Goal: Task Accomplishment & Management: Complete application form

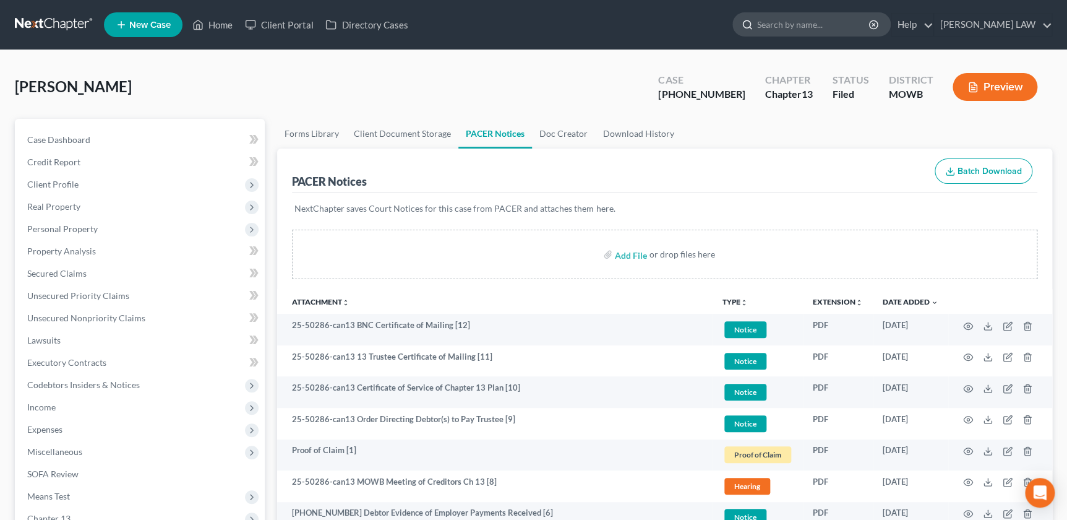
click at [829, 25] on input "search" at bounding box center [813, 24] width 113 height 23
type input "martorelli"
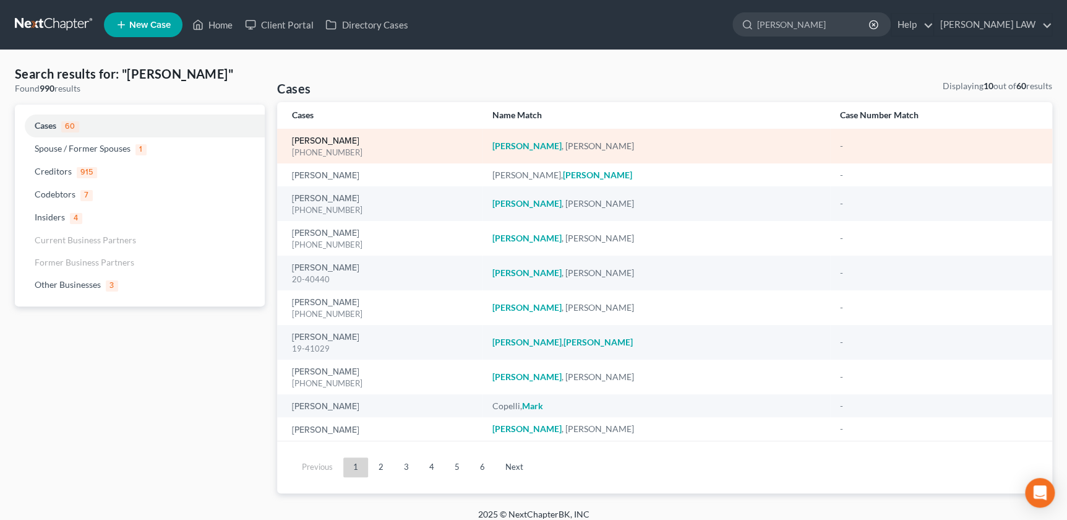
click at [350, 142] on link "Martorelli, William" at bounding box center [325, 141] width 67 height 9
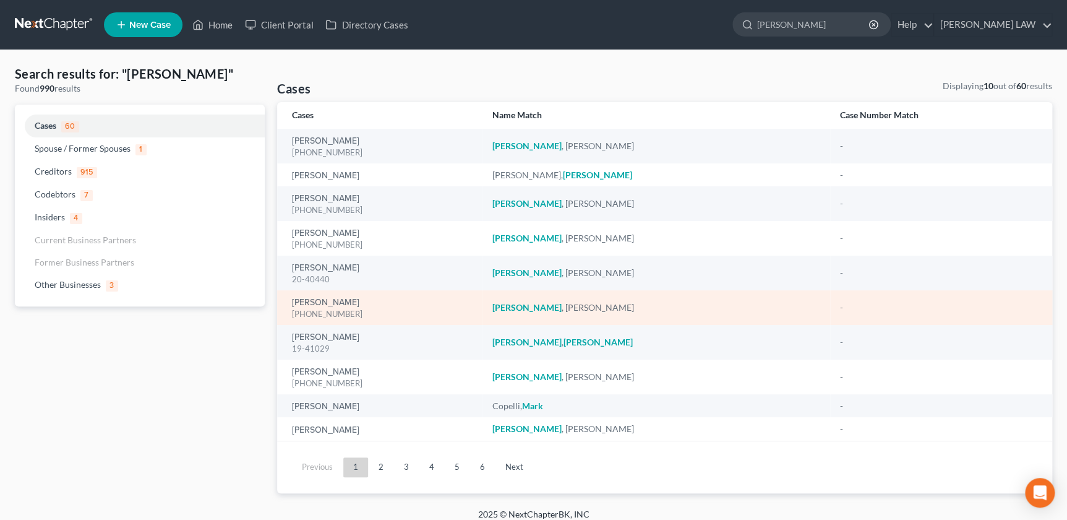
select select "2"
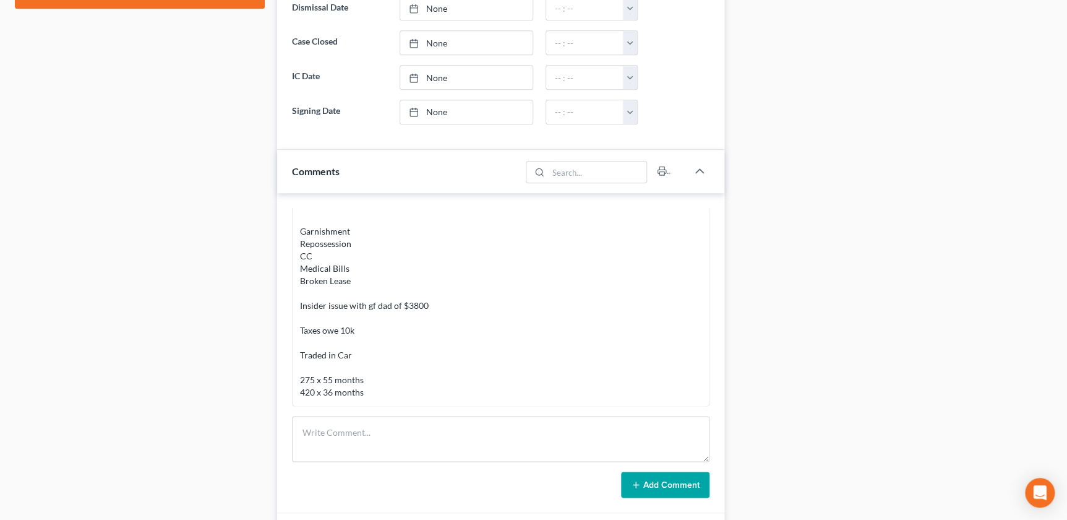
scroll to position [891, 0]
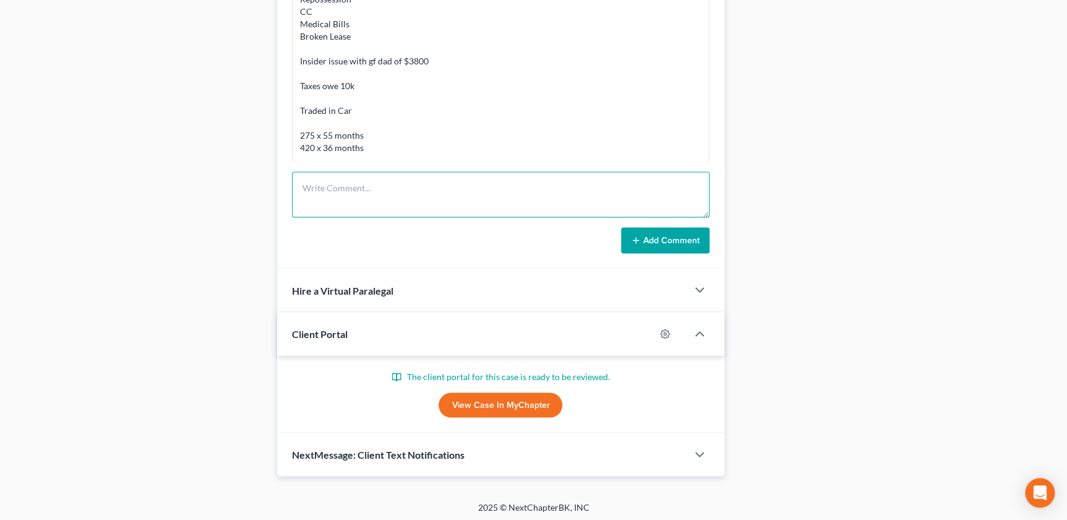
click at [369, 185] on textarea at bounding box center [500, 194] width 417 height 46
paste textarea "Department of the Treasury Internal Revenue Service Kansas City, MO 64999-0002"
type textarea "Mailed 2021 IRS Taxes to Department of the Treasury Internal Revenue Service Ka…"
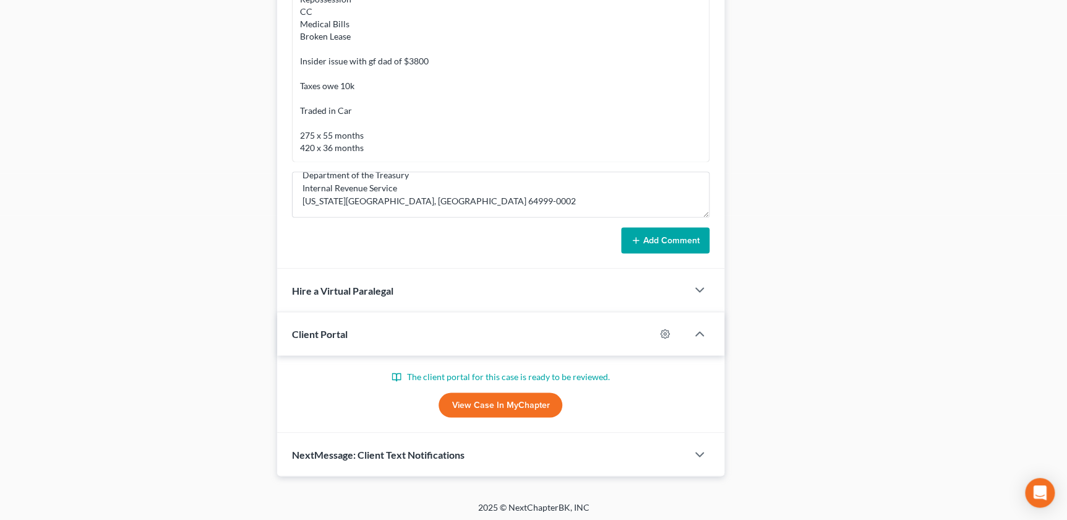
click at [674, 243] on button "Add Comment" at bounding box center [665, 240] width 88 height 26
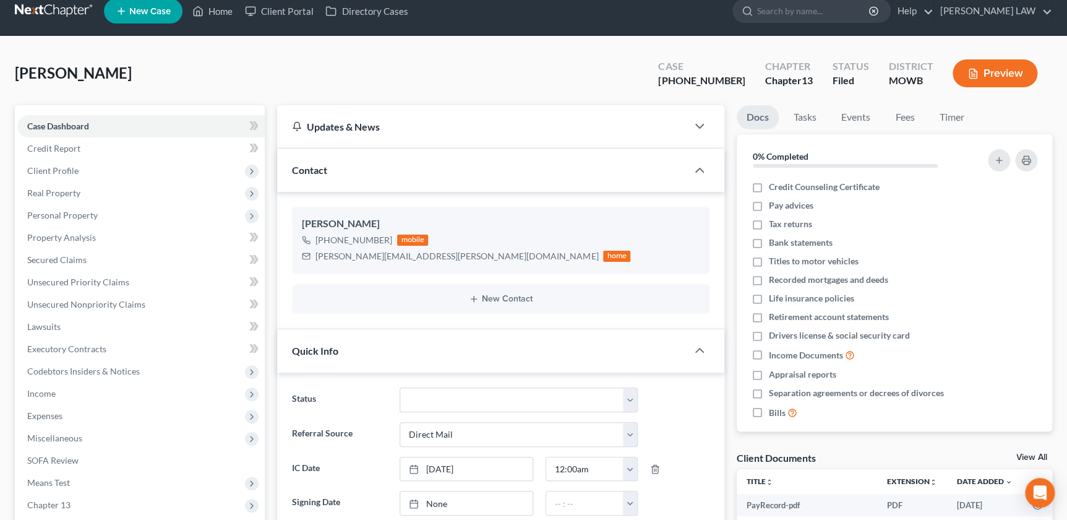
scroll to position [0, 0]
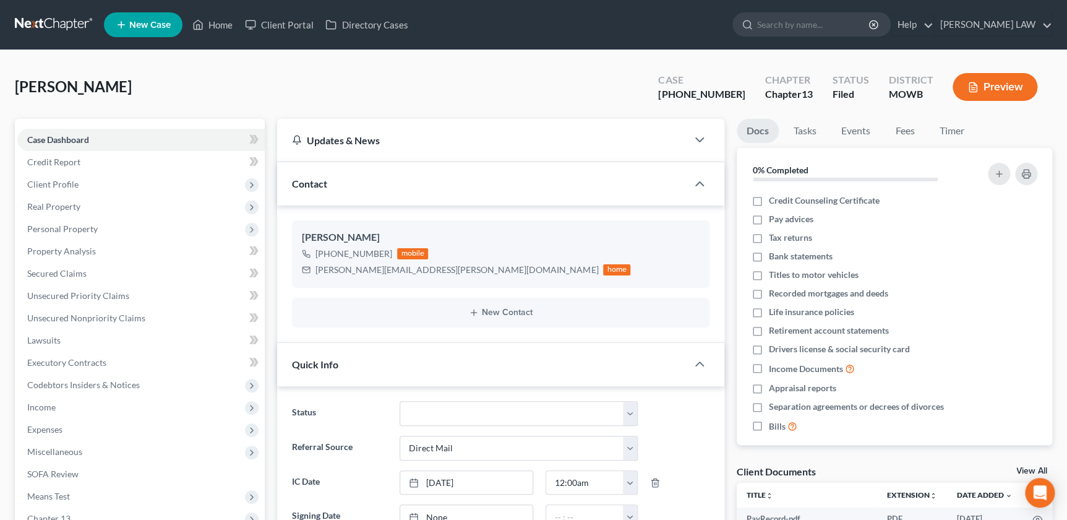
drag, startPoint x: 241, startPoint y: 84, endPoint x: 311, endPoint y: 81, distance: 70.0
click at [242, 84] on div "Martorelli, William Upgraded Case 25-50171-13 Chapter Chapter 13 Status Filed D…" at bounding box center [534, 92] width 1038 height 54
click at [842, 28] on input "search" at bounding box center [813, 24] width 113 height 23
type input "dilley"
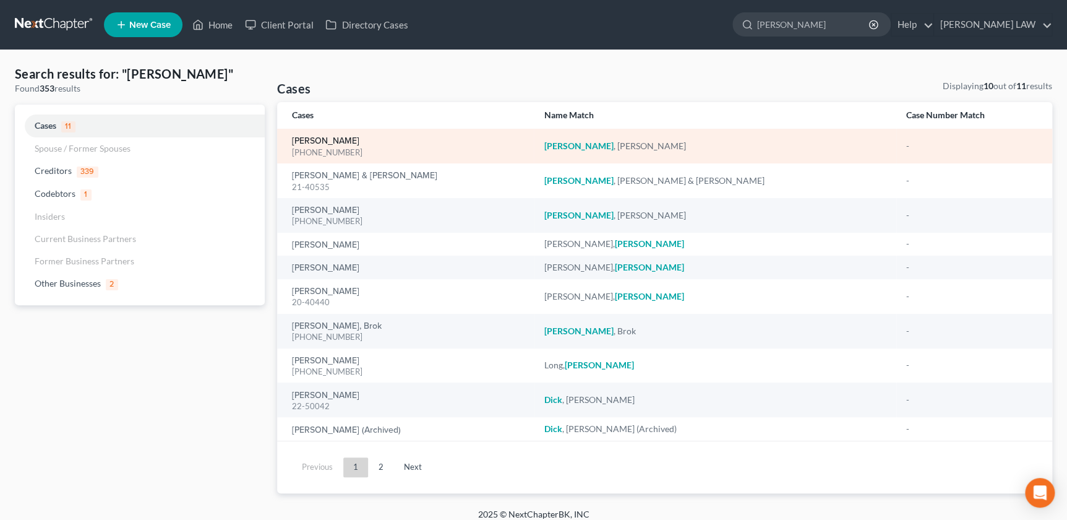
drag, startPoint x: 334, startPoint y: 136, endPoint x: 327, endPoint y: 136, distance: 6.8
click at [334, 137] on link "Dilley, Matthew" at bounding box center [325, 141] width 67 height 9
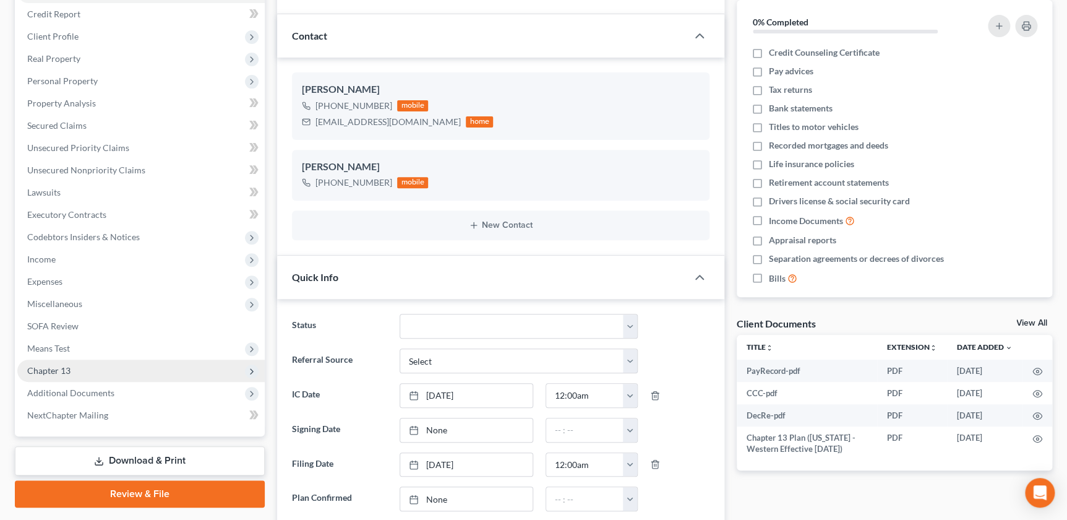
scroll to position [155, 0]
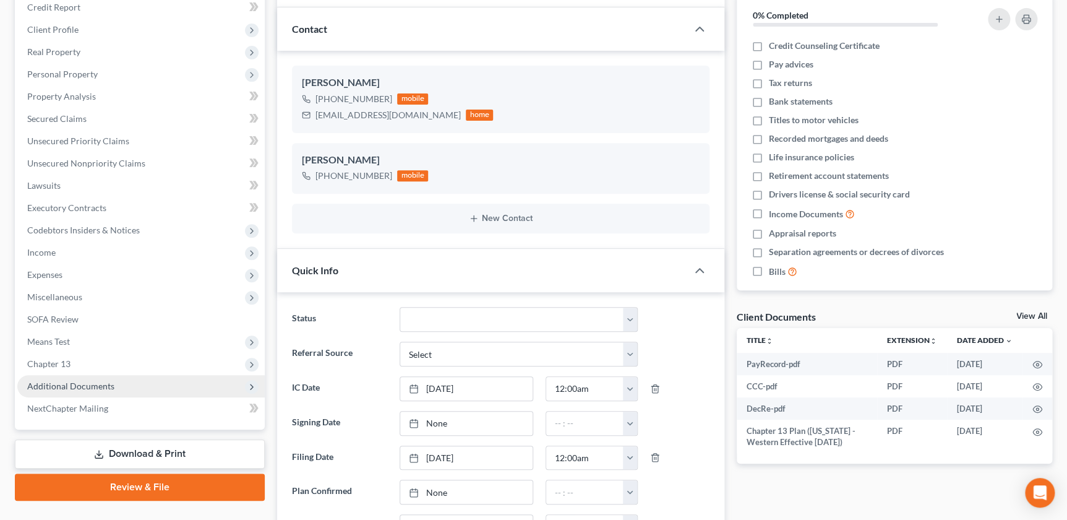
click at [85, 387] on span "Additional Documents" at bounding box center [70, 386] width 87 height 11
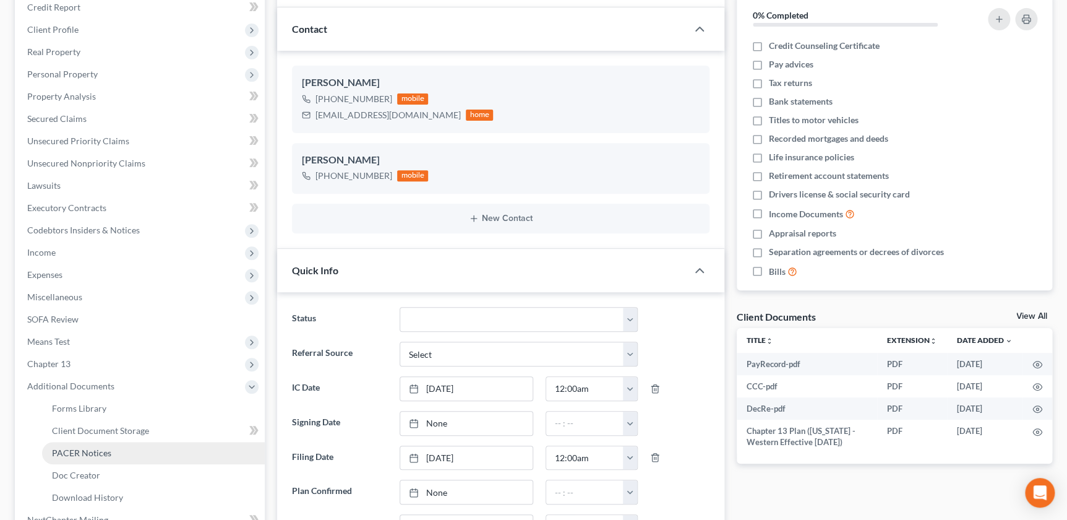
click at [79, 459] on link "PACER Notices" at bounding box center [153, 453] width 223 height 22
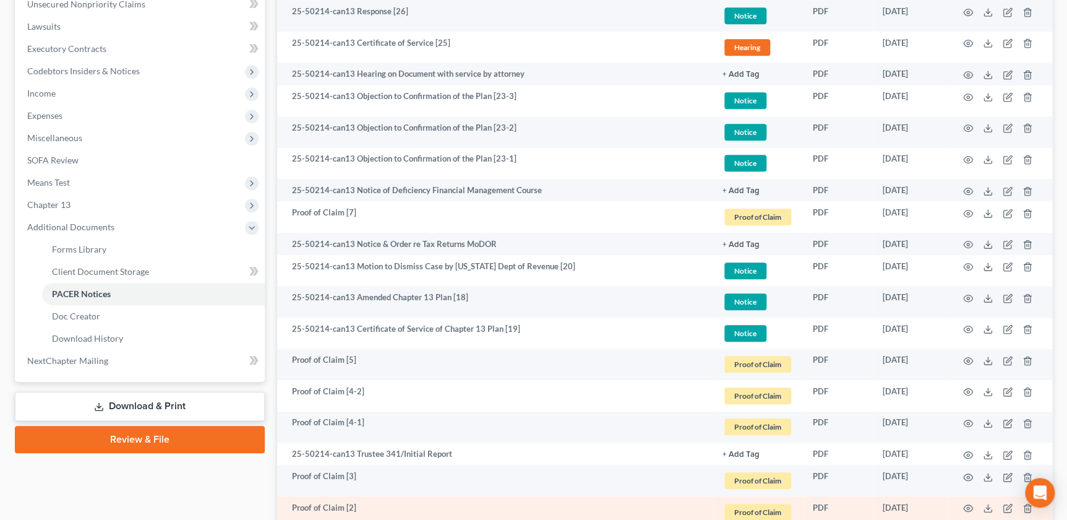
scroll to position [168, 0]
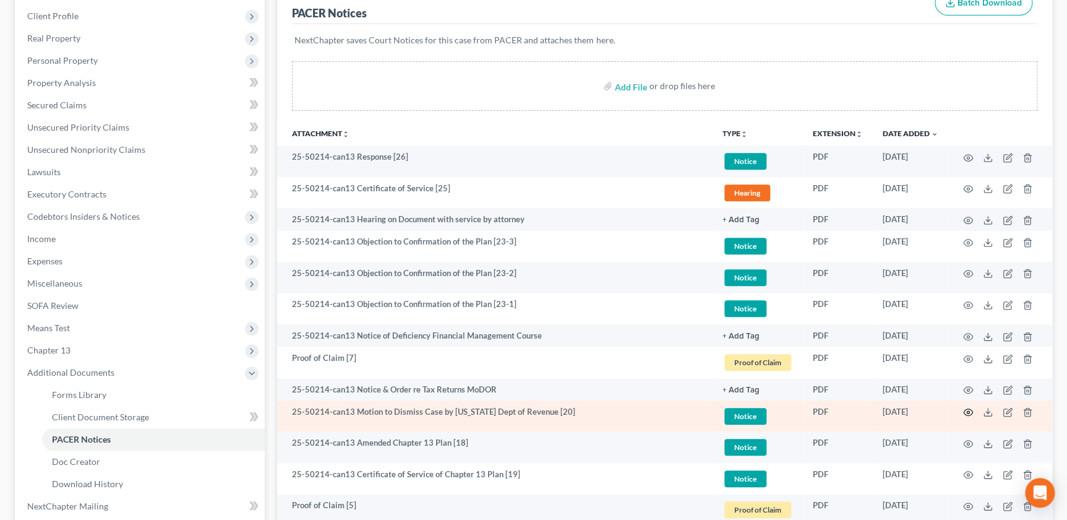
click at [967, 413] on icon "button" at bounding box center [968, 412] width 9 height 7
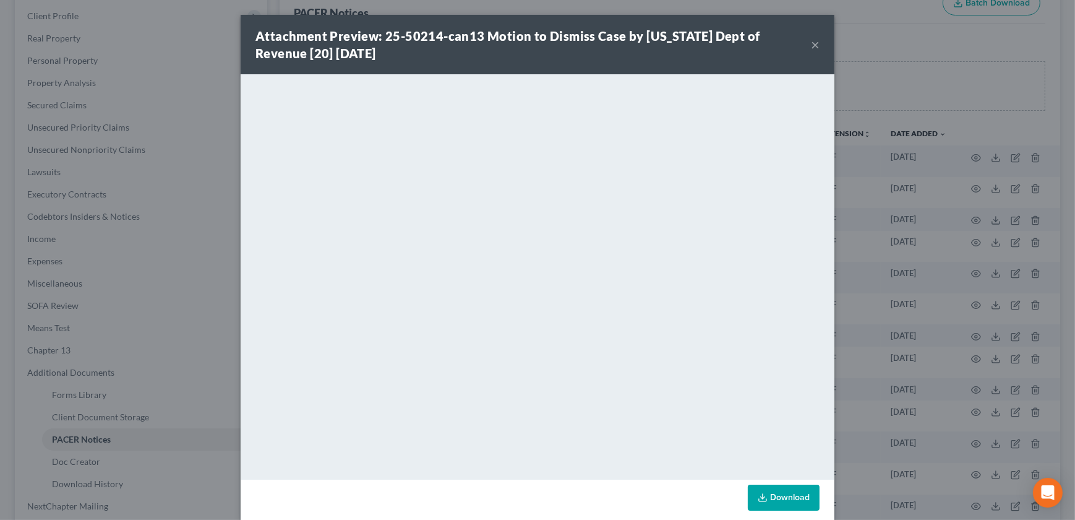
click at [812, 43] on button "×" at bounding box center [815, 44] width 9 height 15
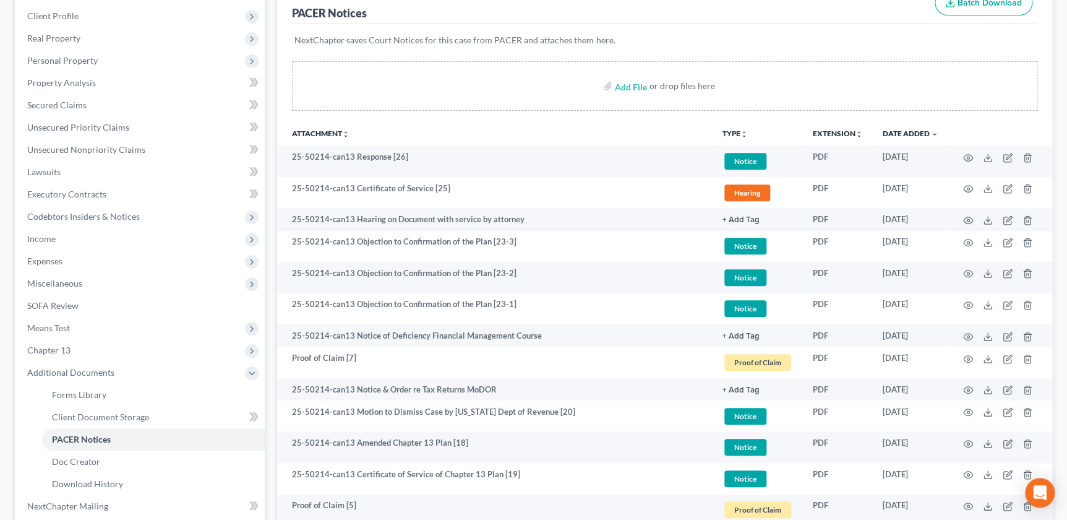
scroll to position [0, 0]
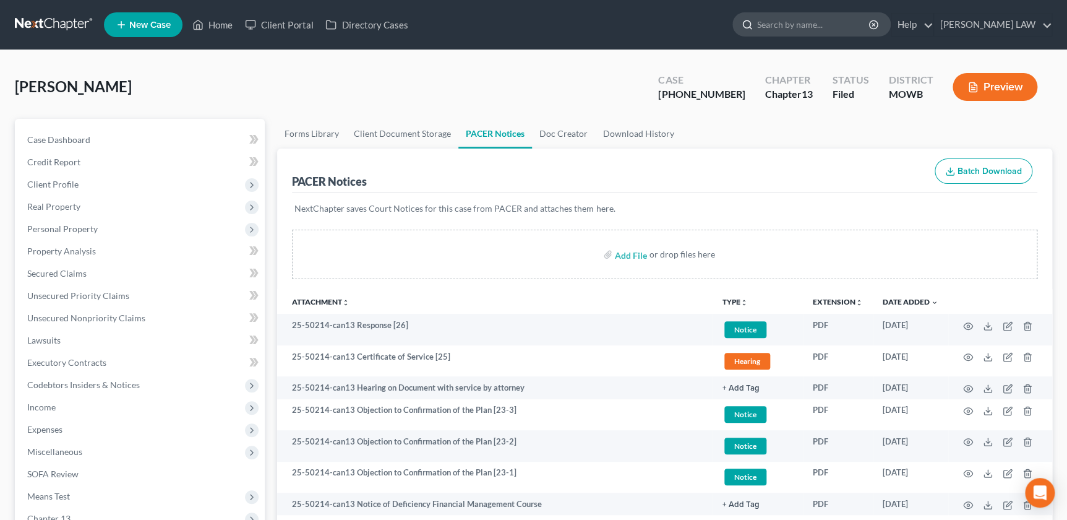
click at [843, 19] on input "search" at bounding box center [813, 24] width 113 height 23
type input "BUTLER"
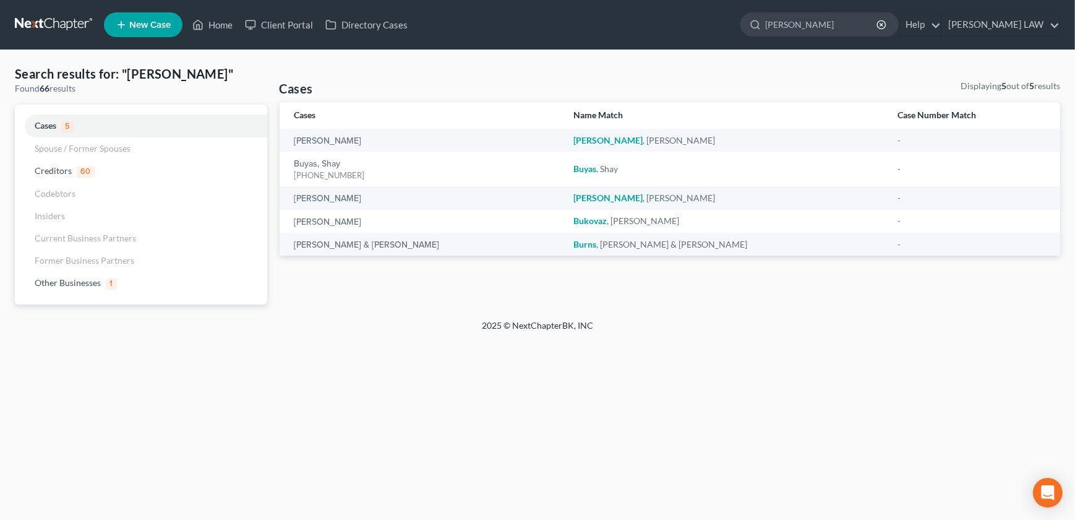
drag, startPoint x: 154, startPoint y: 21, endPoint x: 158, endPoint y: 13, distance: 9.1
click at [158, 13] on link "New Case" at bounding box center [143, 24] width 79 height 25
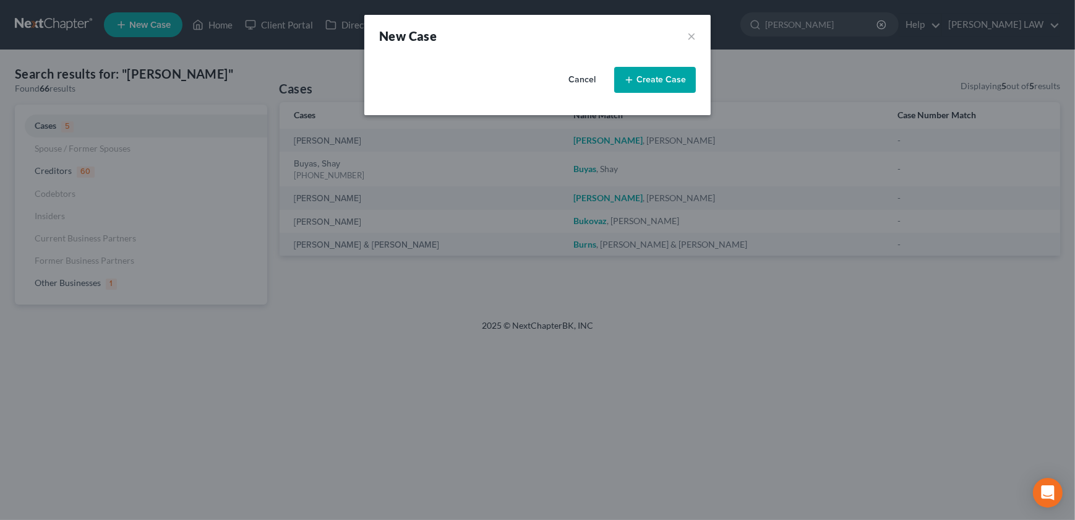
select select "46"
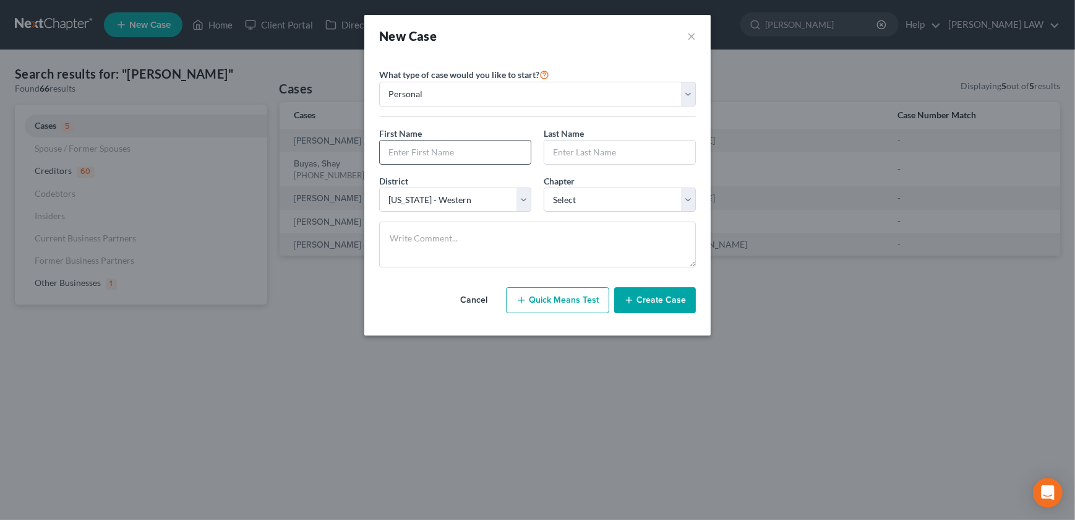
click at [425, 149] on input "text" at bounding box center [455, 152] width 151 height 24
type input "Mr"
type input "Butler"
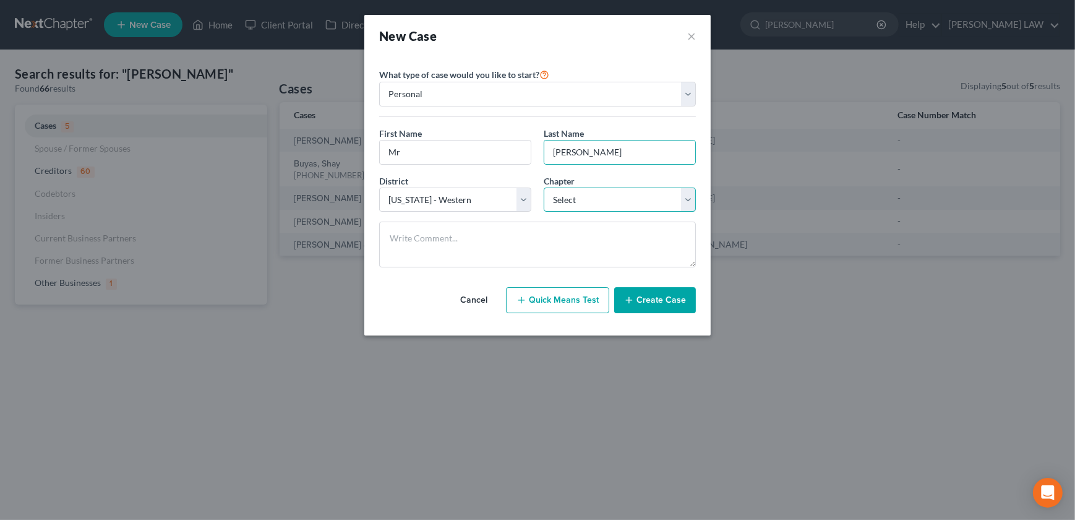
click at [566, 199] on select "Select 7 11 12 13" at bounding box center [620, 199] width 152 height 25
select select "3"
click at [544, 187] on select "Select 7 11 12 13" at bounding box center [620, 199] width 152 height 25
click at [628, 300] on line "button" at bounding box center [629, 300] width 6 height 0
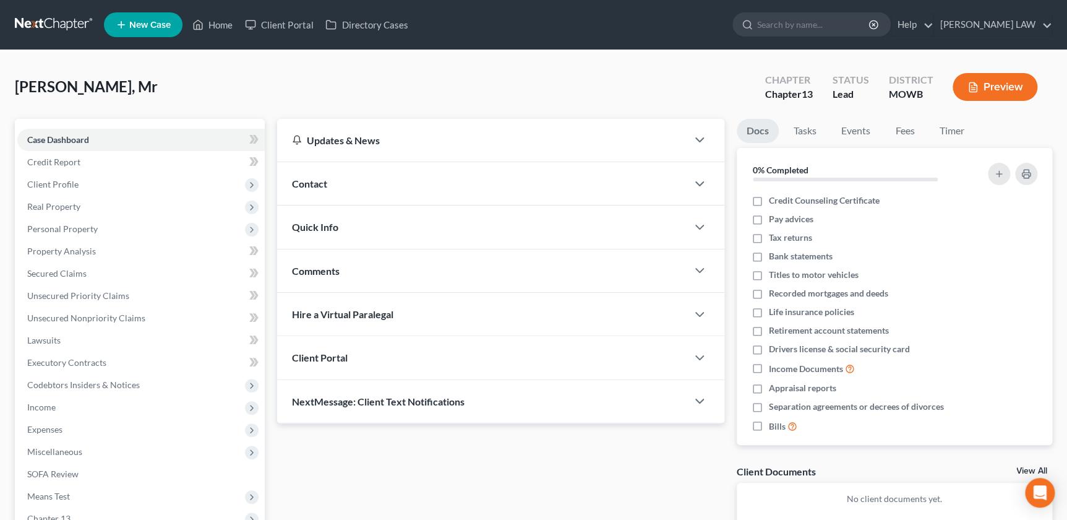
click at [373, 175] on div "Contact" at bounding box center [482, 183] width 410 height 43
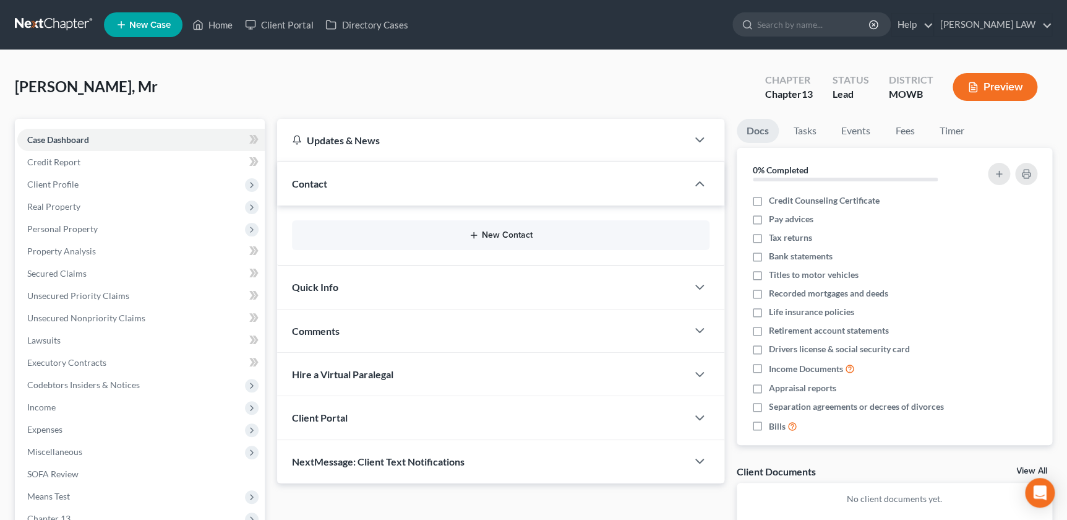
click at [474, 233] on line "button" at bounding box center [474, 236] width 0 height 6
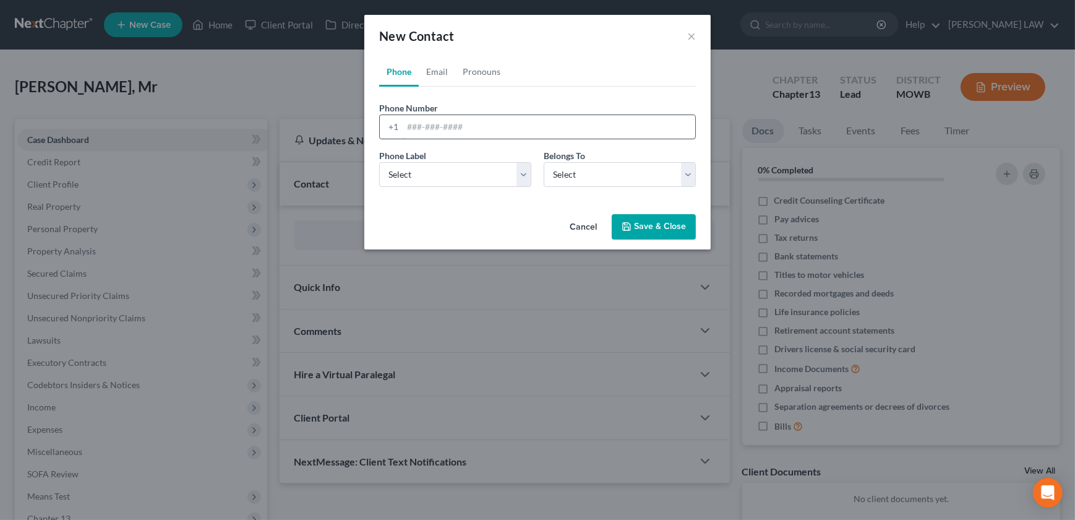
click at [433, 118] on input "tel" at bounding box center [549, 127] width 293 height 24
type input "8163270601"
click at [407, 189] on div "Phone Label * Select Mobile Home Work Other Belongs To * Select Client Other" at bounding box center [537, 173] width 329 height 48
click at [412, 180] on select "Select Mobile Home Work Other" at bounding box center [455, 174] width 152 height 25
select select "0"
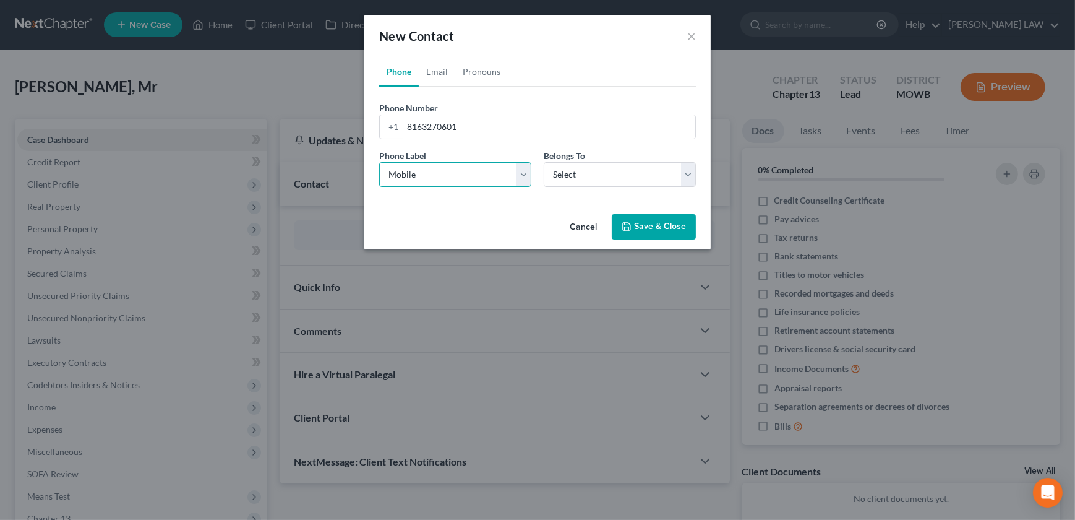
click at [379, 162] on select "Select Mobile Home Work Other" at bounding box center [455, 174] width 152 height 25
click at [613, 175] on select "Select Client Other" at bounding box center [620, 174] width 152 height 25
select select "0"
click at [544, 162] on select "Select Client Other" at bounding box center [620, 174] width 152 height 25
select select "0"
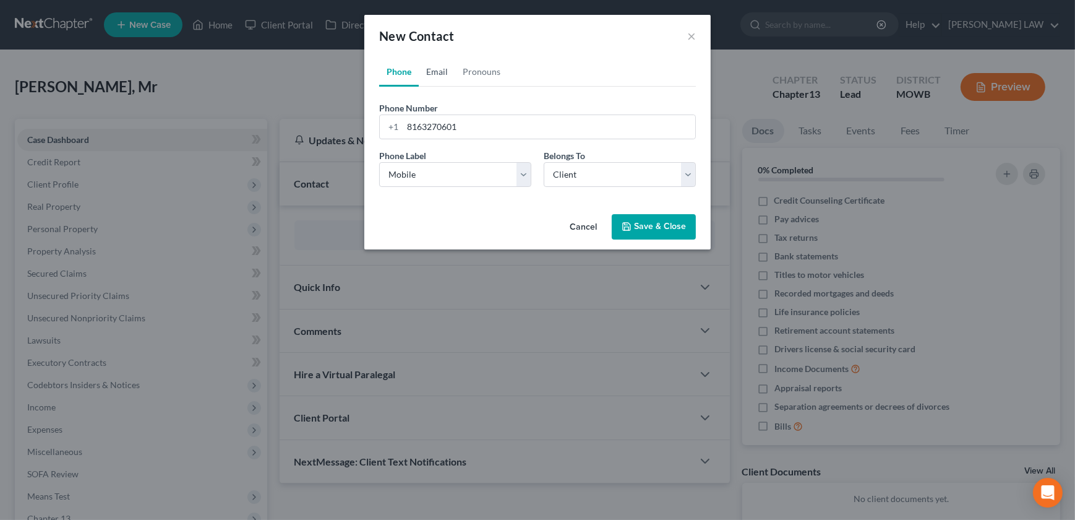
click at [441, 69] on link "Email" at bounding box center [437, 72] width 37 height 30
click at [434, 121] on input "email" at bounding box center [549, 127] width 293 height 24
type input "[EMAIL_ADDRESS][DOMAIN_NAME]"
click at [415, 173] on select "Select Home Work Other" at bounding box center [455, 174] width 152 height 25
select select "0"
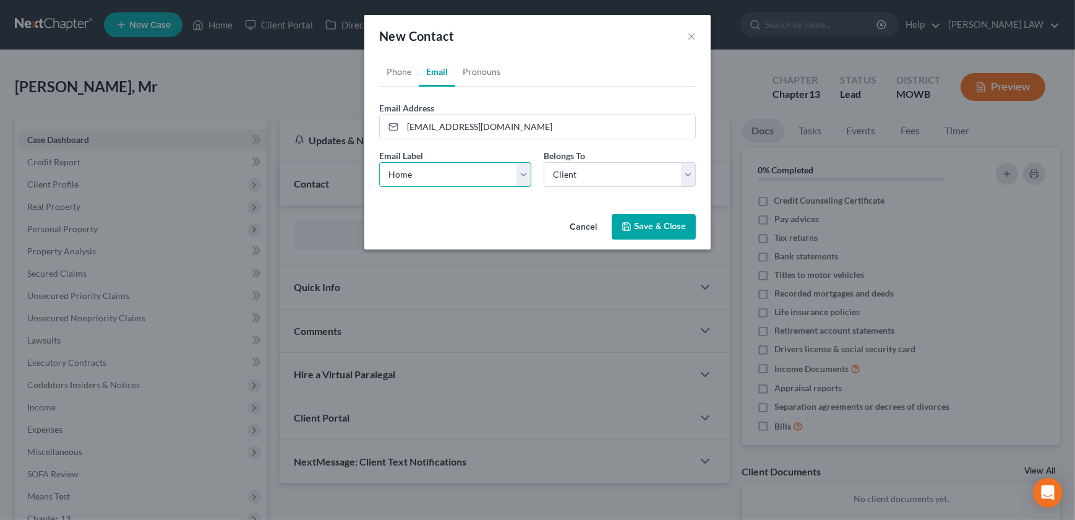
click at [379, 162] on select "Select Home Work Other" at bounding box center [455, 174] width 152 height 25
click at [400, 78] on link "Phone" at bounding box center [399, 72] width 40 height 30
click at [626, 218] on button "Save & Close" at bounding box center [654, 227] width 84 height 26
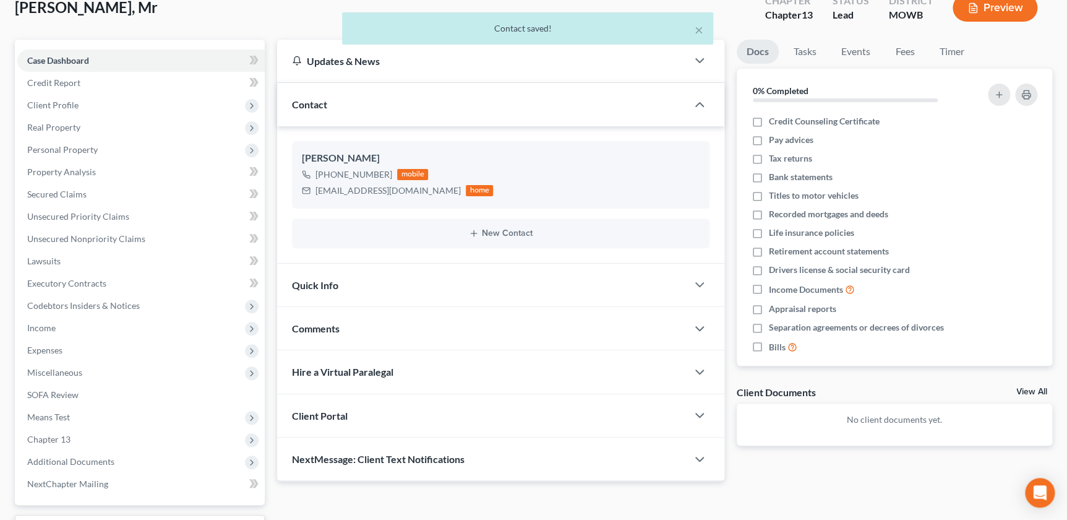
scroll to position [84, 0]
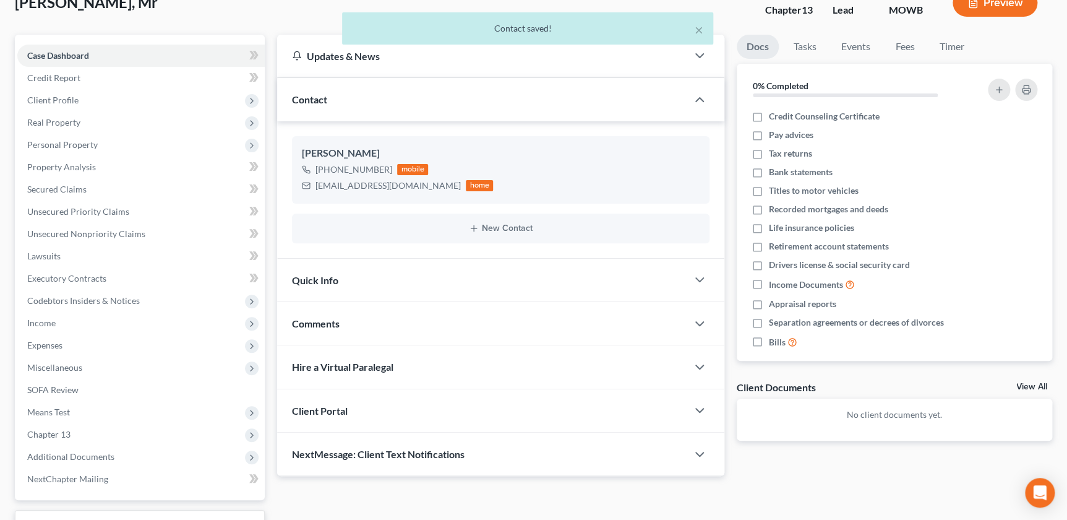
click at [342, 322] on div "Comments" at bounding box center [482, 323] width 410 height 43
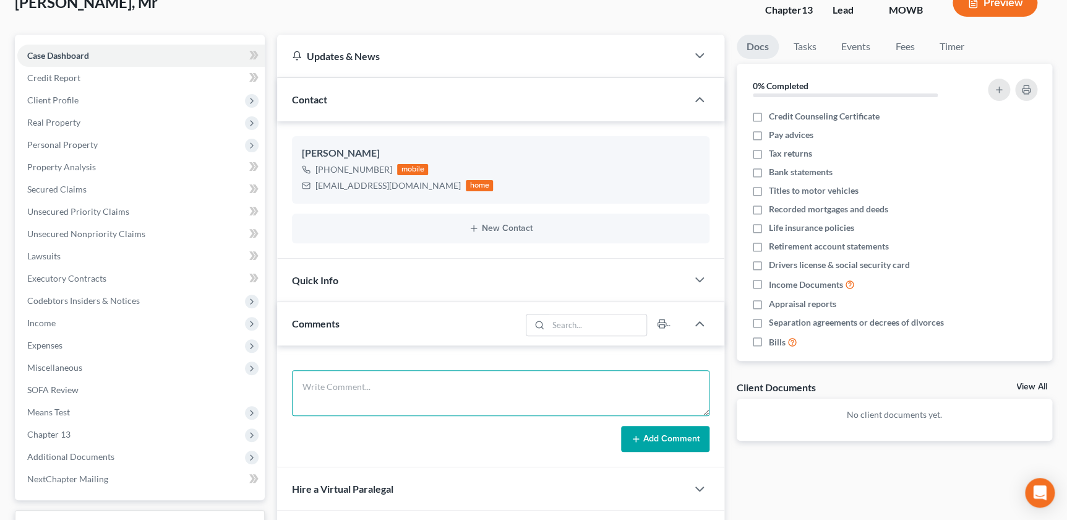
click at [366, 390] on textarea at bounding box center [500, 393] width 417 height 46
paste textarea "Background information for the Butler family Family size- 6 (2 married adults, …"
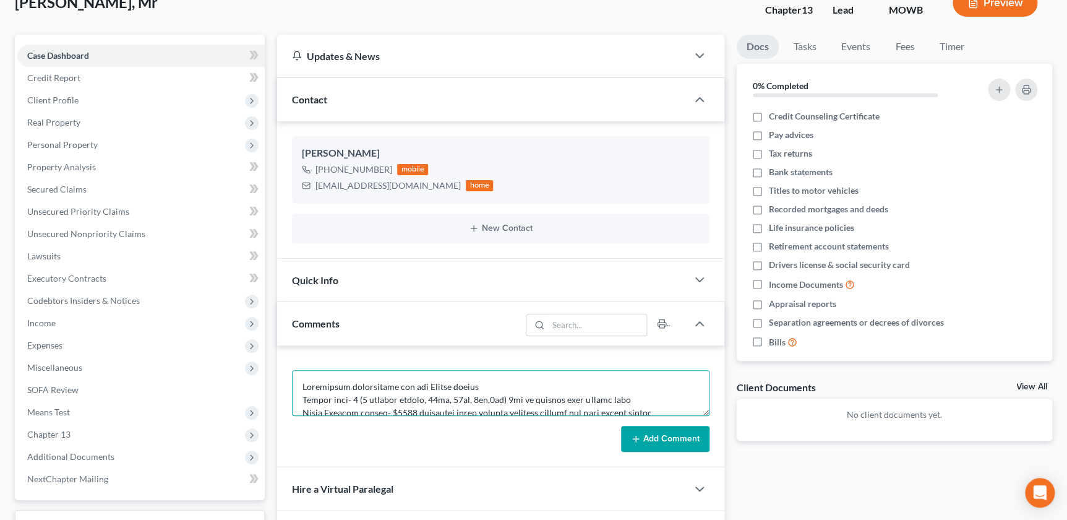
scroll to position [262, 0]
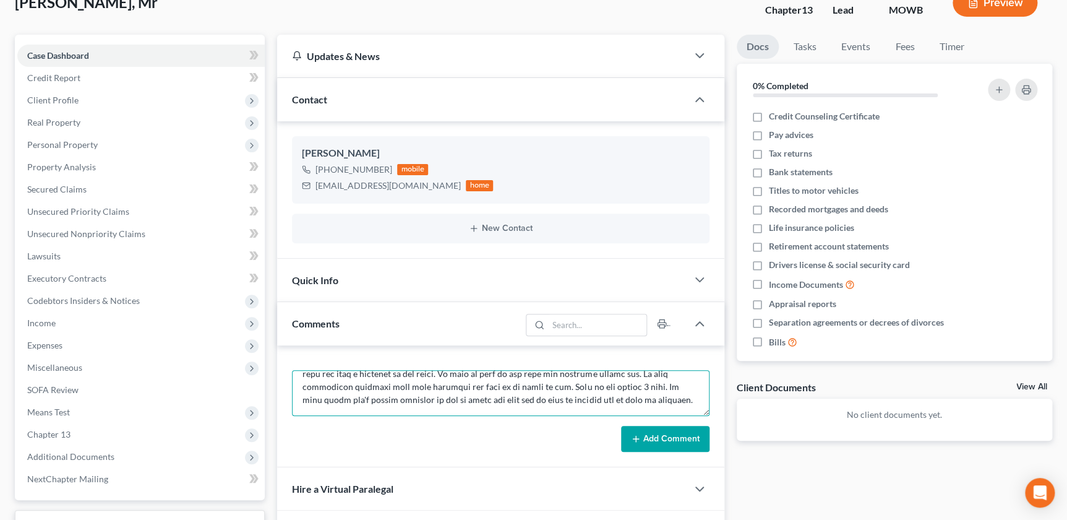
type textarea "Background information for the Butler family Family size- 6 (2 married adults, …"
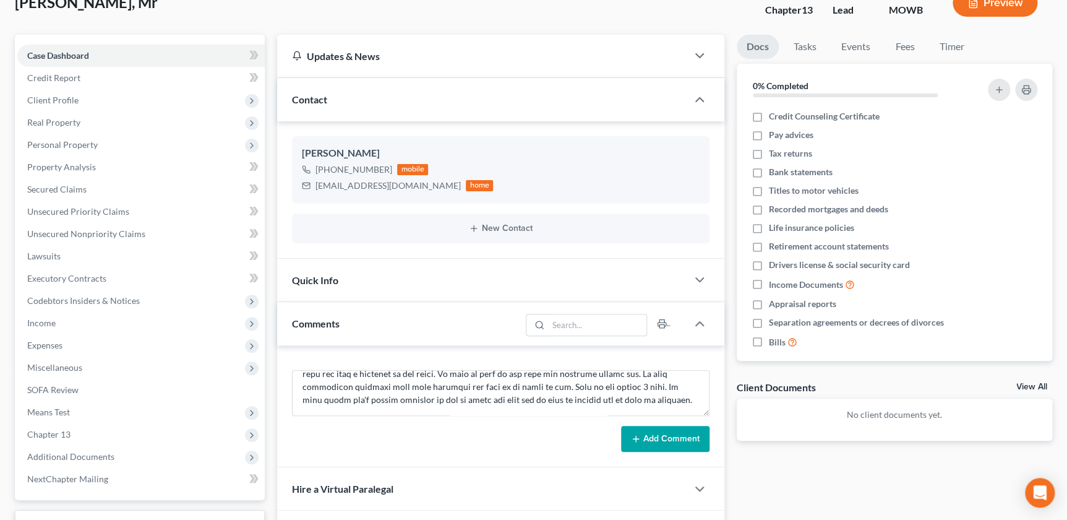
click at [679, 446] on button "Add Comment" at bounding box center [665, 439] width 88 height 26
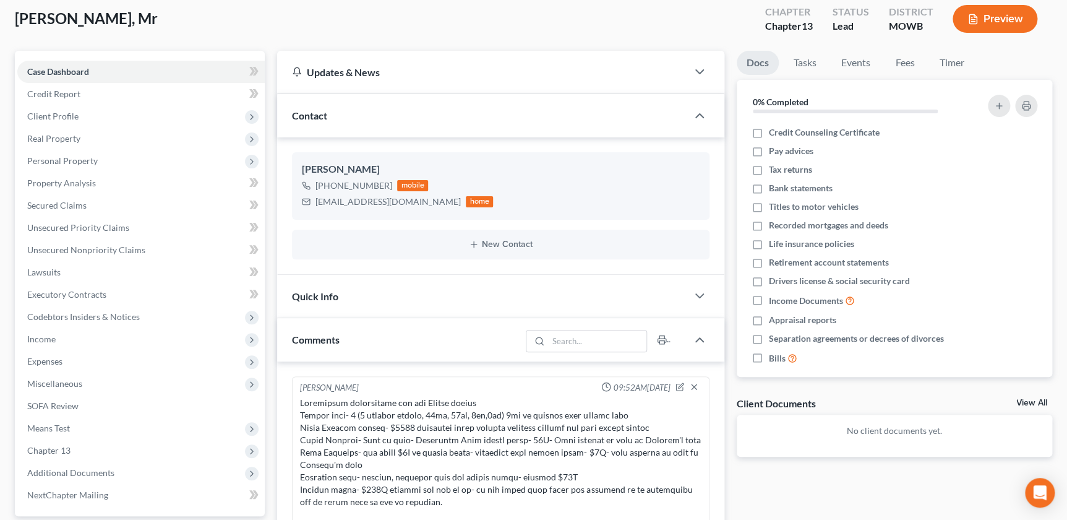
scroll to position [405, 0]
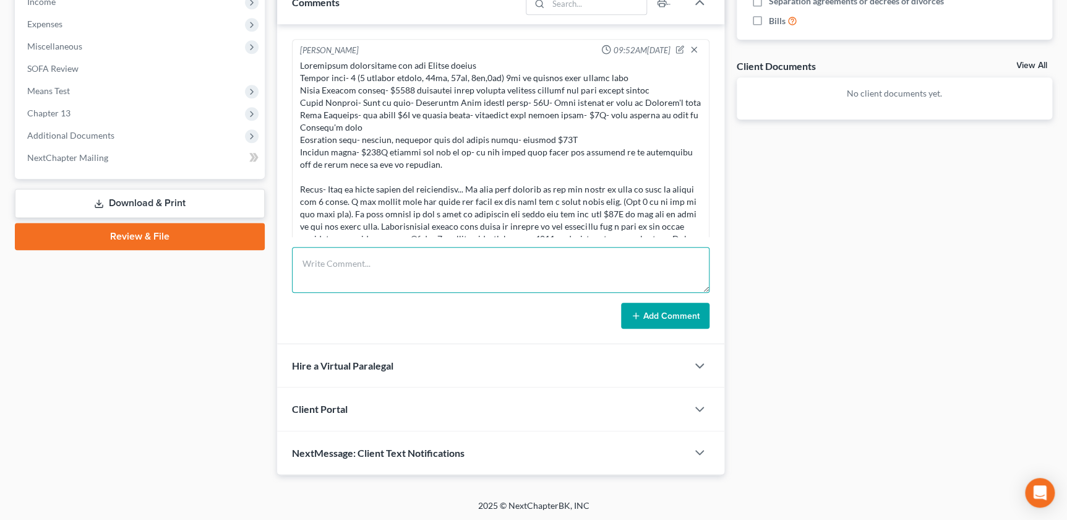
drag, startPoint x: 353, startPoint y: 249, endPoint x: 358, endPoint y: 252, distance: 6.4
click at [353, 250] on textarea at bounding box center [500, 270] width 417 height 46
type textarea "House value by realtor 60k Lien Cramdown - 7%, 15k, 2/3 value as owners Acccoun…"
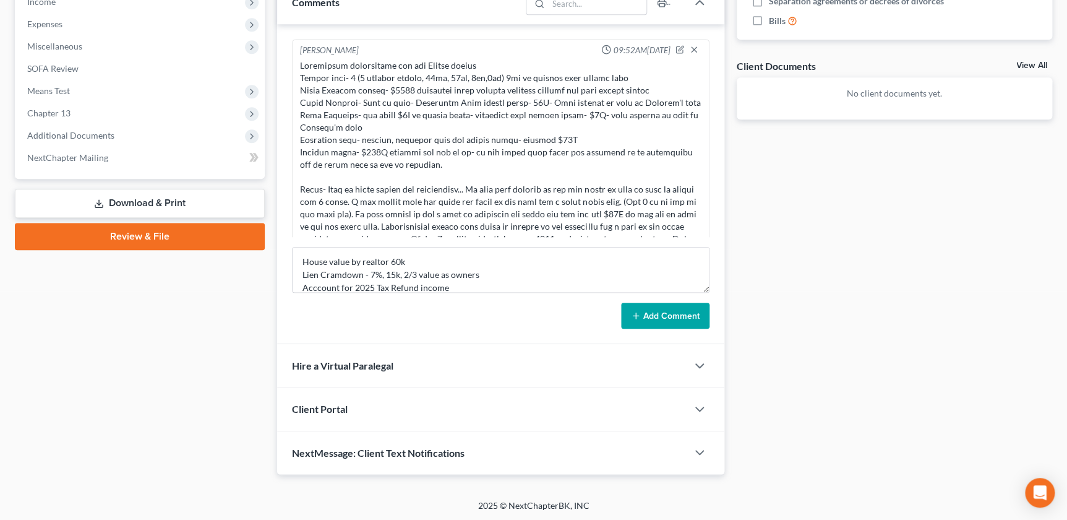
click at [649, 311] on button "Add Comment" at bounding box center [665, 316] width 88 height 26
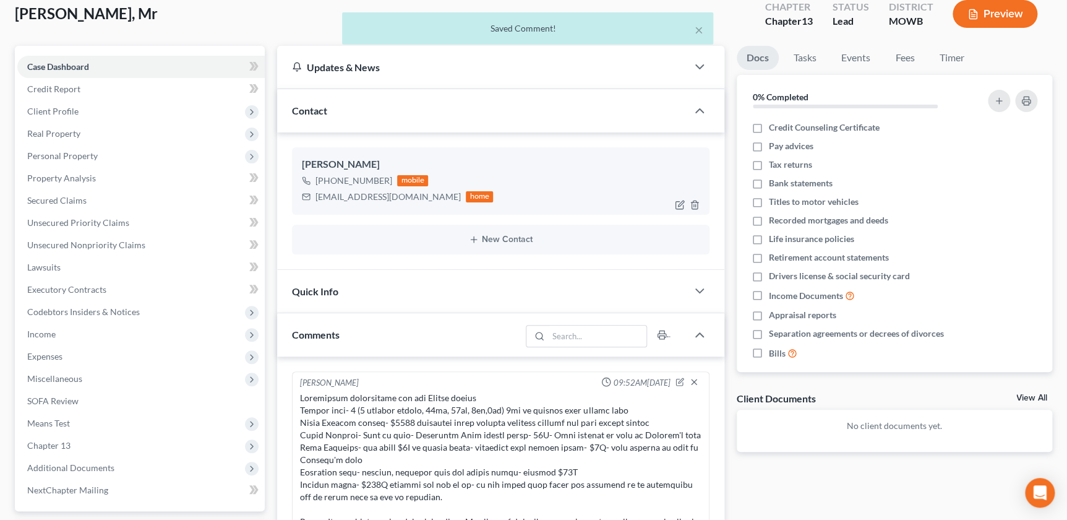
scroll to position [0, 0]
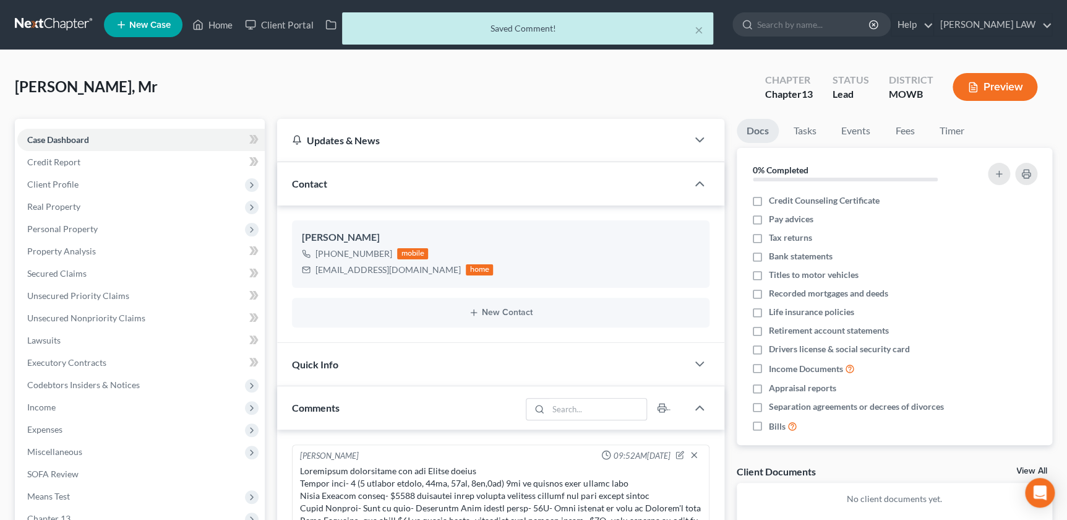
click at [353, 353] on div "Quick Info" at bounding box center [482, 364] width 410 height 43
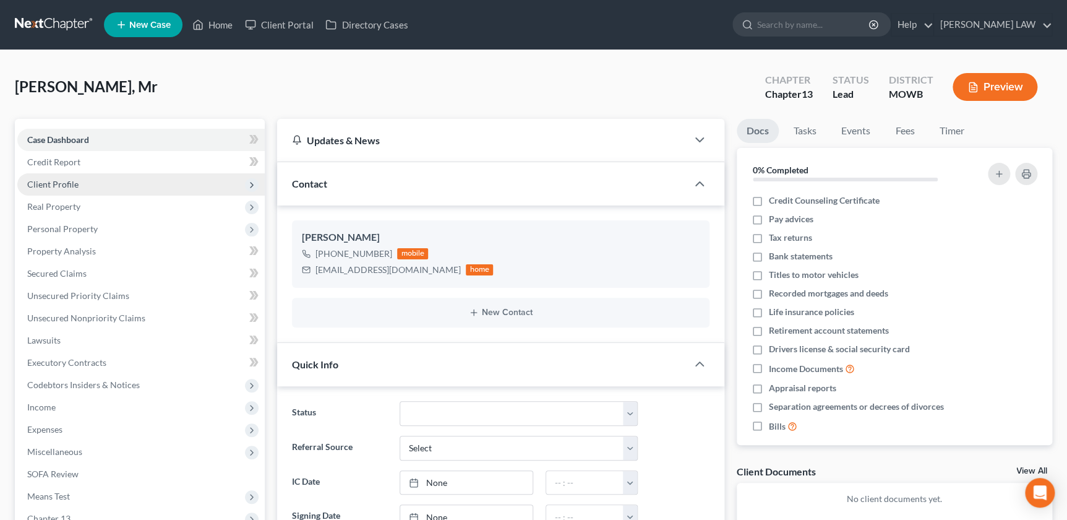
click at [78, 189] on span "Client Profile" at bounding box center [141, 184] width 248 height 22
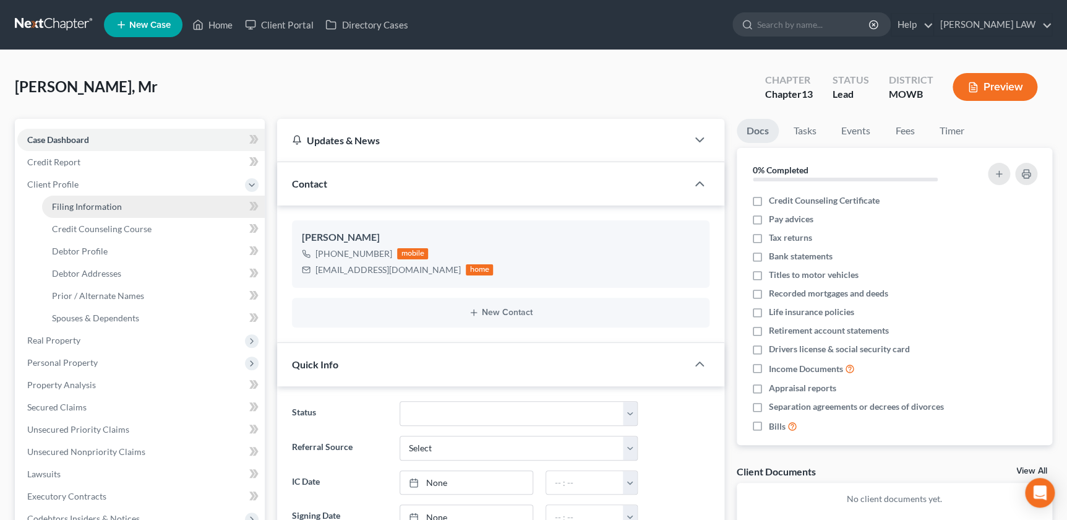
click at [93, 210] on span "Filing Information" at bounding box center [87, 206] width 70 height 11
select select "1"
select select "0"
select select "3"
select select "46"
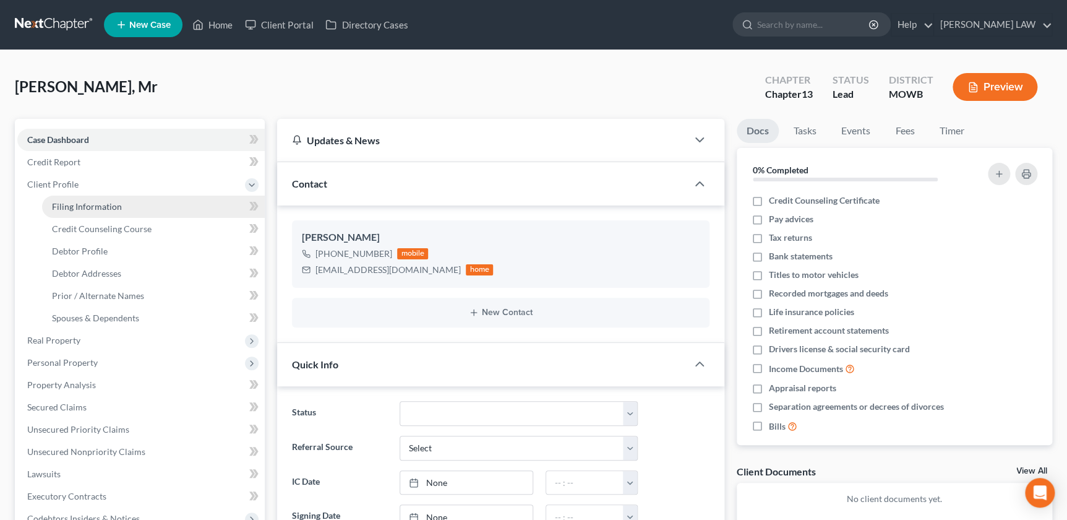
select select "26"
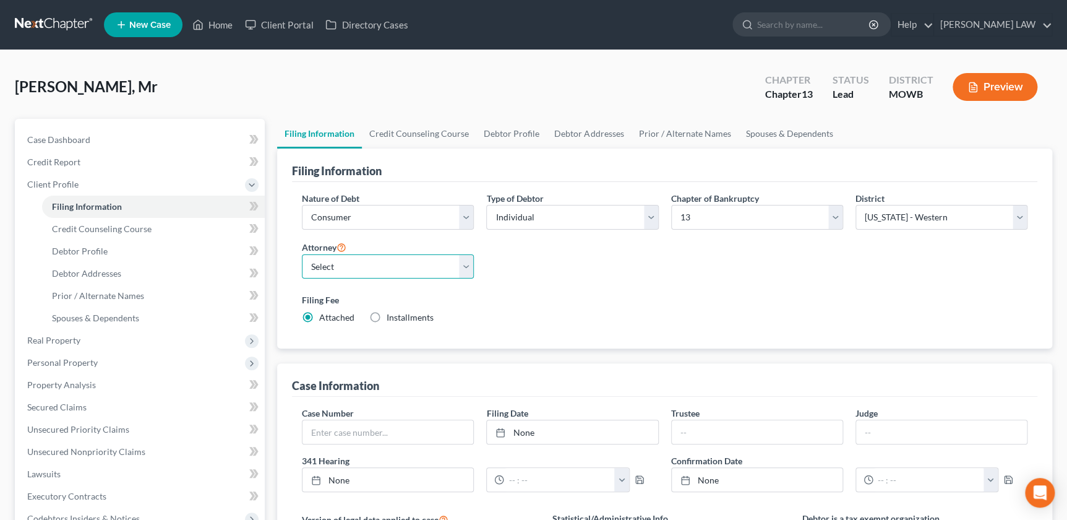
click at [368, 264] on select "Select Ryan Knipp - MOWB" at bounding box center [388, 266] width 172 height 25
select select "0"
click at [302, 254] on select "Select Ryan Knipp - MOWB" at bounding box center [388, 266] width 172 height 25
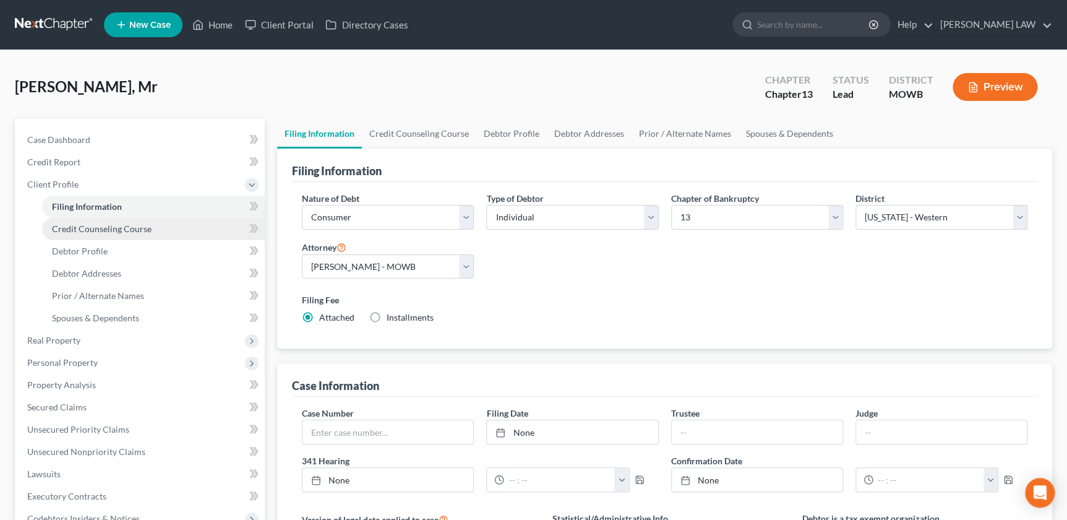
click at [108, 235] on link "Credit Counseling Course" at bounding box center [153, 229] width 223 height 22
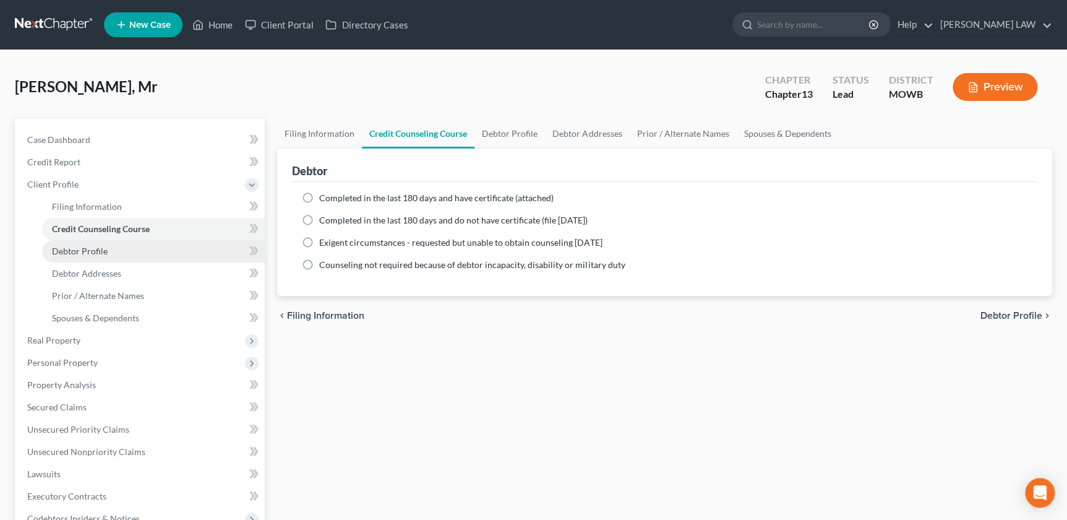
click at [100, 251] on span "Debtor Profile" at bounding box center [80, 251] width 56 height 11
select select "0"
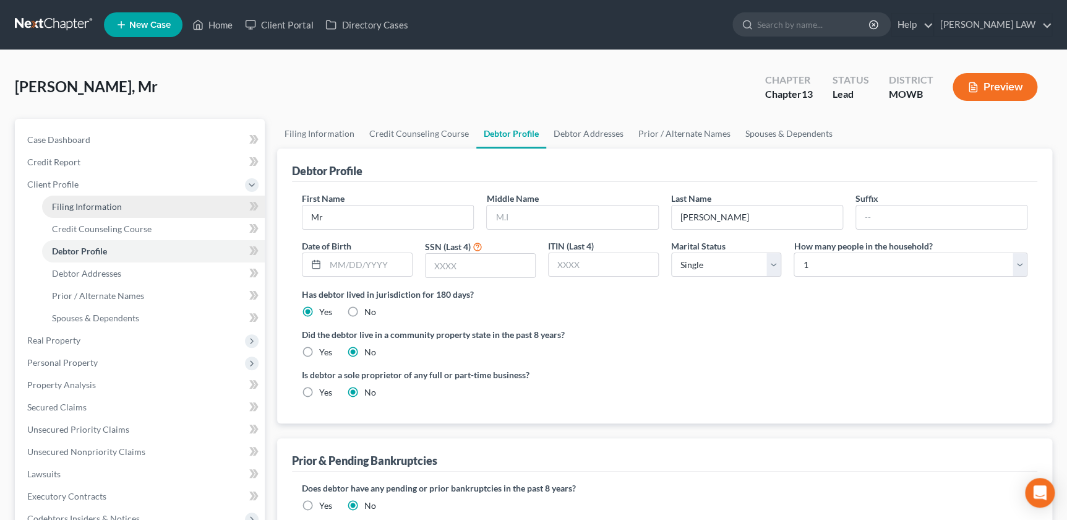
click at [101, 213] on link "Filing Information" at bounding box center [153, 207] width 223 height 22
select select "1"
select select "0"
select select "3"
select select "46"
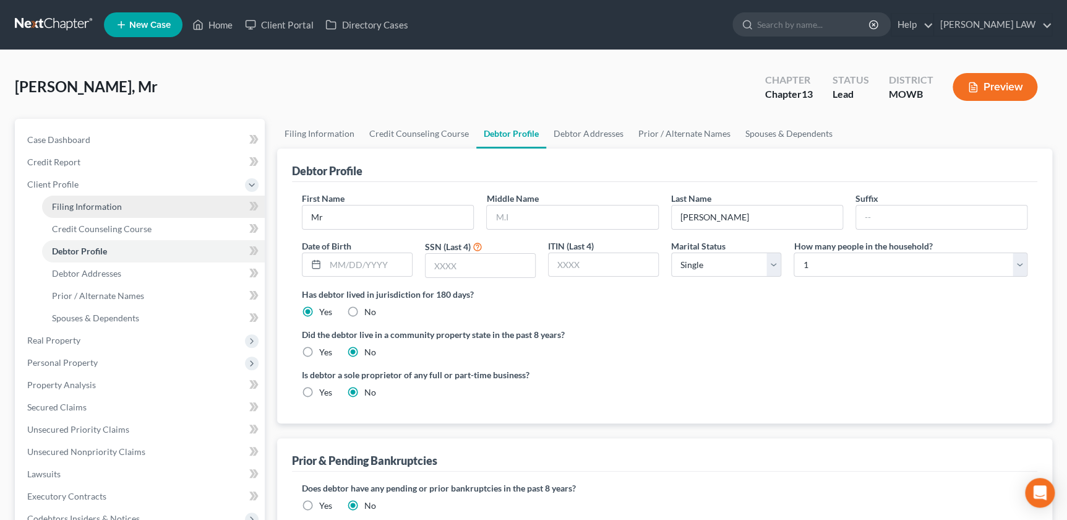
select select "0"
select select "26"
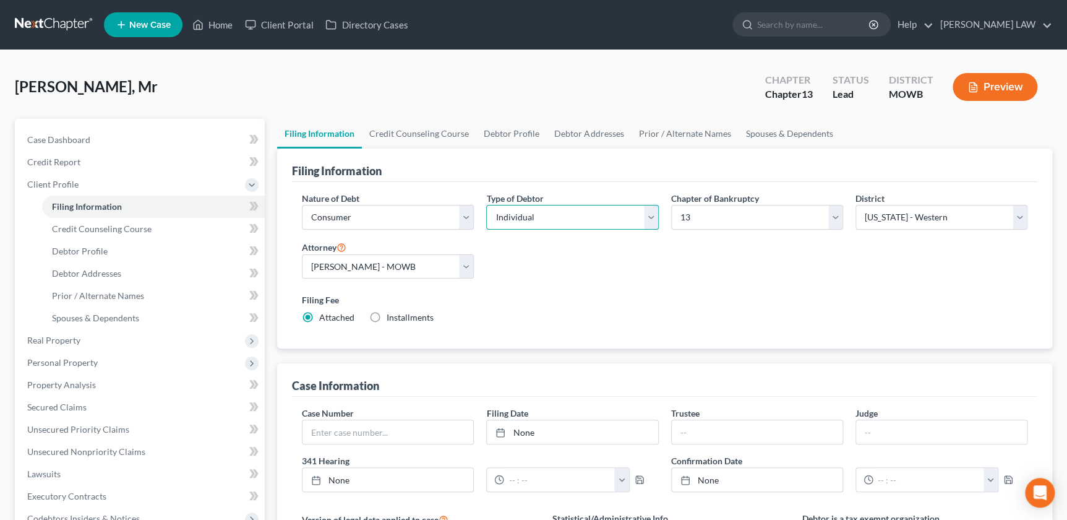
click at [561, 222] on select "Select Individual Joint" at bounding box center [572, 217] width 172 height 25
select select "1"
click at [486, 205] on select "Select Individual Joint" at bounding box center [572, 217] width 172 height 25
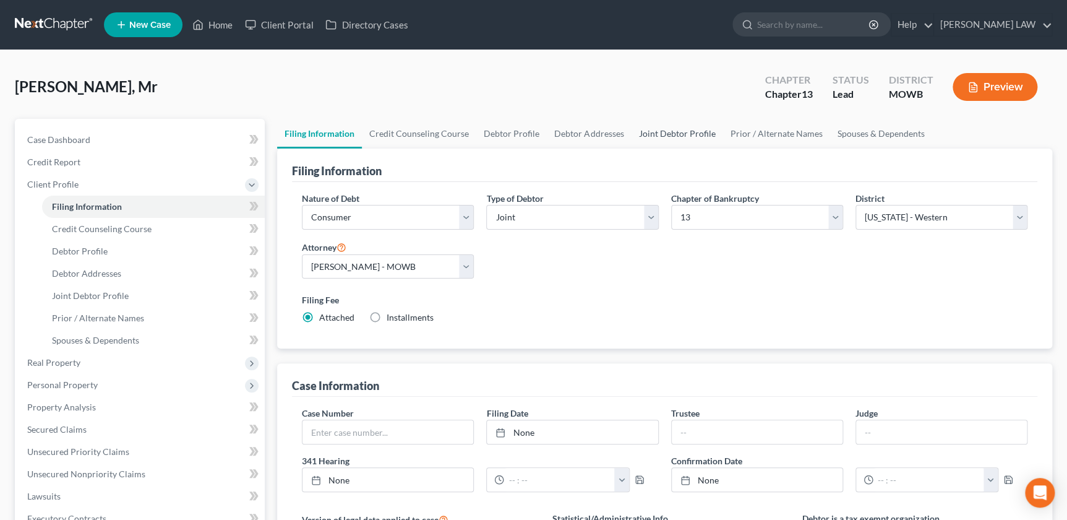
drag, startPoint x: 677, startPoint y: 130, endPoint x: 666, endPoint y: 136, distance: 11.9
click at [676, 130] on link "Joint Debtor Profile" at bounding box center [677, 134] width 92 height 30
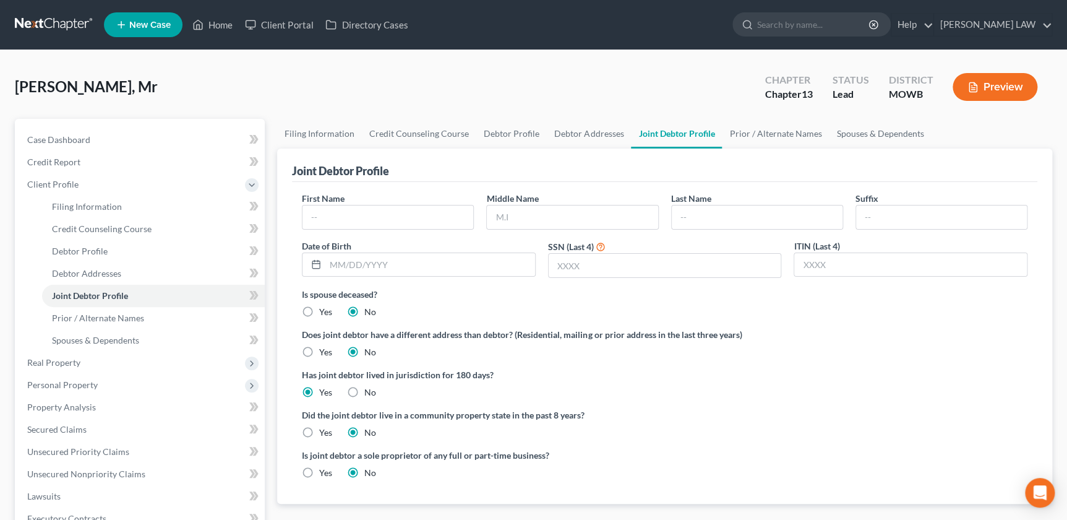
click at [338, 229] on div "First Name Middle Name Last Name Suffix Date of Birth SSN (Last 4) ITIN (Last 4)" at bounding box center [665, 240] width 738 height 96
click at [354, 220] on input "text" at bounding box center [388, 217] width 171 height 24
type input "Kat"
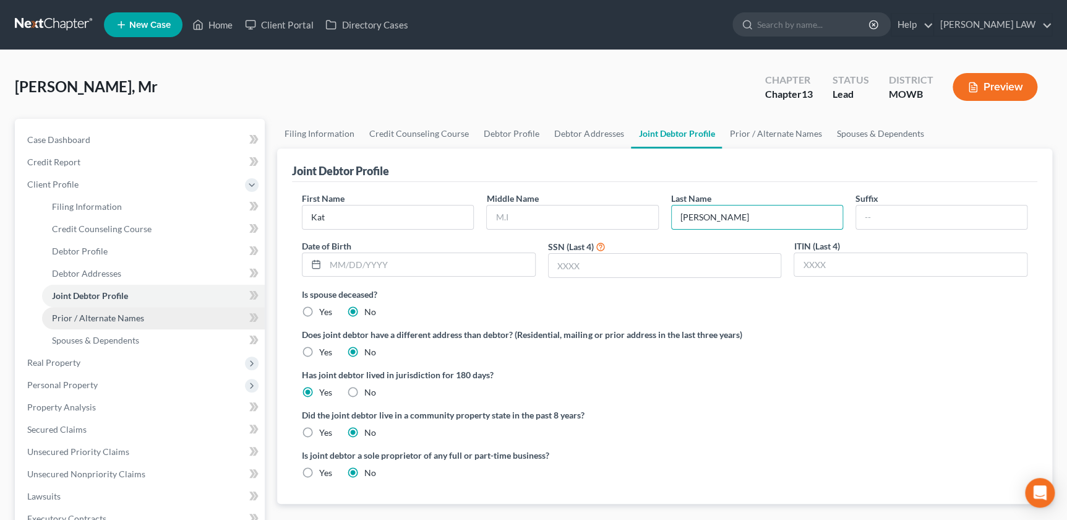
type input "Butler"
click at [97, 317] on span "Prior / Alternate Names" at bounding box center [98, 317] width 92 height 11
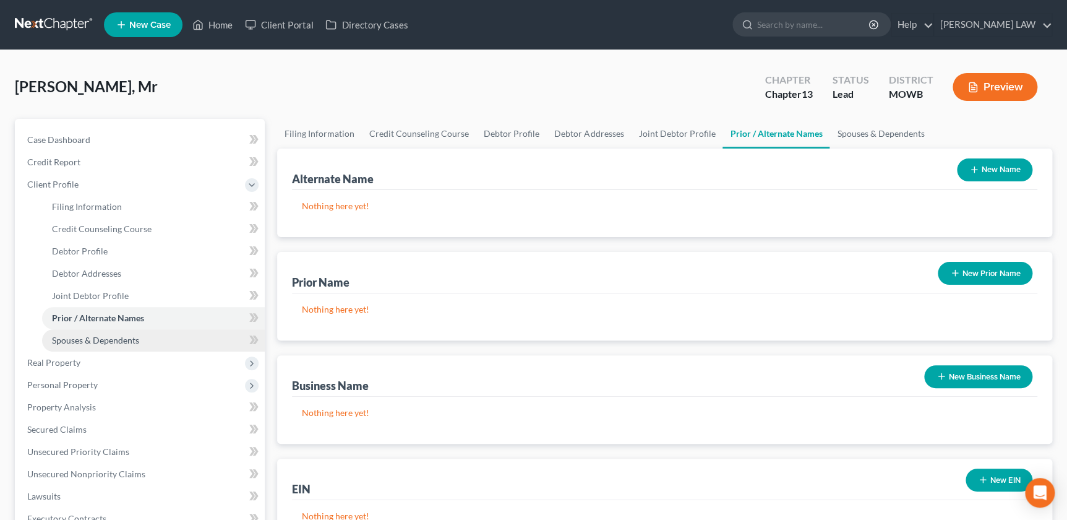
click at [95, 338] on span "Spouses & Dependents" at bounding box center [95, 340] width 87 height 11
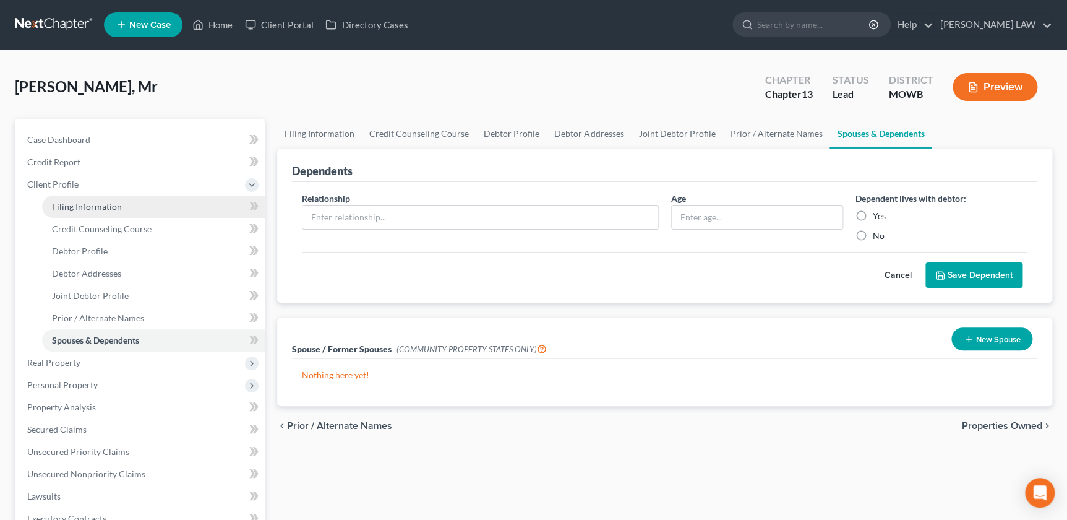
click at [93, 214] on link "Filing Information" at bounding box center [153, 207] width 223 height 22
select select "1"
select select "3"
select select "46"
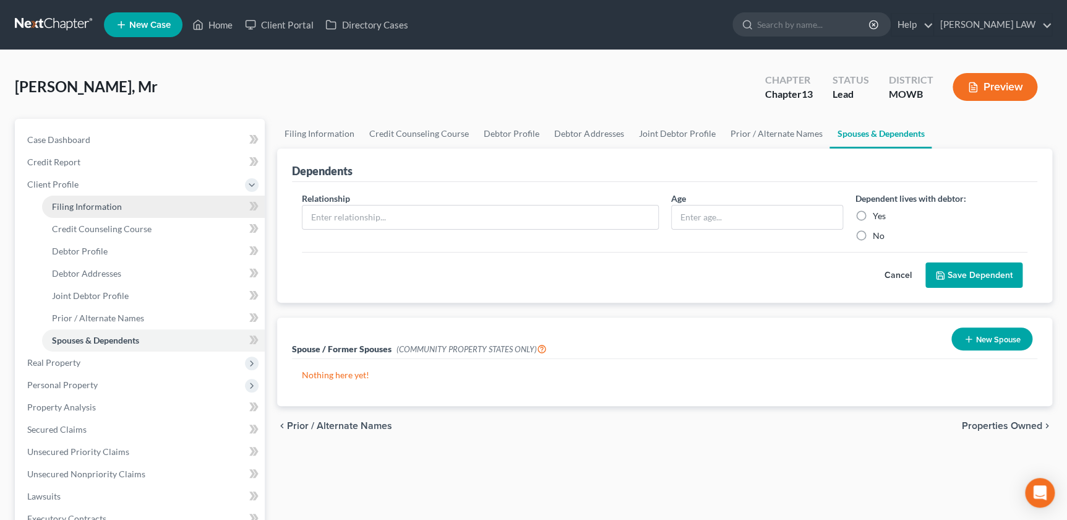
select select "0"
select select "26"
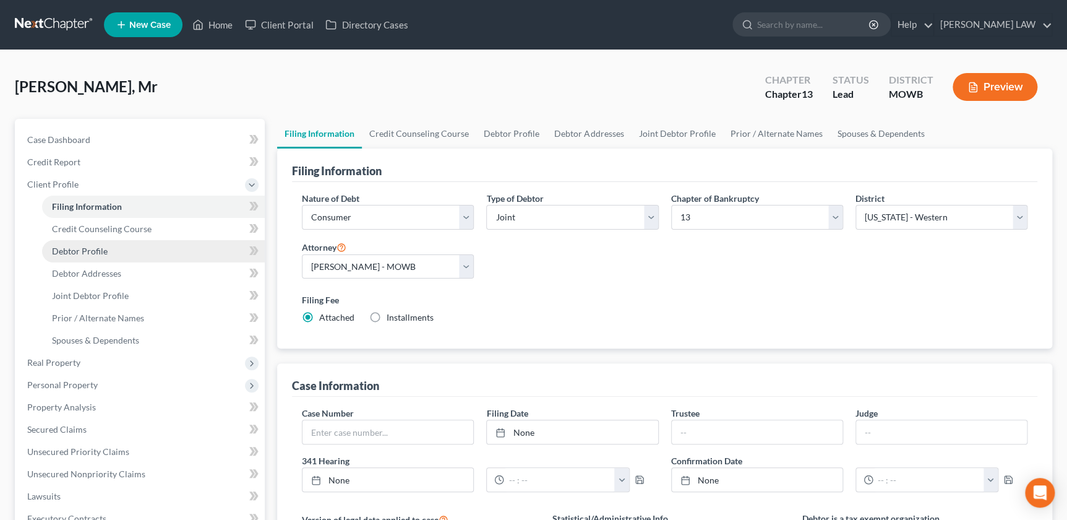
click at [105, 243] on link "Debtor Profile" at bounding box center [153, 251] width 223 height 22
select select "1"
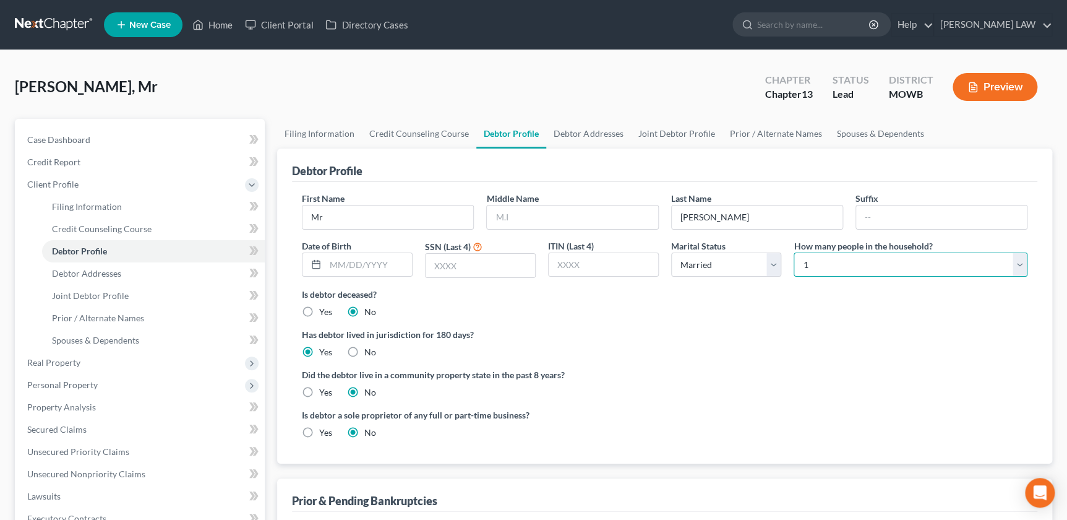
click at [814, 259] on select "Select 1 2 3 4 5 6 7 8 9 10 11 12 13 14 15 16 17 18 19 20" at bounding box center [911, 264] width 234 height 25
select select "5"
click at [794, 252] on select "Select 1 2 3 4 5 6 7 8 9 10 11 12 13 14 15 16 17 18 19 20" at bounding box center [911, 264] width 234 height 25
click at [83, 275] on span "Debtor Addresses" at bounding box center [86, 273] width 69 height 11
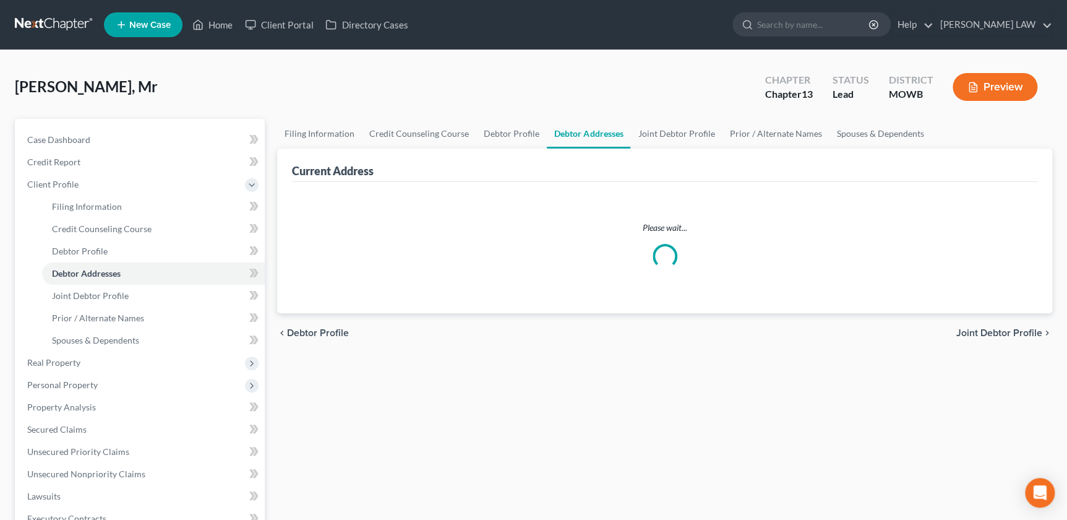
select select "0"
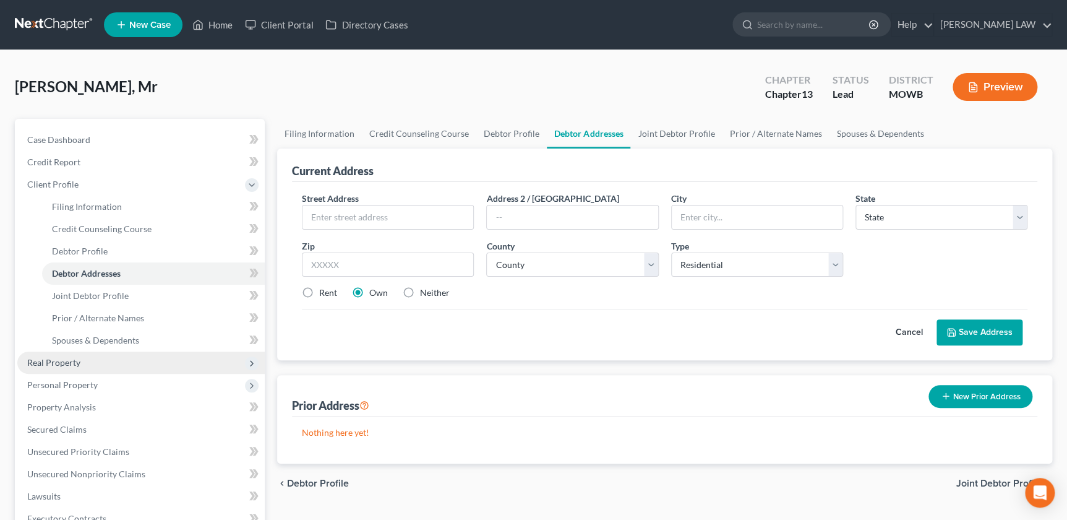
click at [58, 367] on span "Real Property" at bounding box center [141, 362] width 248 height 22
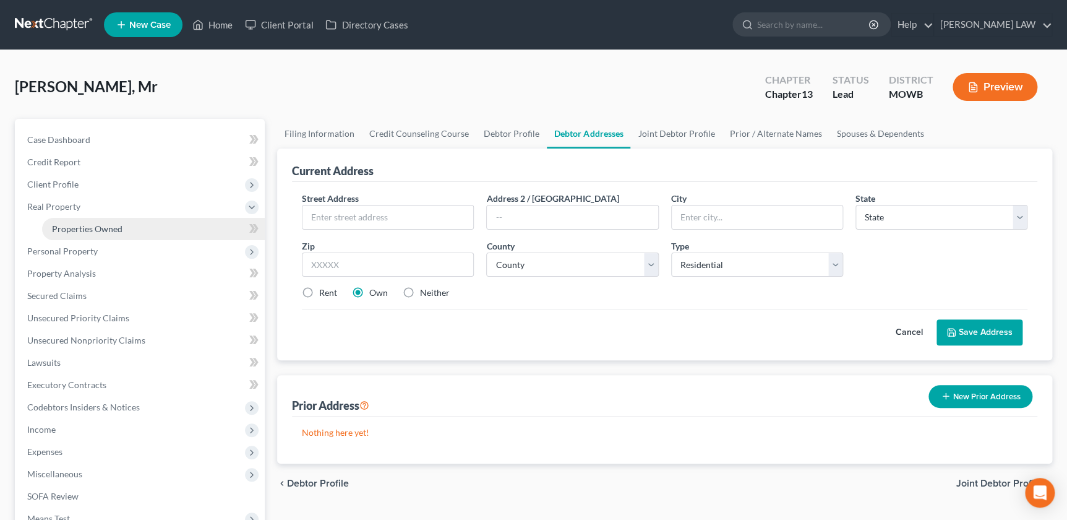
click at [85, 233] on span "Properties Owned" at bounding box center [87, 228] width 71 height 11
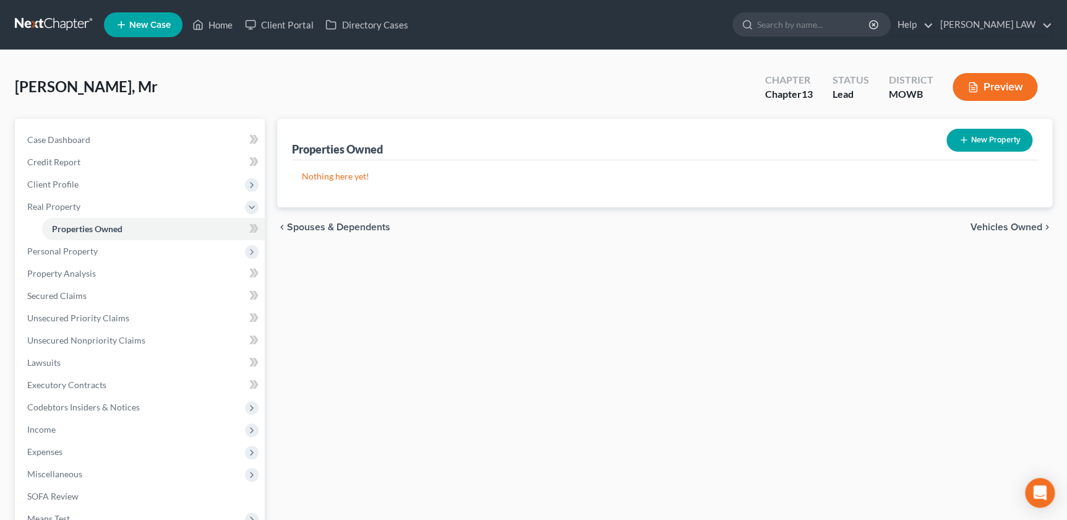
click at [954, 139] on button "New Property" at bounding box center [990, 140] width 86 height 23
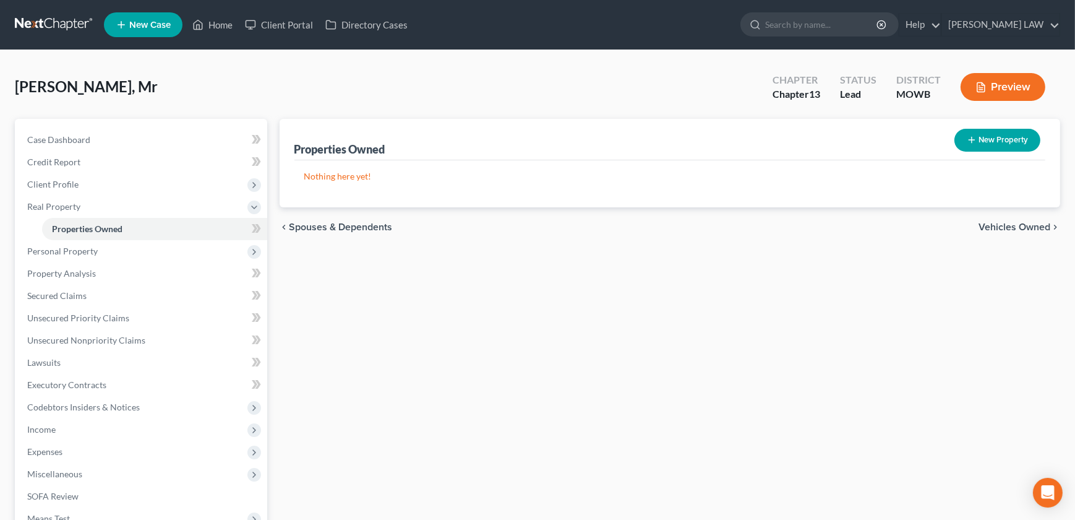
select select "2"
select select "0"
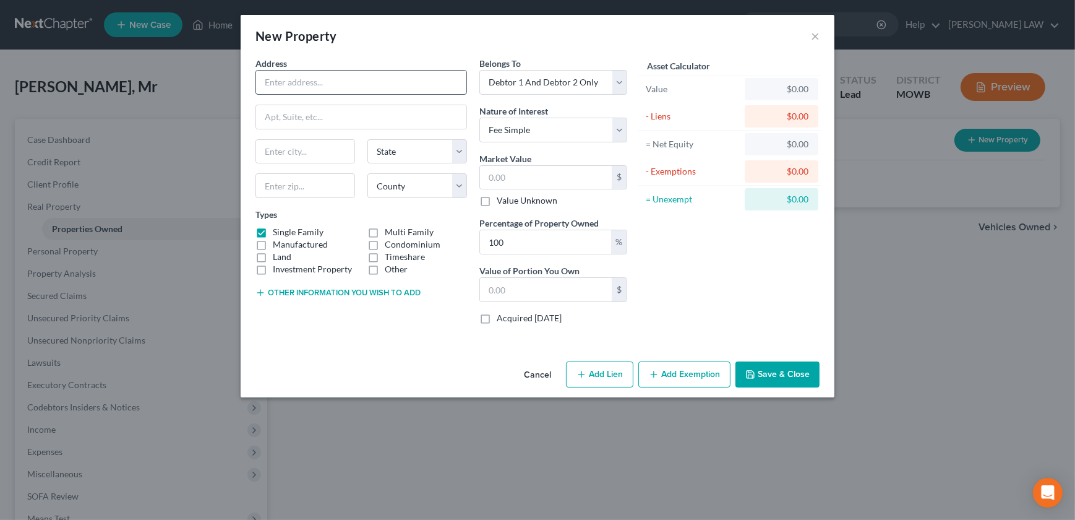
click at [313, 85] on input "text" at bounding box center [361, 83] width 210 height 24
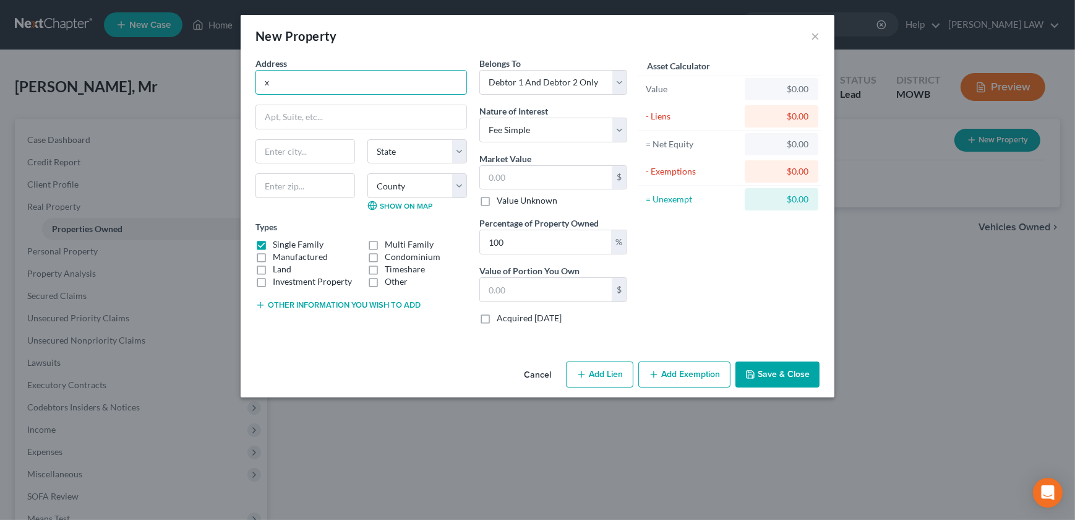
type input "x"
click at [672, 238] on div "Asset Calculator Value $0.00 - Liens $0.00 = Net Equity $0.00 - Exemptions $0.0…" at bounding box center [730, 195] width 192 height 277
click at [506, 282] on input "text" at bounding box center [546, 290] width 132 height 24
click at [514, 184] on input "text" at bounding box center [546, 178] width 132 height 24
type input "6"
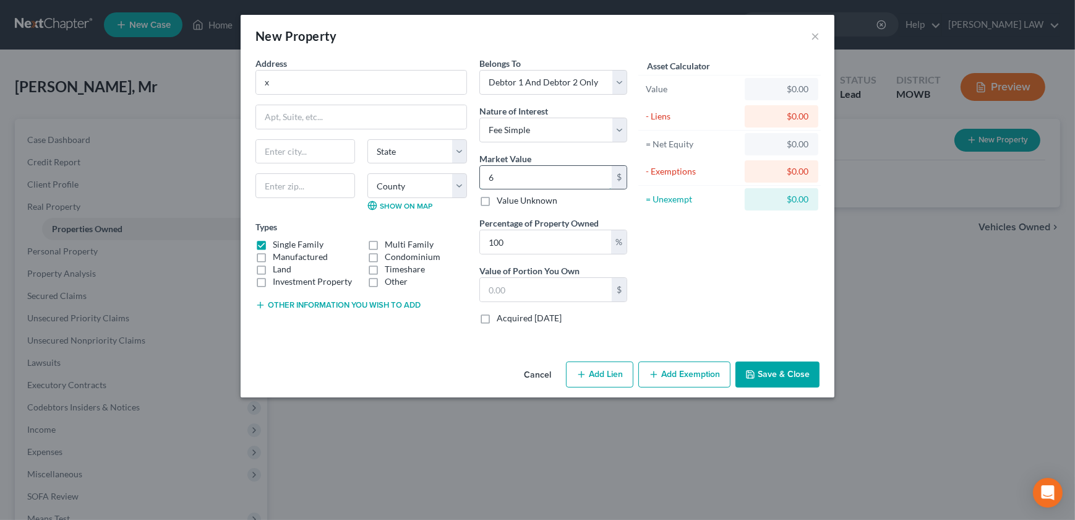
type input "6.00"
type input "60"
type input "60.00"
type input "600"
type input "600.00"
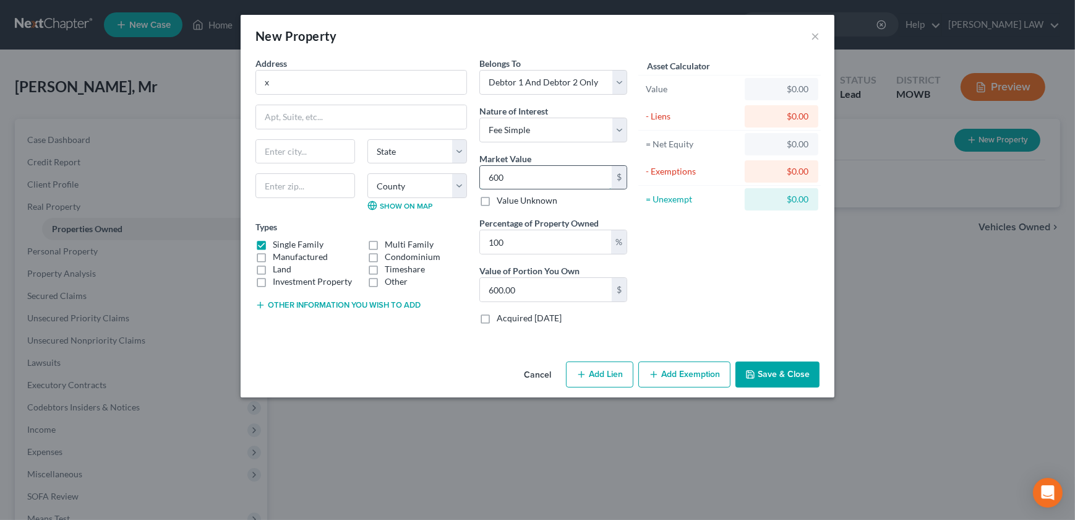
type input "6000"
type input "6,000.00"
type input "6,0000"
type input "60,000.00"
type input "60,000"
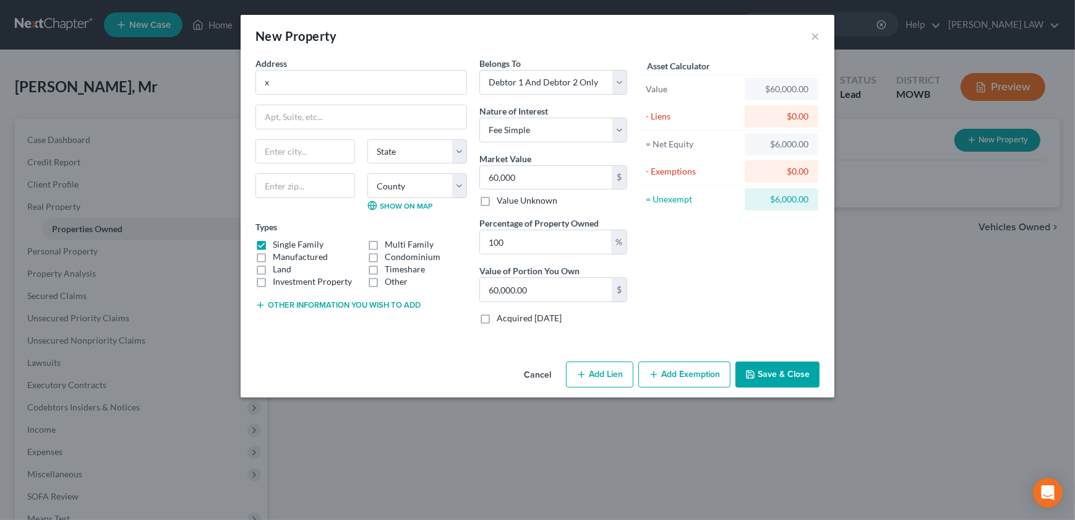
drag, startPoint x: 263, startPoint y: 308, endPoint x: 260, endPoint y: 317, distance: 10.4
click at [263, 309] on icon "button" at bounding box center [261, 305] width 10 height 10
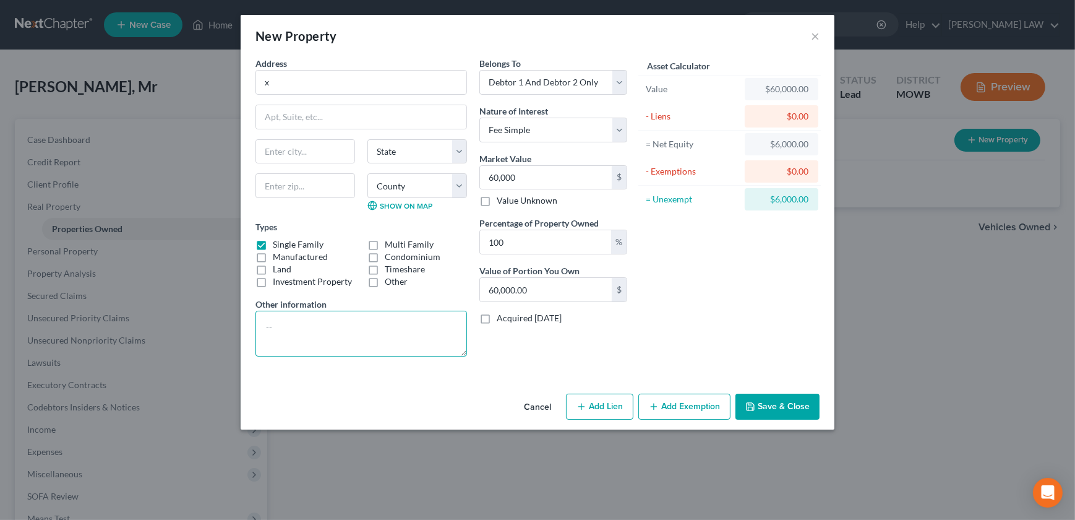
click at [262, 326] on textarea at bounding box center [362, 334] width 212 height 46
type textarea "60,000 - 7% cost of sale"
click at [521, 235] on input "100" at bounding box center [545, 242] width 131 height 24
type input "10"
type input "6,000.00"
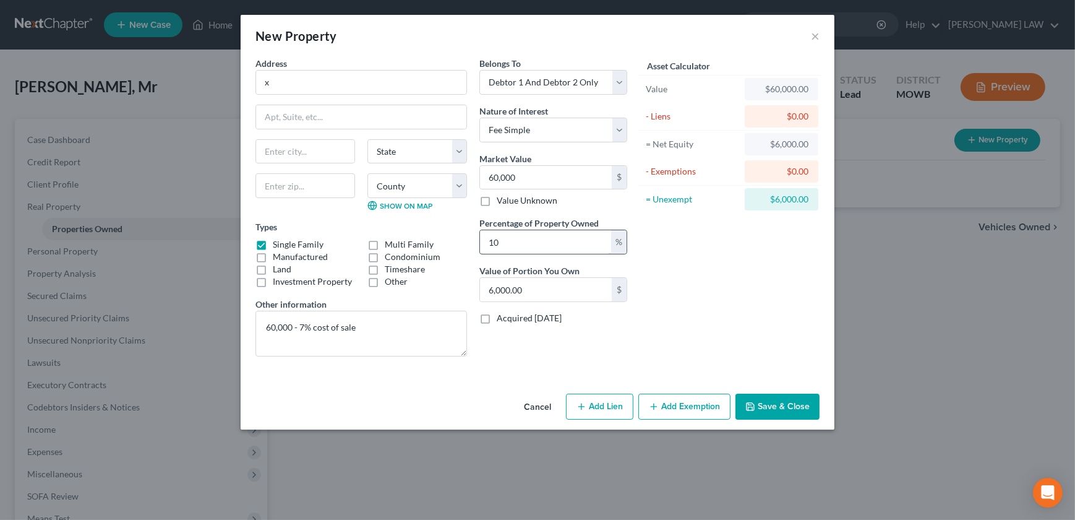
type input "1"
type input "600.00"
type input "6"
type input "3,600.00"
type input "66"
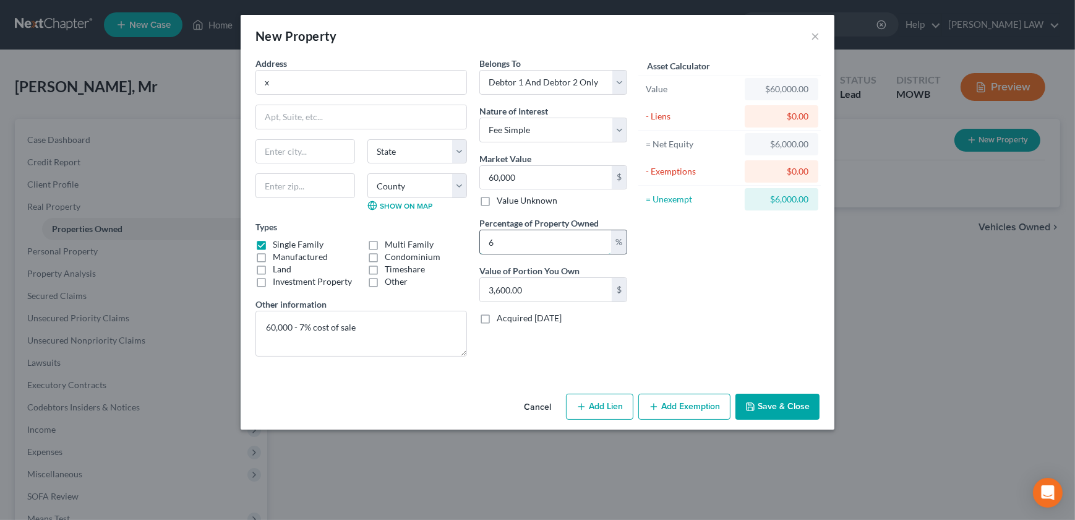
type input "39,600.00"
type input "66.6"
type input "39,959.99"
type input "66.66"
type input "39,996.00"
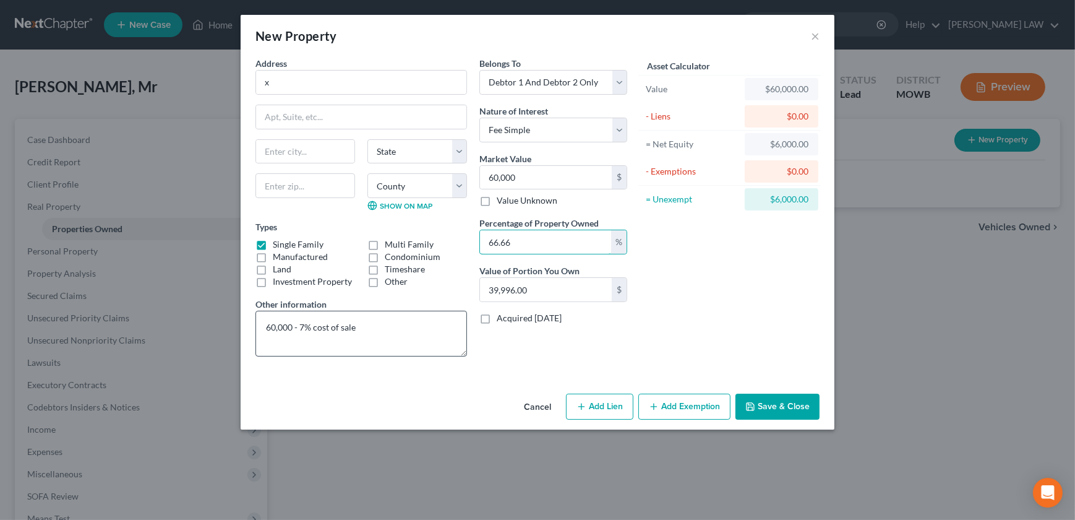
type input "66.66"
click at [385, 330] on textarea "60,000 - 7% cost of sale" at bounding box center [362, 334] width 212 height 46
type input "4"
type input "2.66"
type input "45"
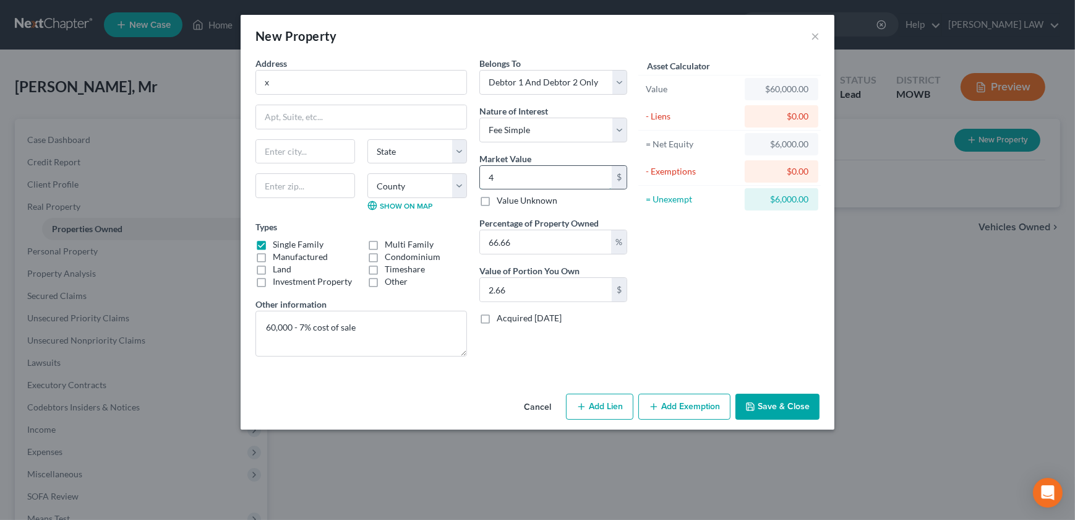
type input "29.99"
type input "450"
type input "299.97"
type input "4500"
type input "2,999.70"
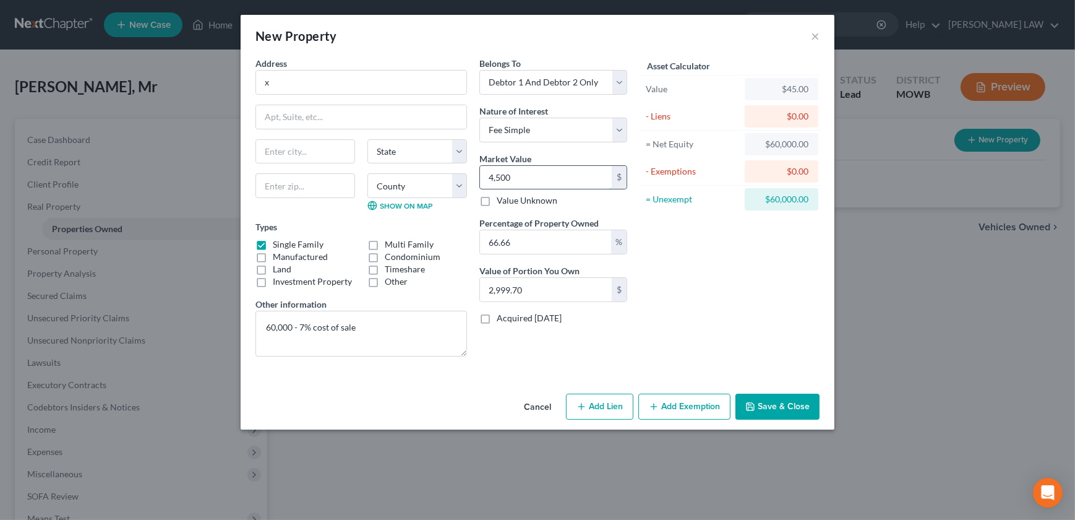
type input "4,5000"
type input "29,997.00"
type input "5"
type input "3.33"
type input "55"
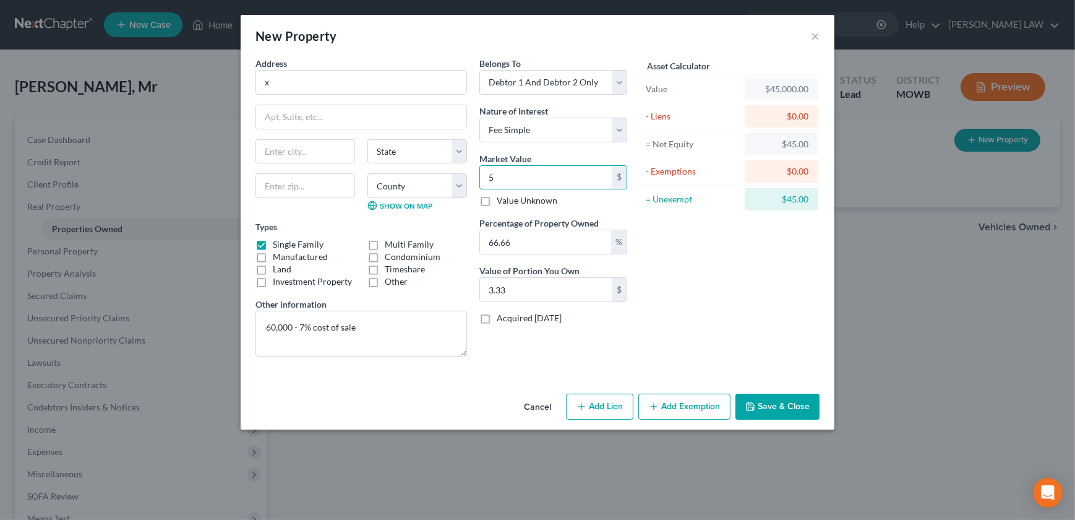
type input "36.66"
type input "558"
type input "371.96"
type input "5580"
type input "3,719.62"
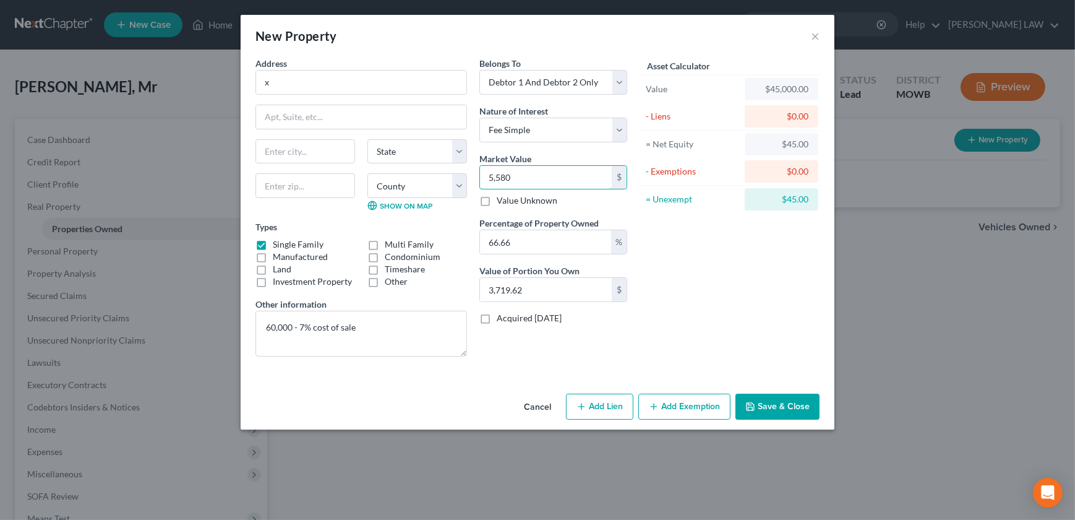
type input "5,5800"
type input "37,196.28"
type input "55,800"
drag, startPoint x: 720, startPoint y: 292, endPoint x: 725, endPoint y: 288, distance: 6.6
click at [722, 291] on div "Asset Calculator Value $55,800.00 - Liens $0.00 = Net Equity $45,000.00 - Exemp…" at bounding box center [730, 211] width 192 height 309
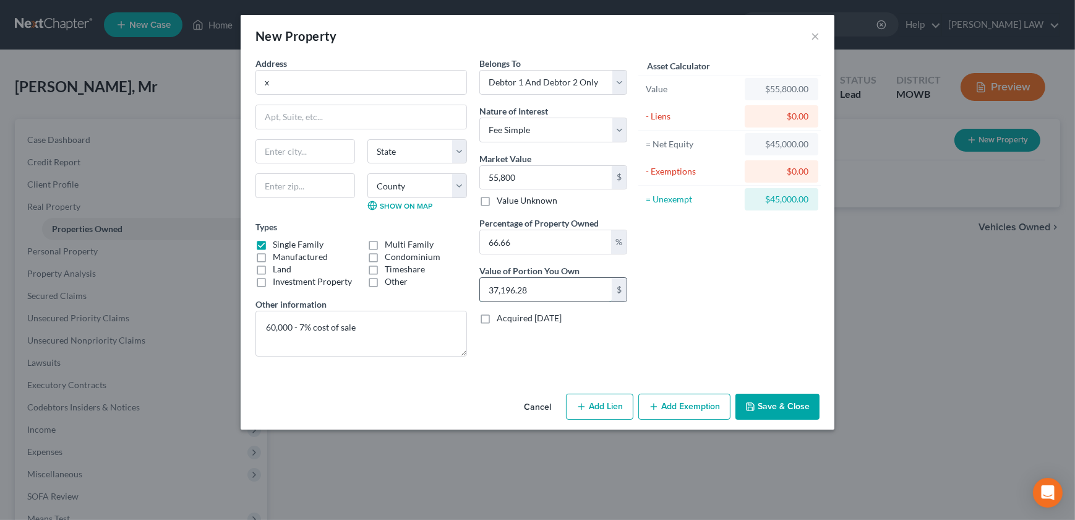
click at [554, 287] on input "37,196.28" at bounding box center [546, 290] width 132 height 24
click at [671, 412] on button "Add Exemption" at bounding box center [685, 407] width 92 height 26
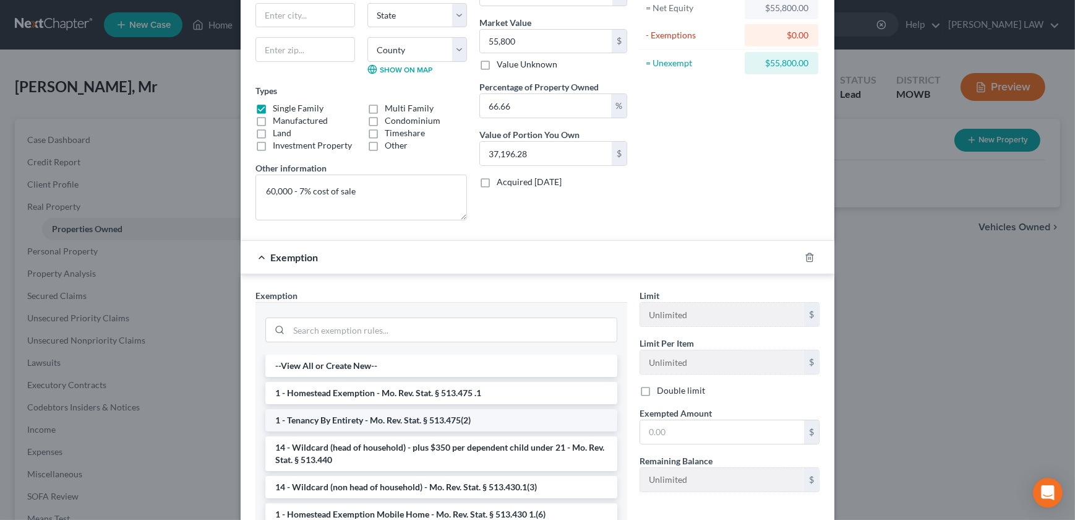
scroll to position [140, 0]
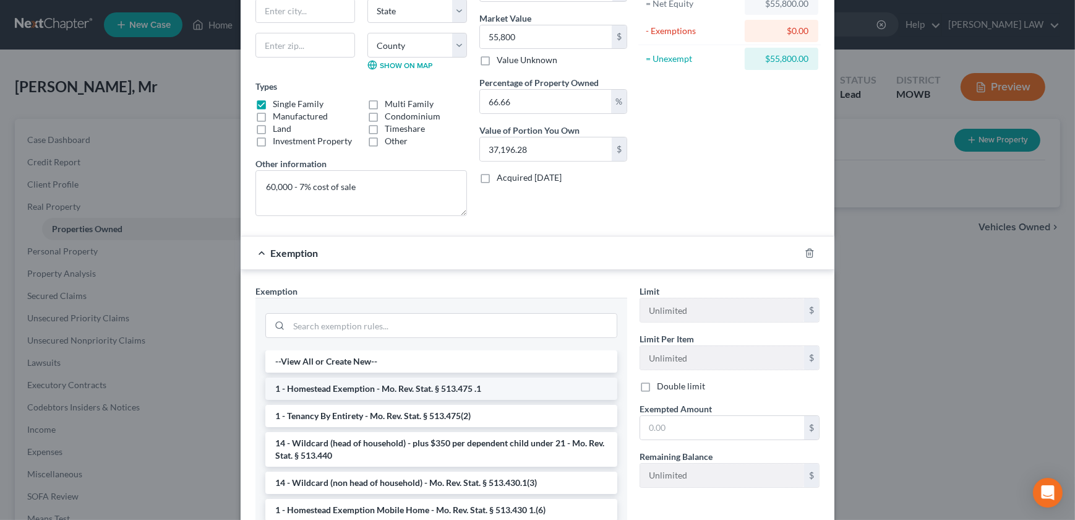
click at [377, 390] on li "1 - Homestead Exemption - Mo. Rev. Stat. § 513.475 .1" at bounding box center [441, 388] width 352 height 22
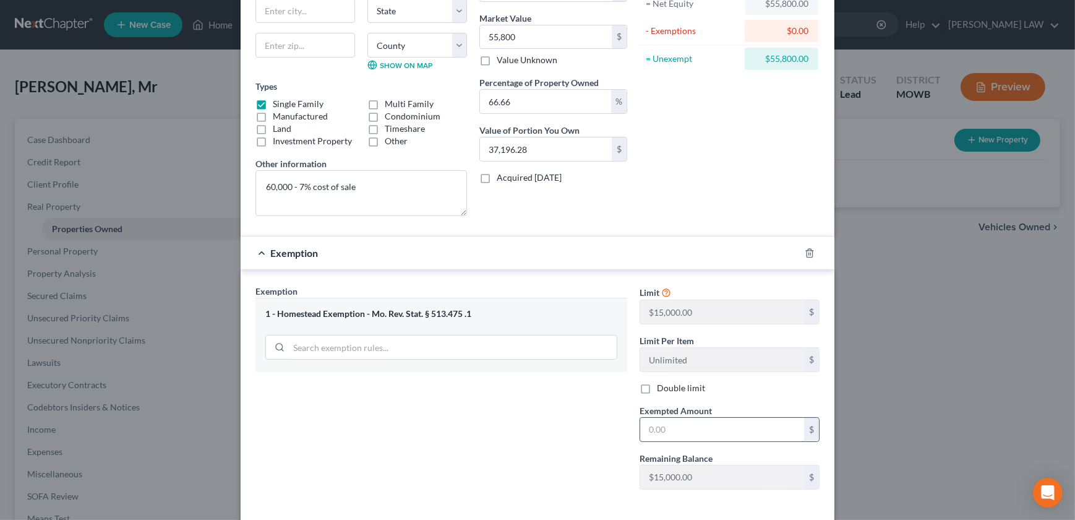
click at [674, 431] on input "text" at bounding box center [722, 430] width 164 height 24
type input "15,000"
click at [420, 446] on div "Exemption Set must be selected for CA. Exemption * 1 - Homestead Exemption - [G…" at bounding box center [441, 392] width 384 height 214
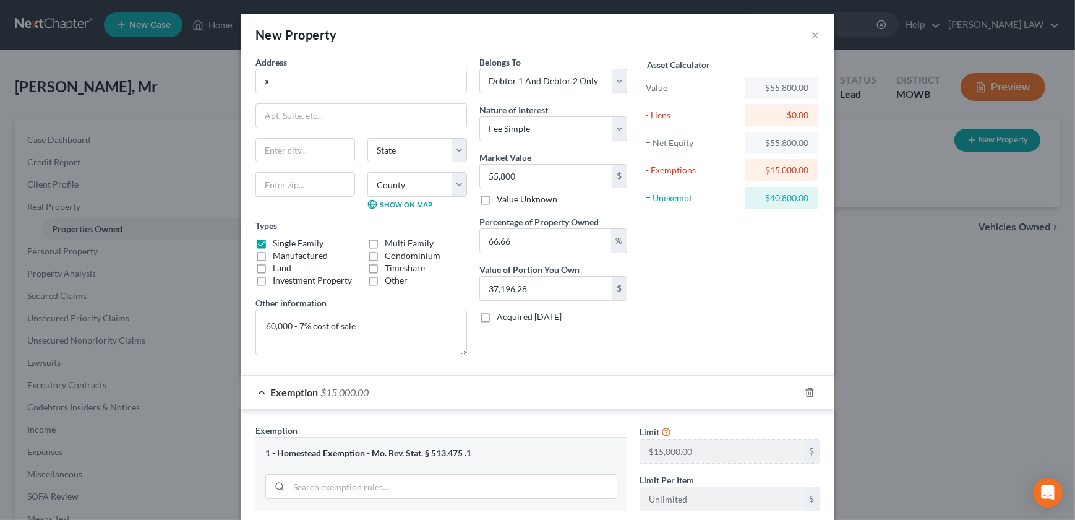
scroll to position [0, 0]
click at [811, 36] on button "×" at bounding box center [815, 35] width 9 height 15
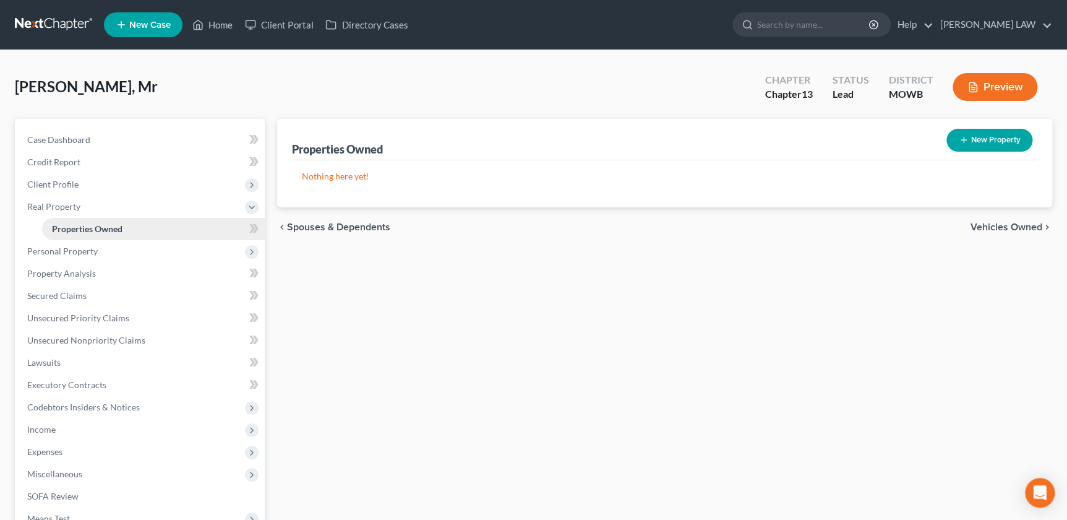
click at [91, 231] on span "Properties Owned" at bounding box center [87, 228] width 71 height 11
click at [976, 135] on button "New Property" at bounding box center [990, 140] width 86 height 23
select select "2"
select select "0"
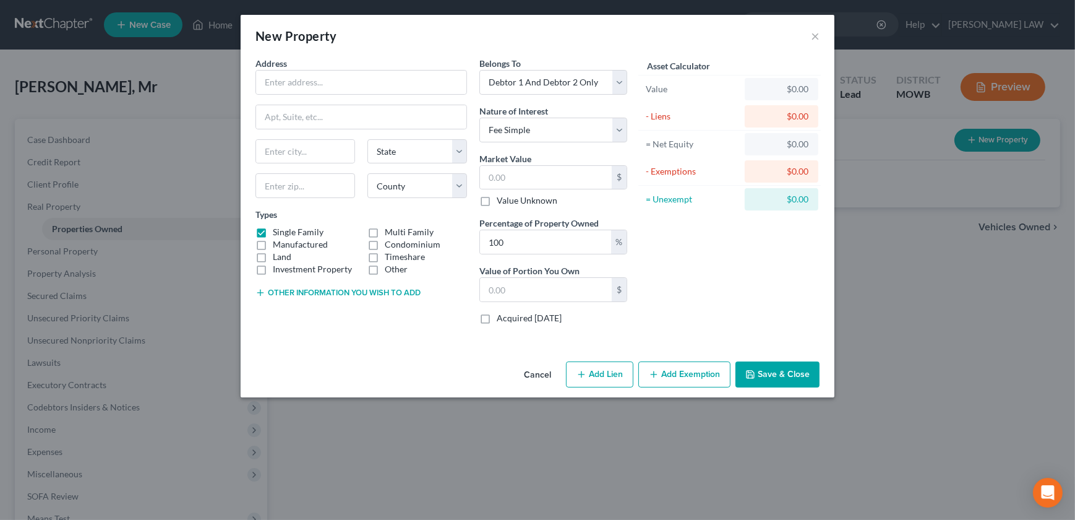
click at [888, 324] on div "New Property × Address * State AL AK AR AZ CA CO CT DE DC FL GA GU HI ID IL IN …" at bounding box center [537, 260] width 1075 height 520
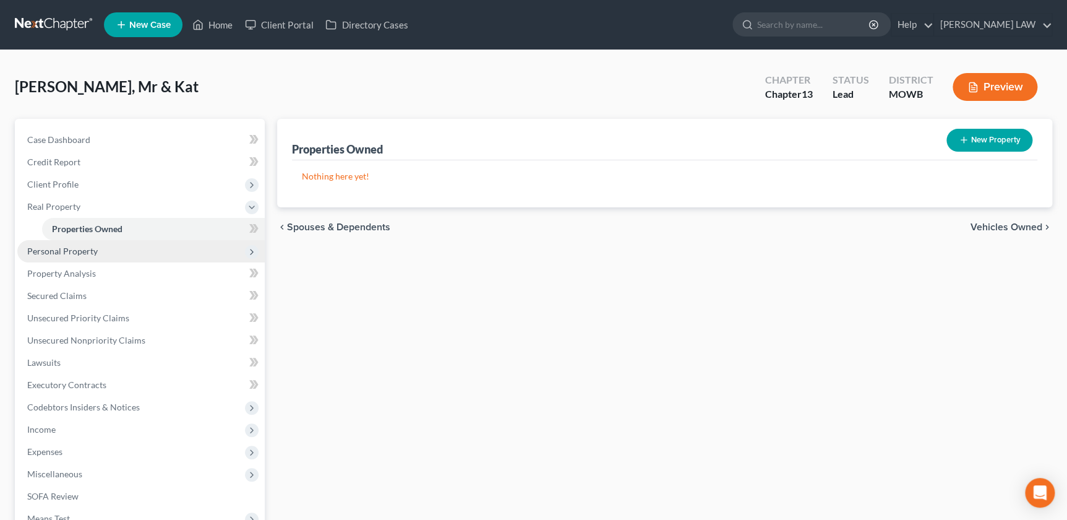
click at [76, 251] on span "Personal Property" at bounding box center [62, 251] width 71 height 11
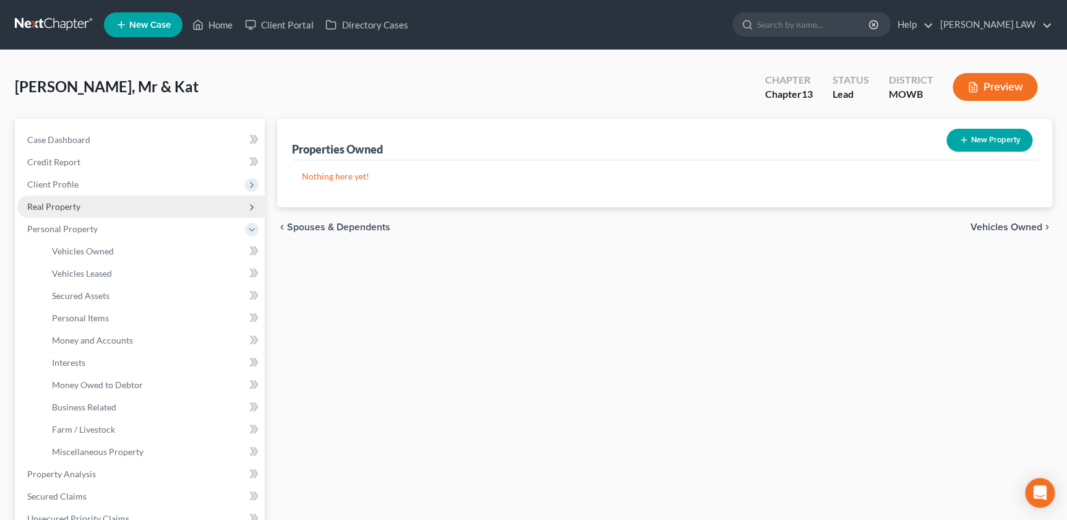
click at [60, 205] on span "Real Property" at bounding box center [53, 206] width 53 height 11
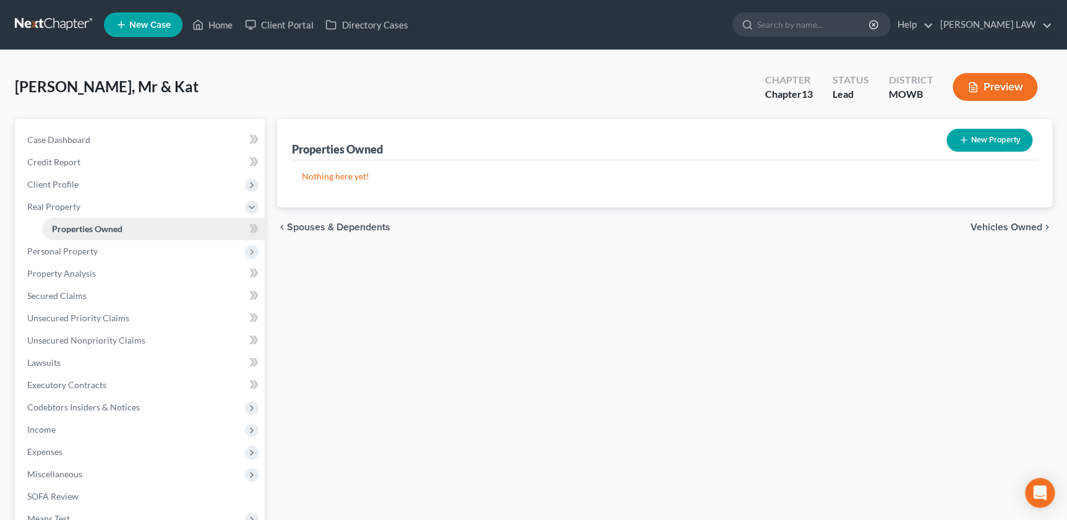
click at [69, 222] on link "Properties Owned" at bounding box center [153, 229] width 223 height 22
click at [954, 137] on button "New Property" at bounding box center [990, 140] width 86 height 23
select select "2"
select select "0"
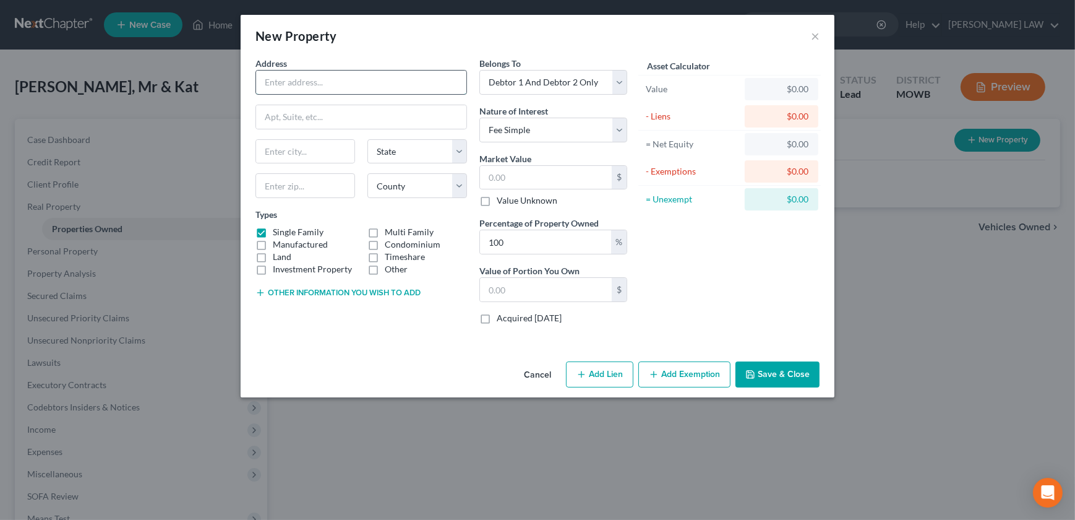
click at [304, 71] on input "text" at bounding box center [361, 83] width 210 height 24
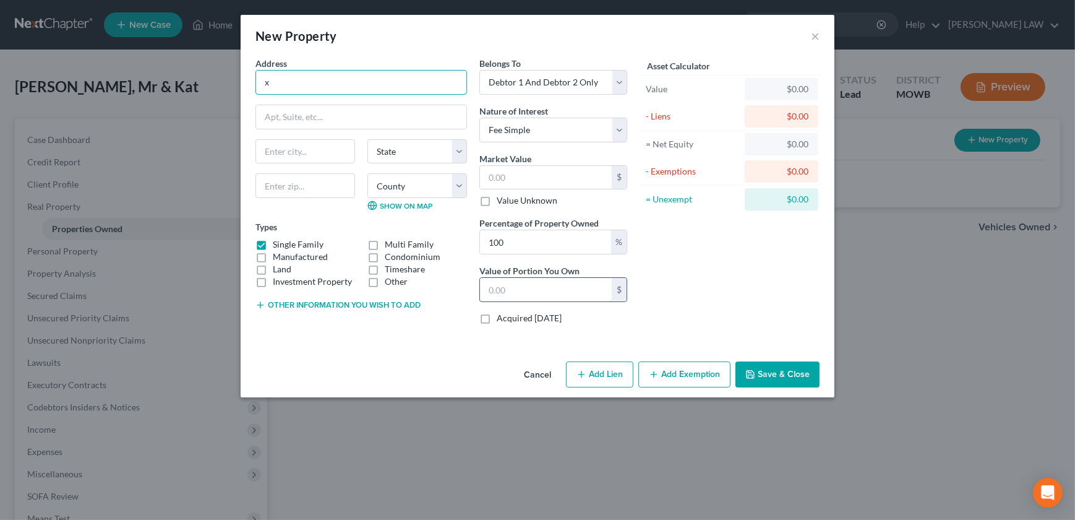
type input "x"
click at [505, 296] on input "text" at bounding box center [546, 290] width 132 height 24
type input "27,200"
click at [269, 296] on div "Address * x State [US_STATE] AK AR AZ CA CO CT DE DC [GEOGRAPHIC_DATA] [GEOGRAP…" at bounding box center [361, 195] width 224 height 277
click at [269, 301] on button "Other information you wish to add" at bounding box center [338, 305] width 165 height 10
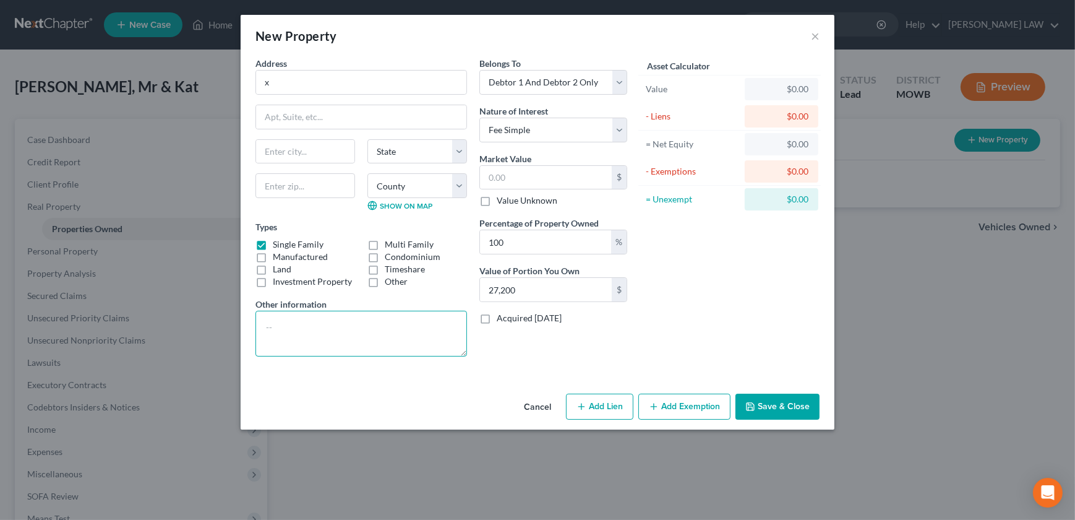
click at [283, 330] on textarea at bounding box center [362, 334] width 212 height 46
click at [508, 183] on input "text" at bounding box center [546, 178] width 132 height 24
type input "2"
type input "2.00"
type input "27"
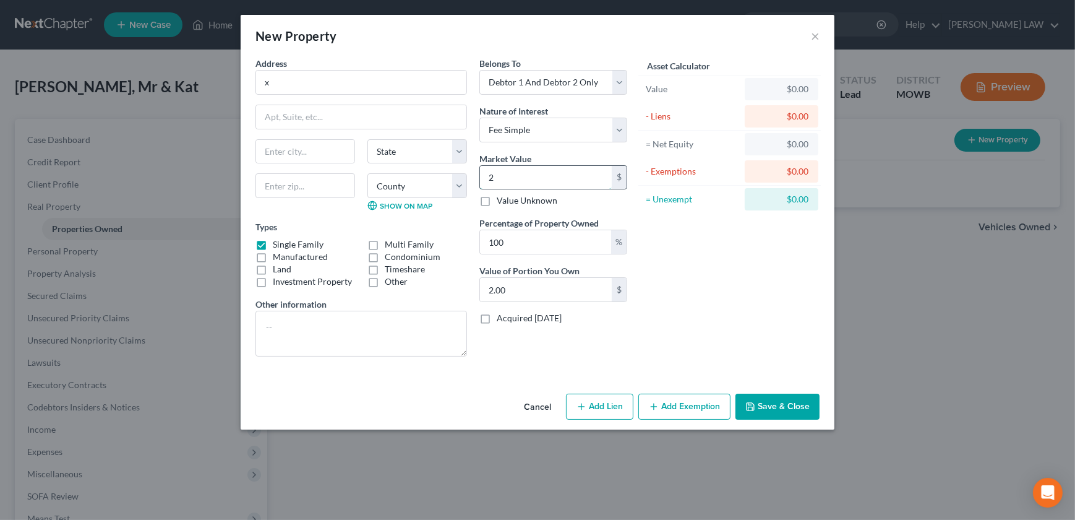
type input "27.00"
type input "272"
type input "272.00"
type input "2720"
type input "2,720.00"
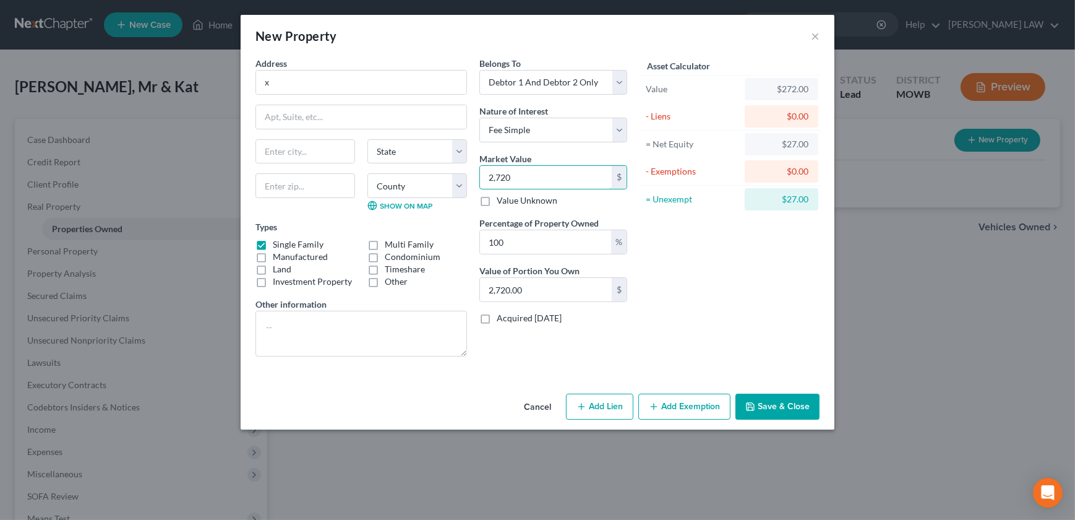
type input "2,7200"
type input "27,200.00"
type input "27,200"
click at [353, 316] on textarea at bounding box center [362, 334] width 212 height 46
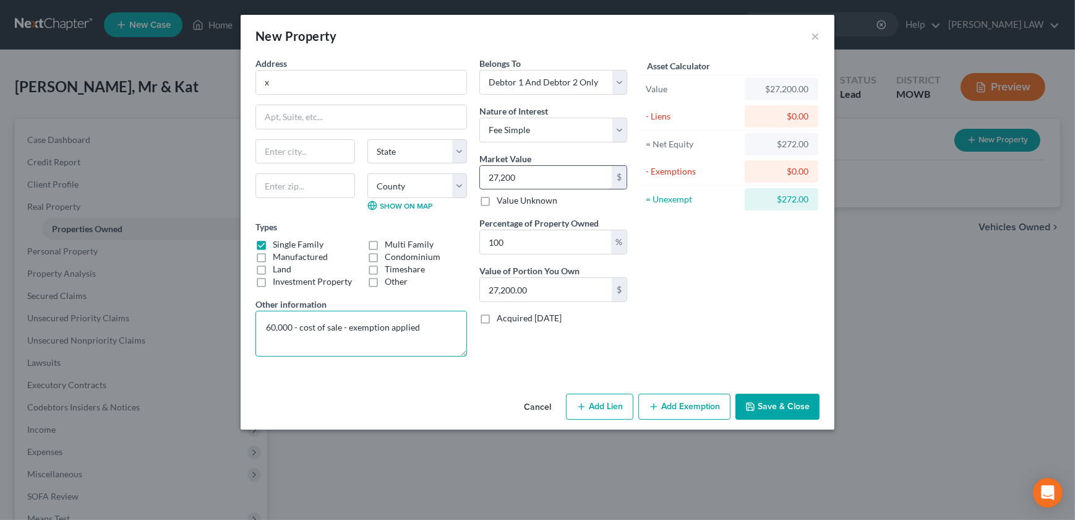
type textarea "60,000 - cost of sale - exemption applied"
click at [528, 178] on input "27,200" at bounding box center [546, 178] width 132 height 24
type input "5"
type input "5.00"
type input "55"
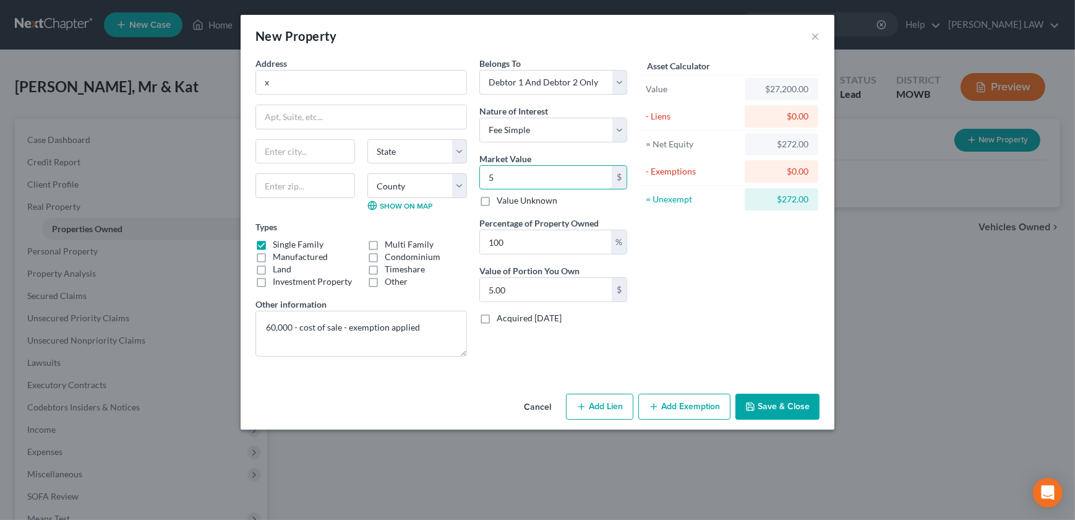
type input "55.00"
type input "558"
type input "558.00"
type input "5580"
type input "5,580.00"
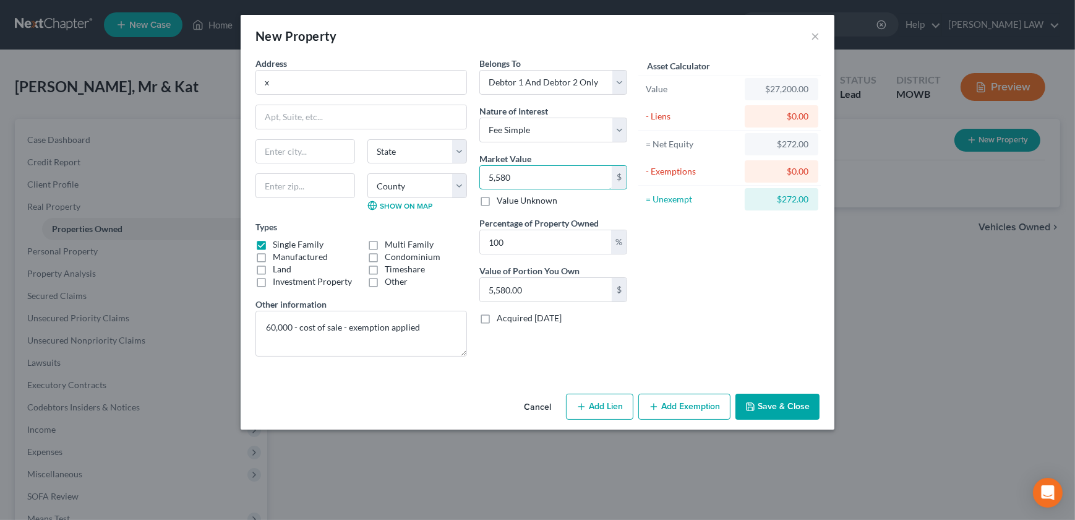
type input "5,5800"
type input "55,800.00"
type input "55,800"
click at [659, 410] on icon "button" at bounding box center [654, 407] width 10 height 10
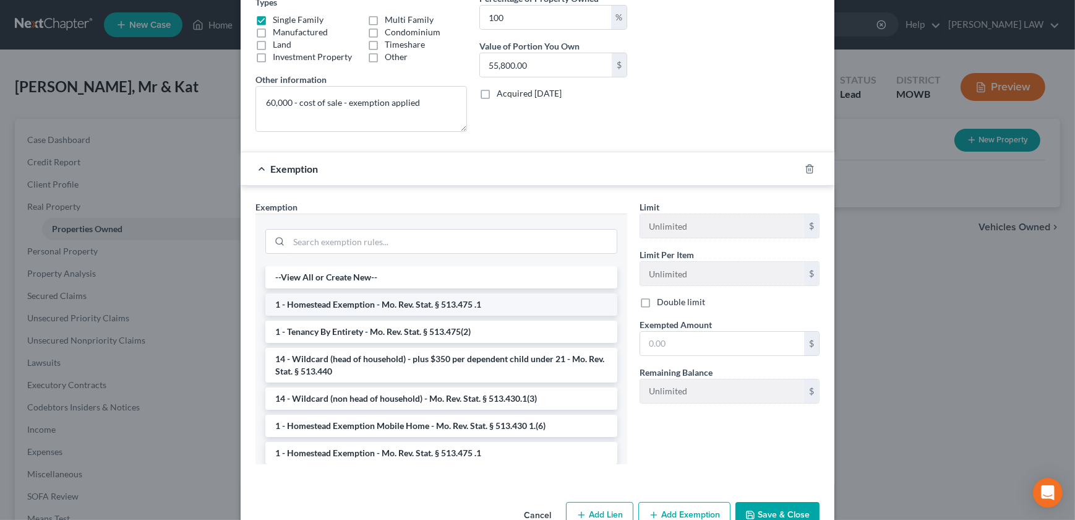
click at [347, 303] on li "1 - Homestead Exemption - Mo. Rev. Stat. § 513.475 .1" at bounding box center [441, 304] width 352 height 22
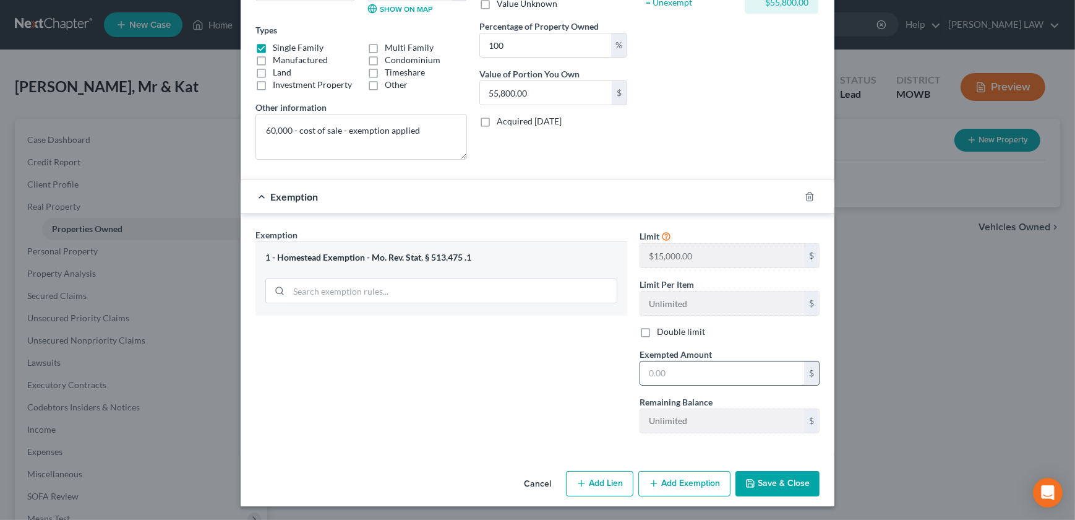
click at [680, 364] on input "text" at bounding box center [722, 373] width 164 height 24
type input "15,000"
click at [525, 371] on div "Exemption Set must be selected for CA. Exemption * 1 - Homestead Exemption - [G…" at bounding box center [441, 335] width 384 height 214
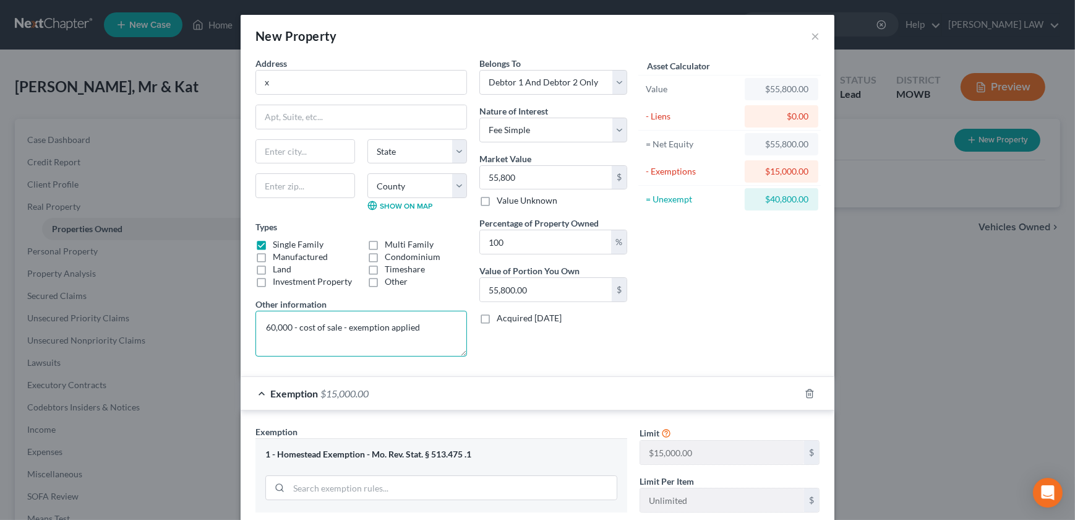
click at [441, 328] on textarea "60,000 - cost of sale - exemption applied" at bounding box center [362, 334] width 212 height 46
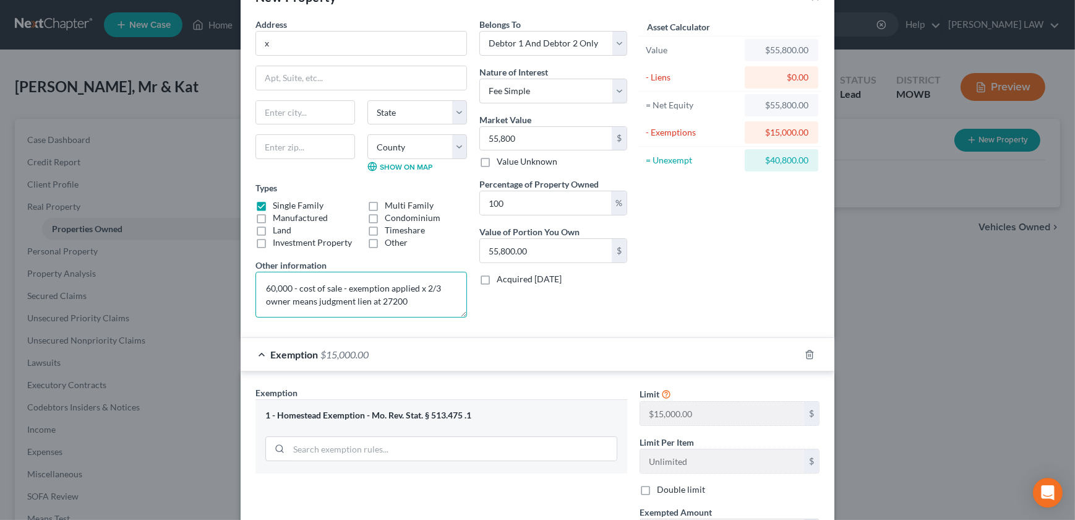
scroll to position [197, 0]
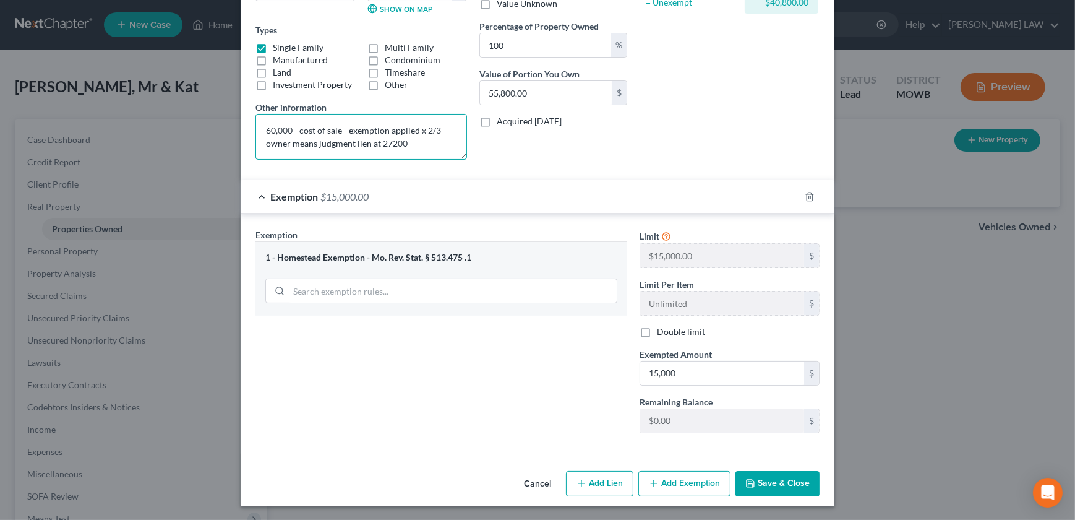
type textarea "60,000 - cost of sale - exemption applied x 2/3 owner means judgment lien at 27…"
click at [590, 486] on button "Add Lien" at bounding box center [599, 484] width 67 height 26
select select "2"
select select "0"
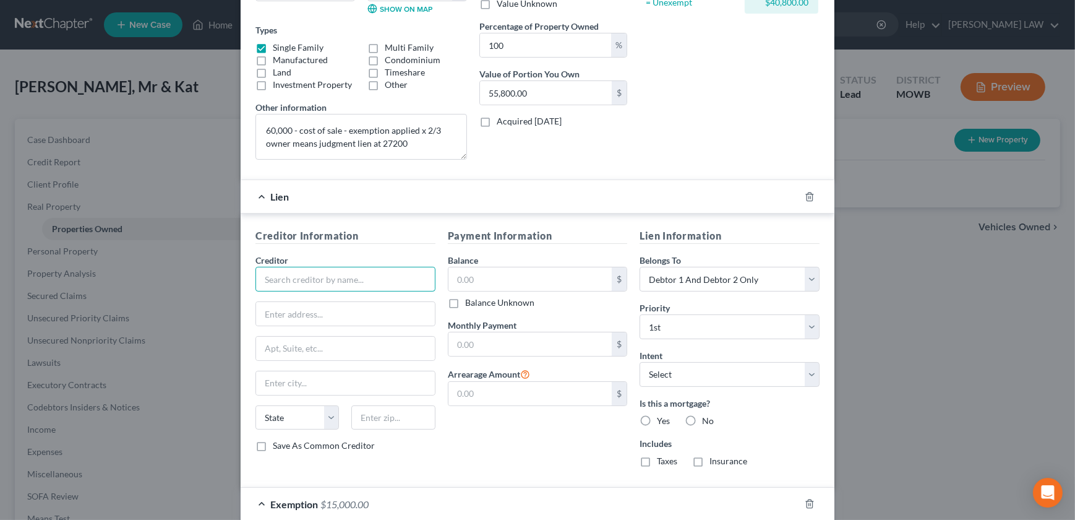
click at [296, 275] on input "text" at bounding box center [346, 279] width 180 height 25
type input "Judgment Lien"
click at [459, 279] on input "text" at bounding box center [531, 279] width 164 height 24
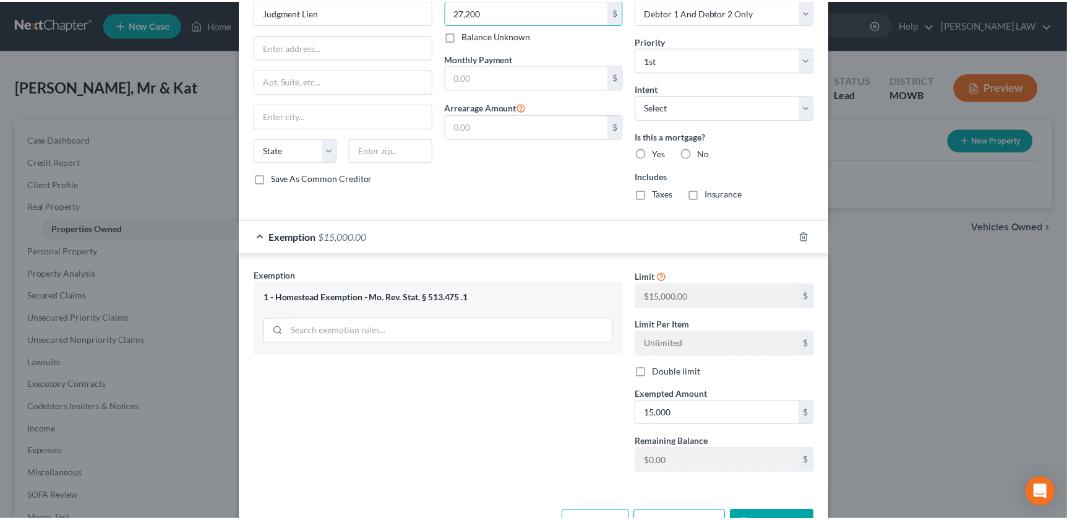
scroll to position [503, 0]
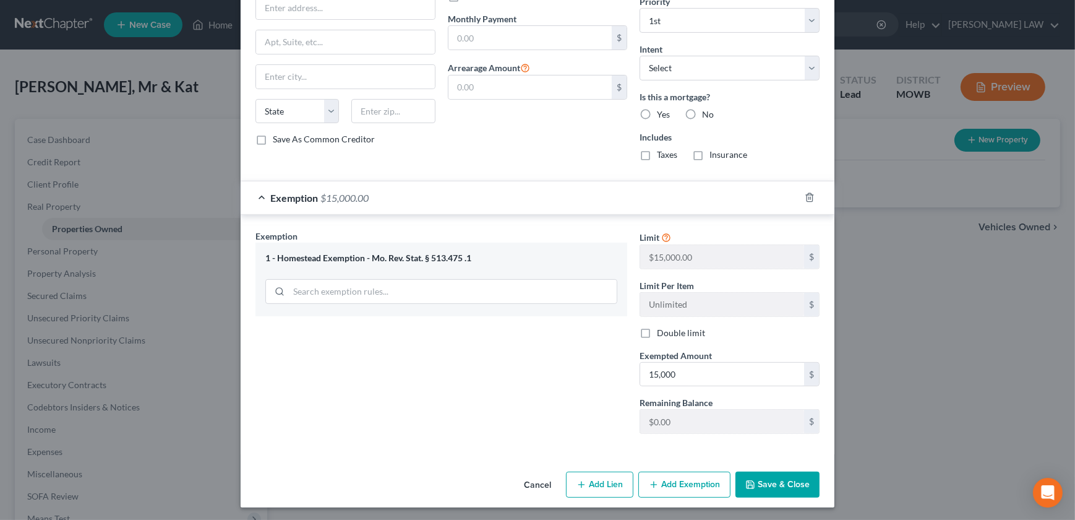
type input "27,200"
click at [759, 480] on button "Save & Close" at bounding box center [778, 485] width 84 height 26
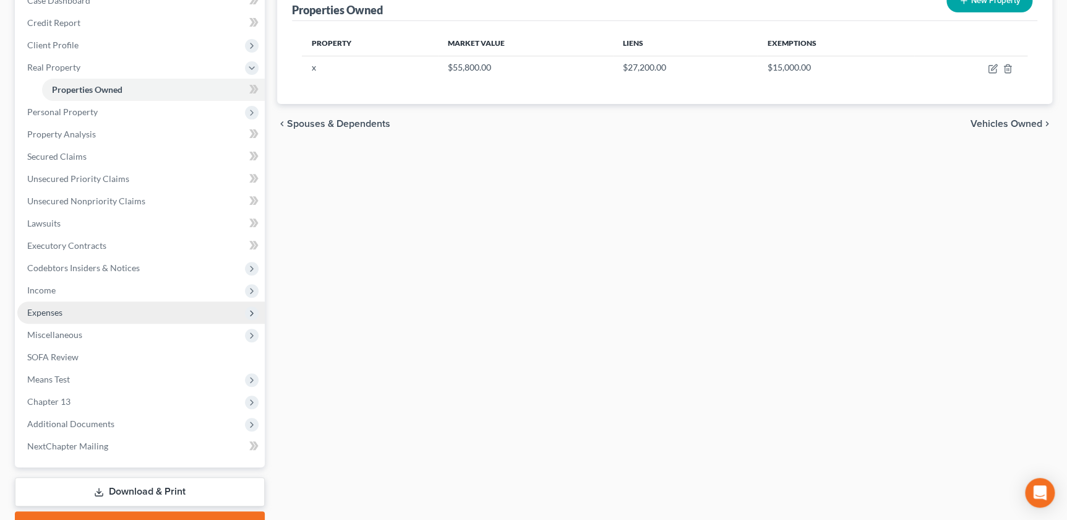
scroll to position [155, 0]
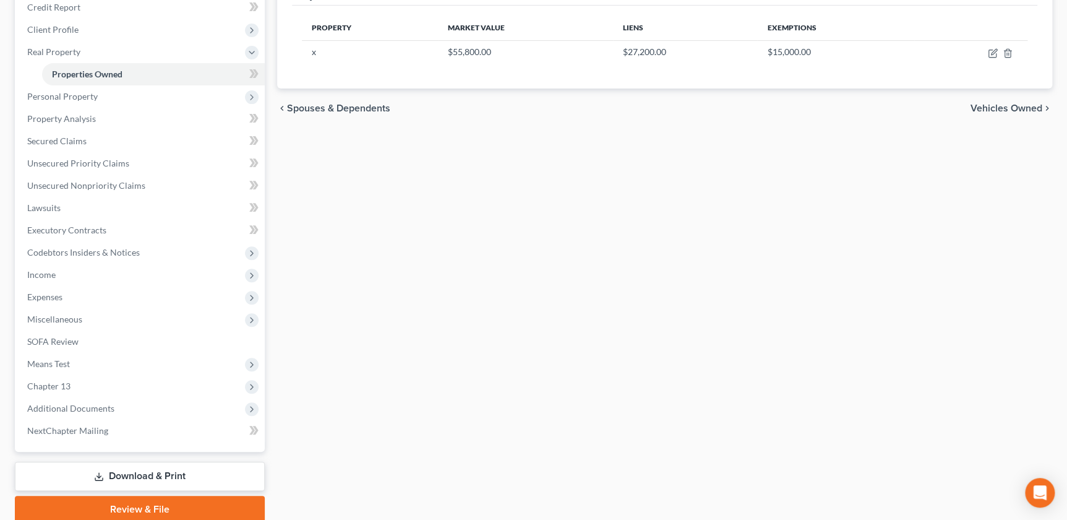
click at [366, 472] on div "Properties Owned New Property Property Market Value Liens Exemptions x $55,800.…" at bounding box center [665, 243] width 788 height 559
click at [64, 389] on span "Chapter 13" at bounding box center [48, 386] width 43 height 11
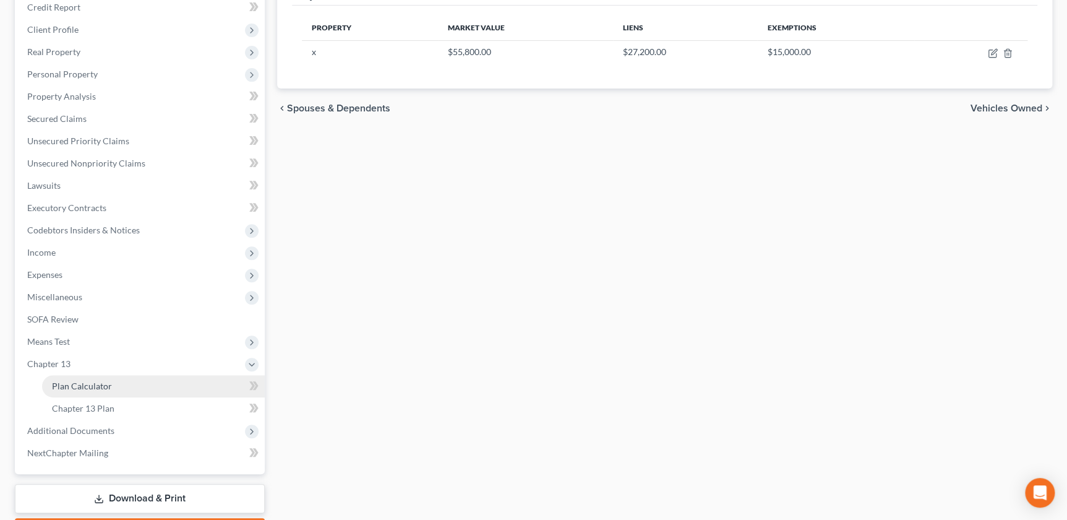
click at [84, 381] on span "Plan Calculator" at bounding box center [82, 386] width 60 height 11
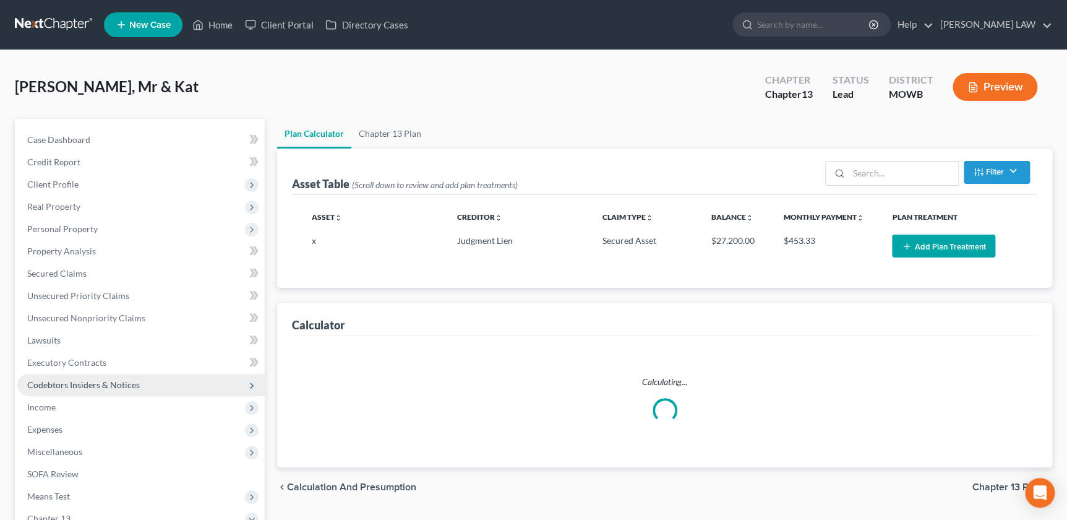
select select "59"
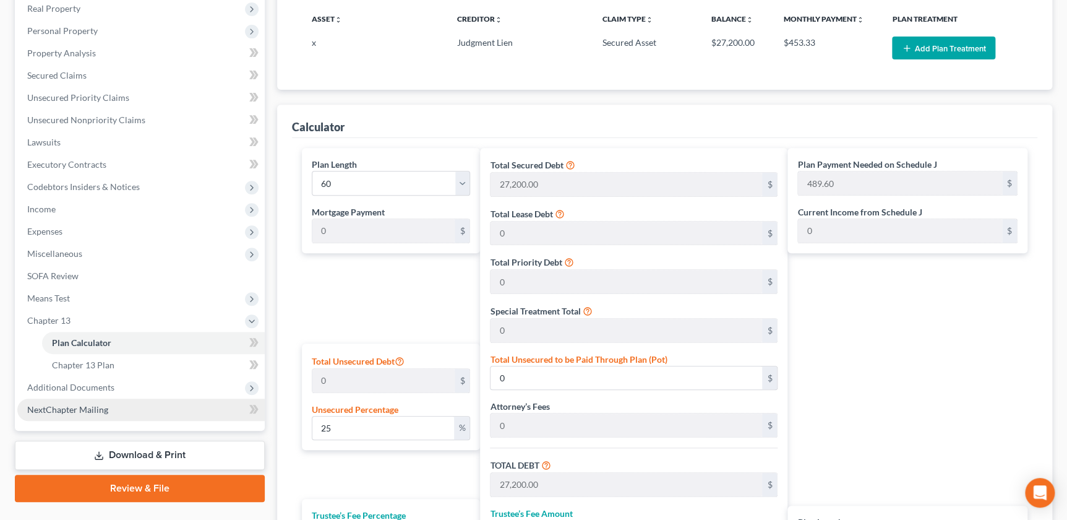
scroll to position [210, 0]
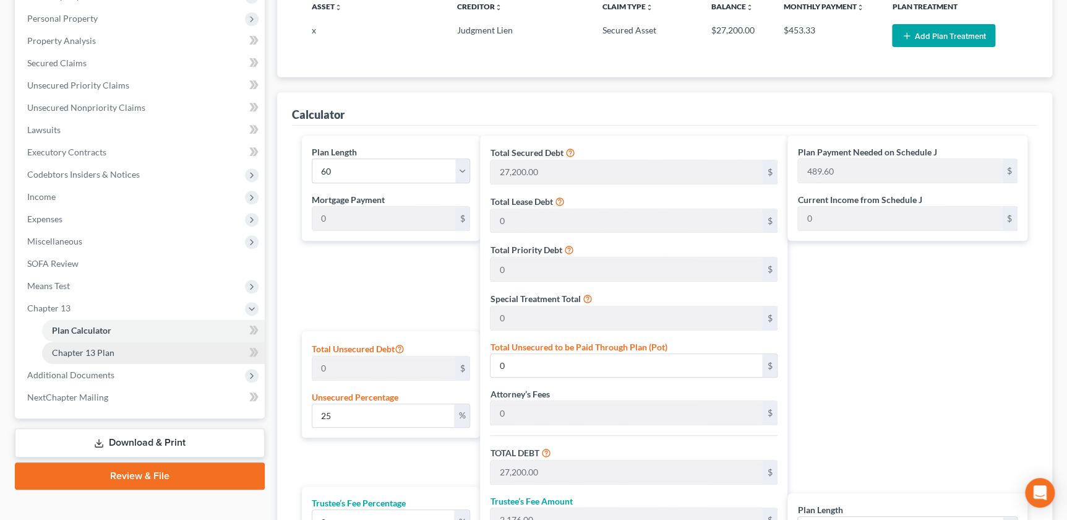
click at [77, 347] on span "Chapter 13 Plan" at bounding box center [83, 352] width 62 height 11
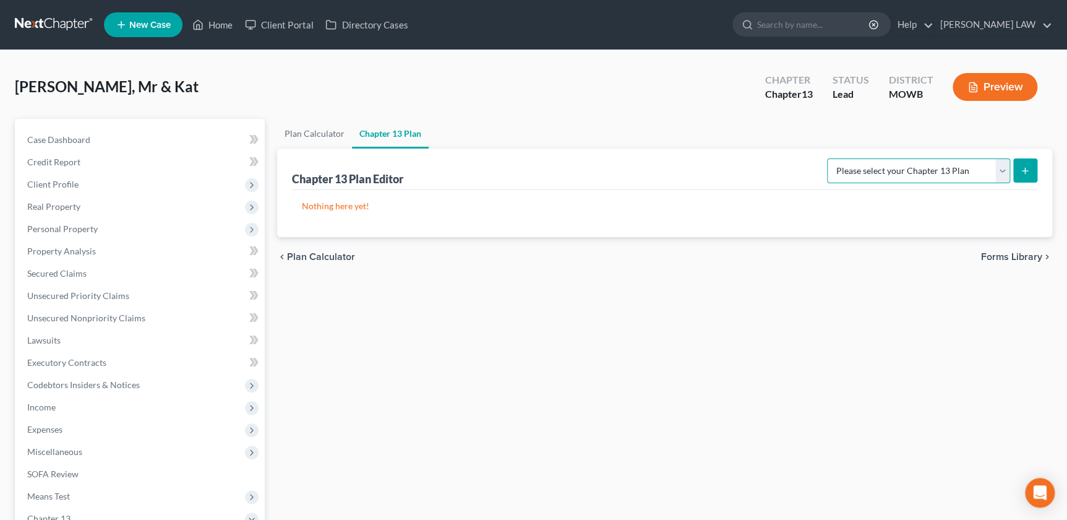
click at [1000, 176] on select "Please select your Chapter 13 Plan [US_STATE] - Western Effective [DATE] Nation…" at bounding box center [918, 170] width 183 height 25
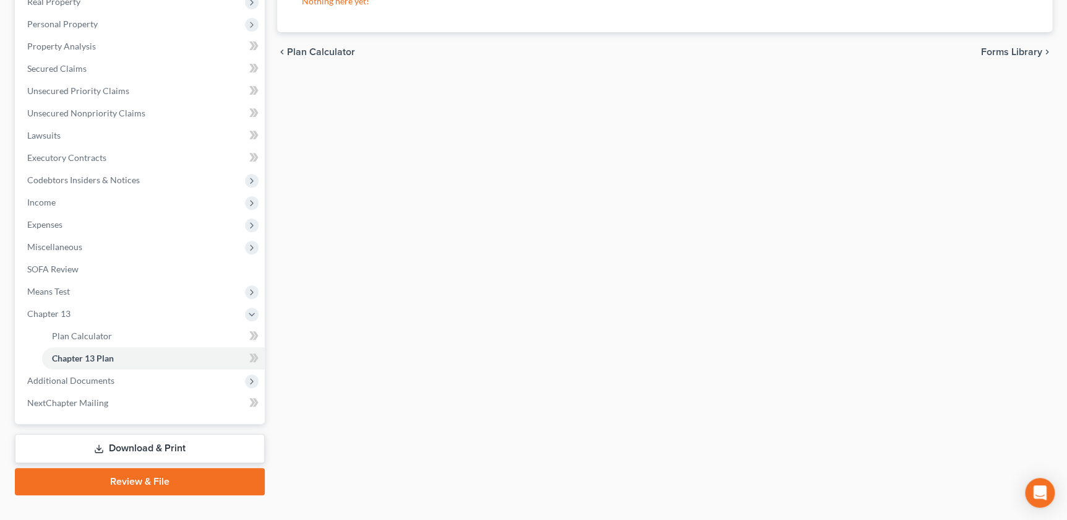
scroll to position [225, 0]
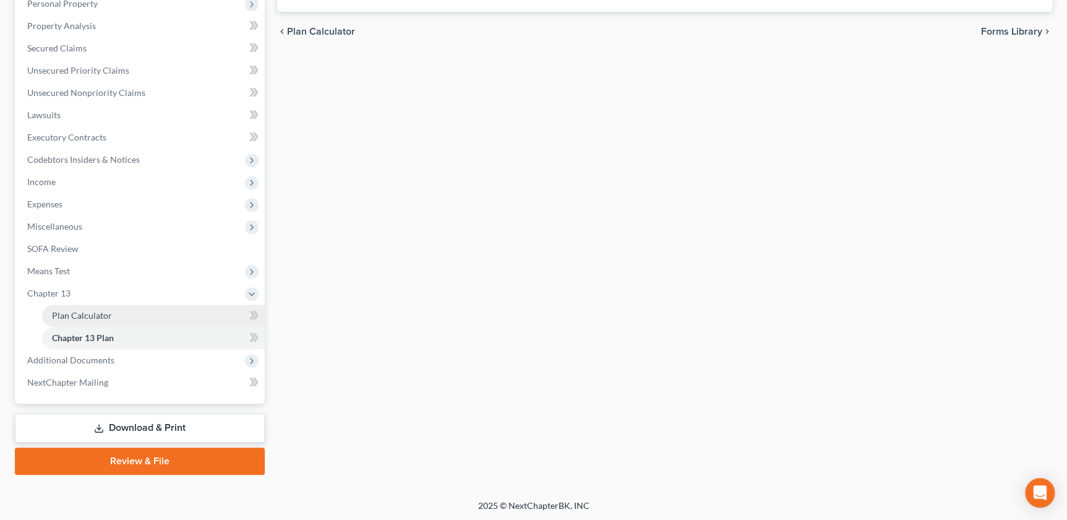
click at [84, 319] on link "Plan Calculator" at bounding box center [153, 315] width 223 height 22
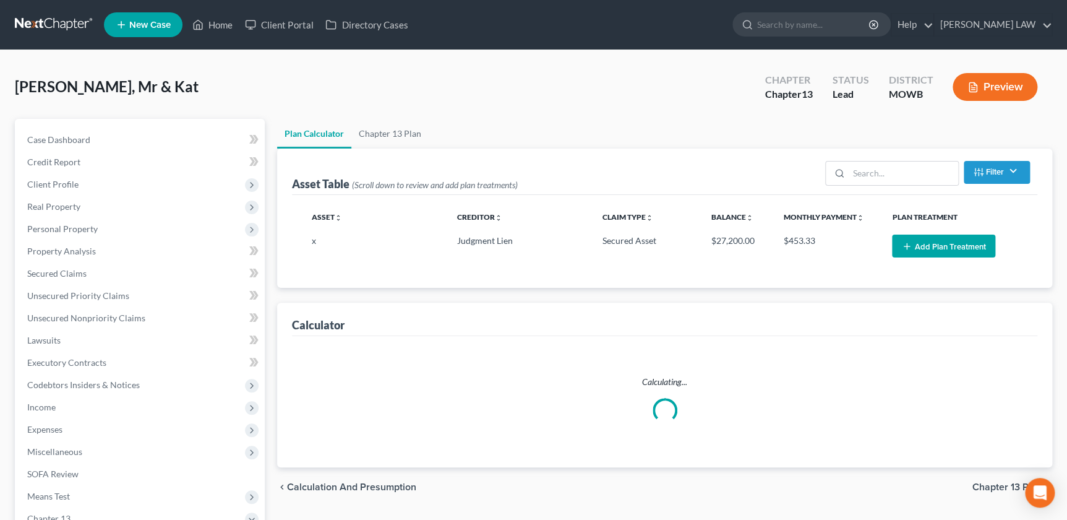
select select "59"
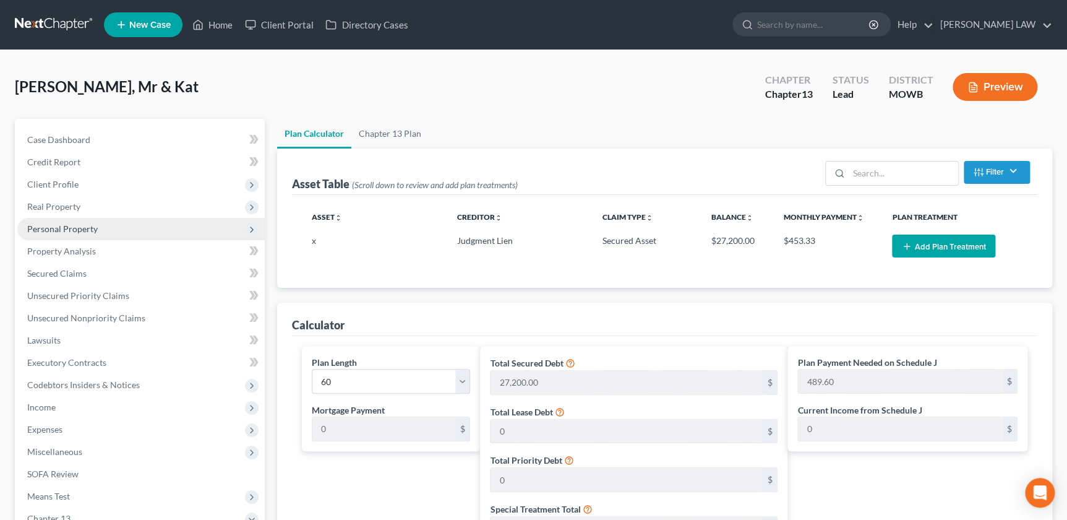
click at [74, 221] on span "Personal Property" at bounding box center [141, 229] width 248 height 22
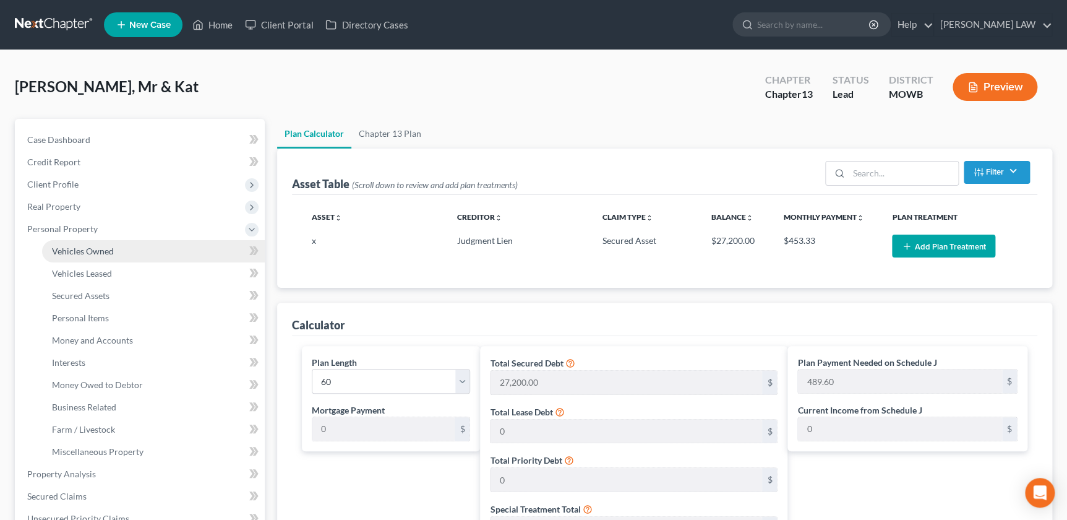
click at [85, 250] on span "Vehicles Owned" at bounding box center [83, 251] width 62 height 11
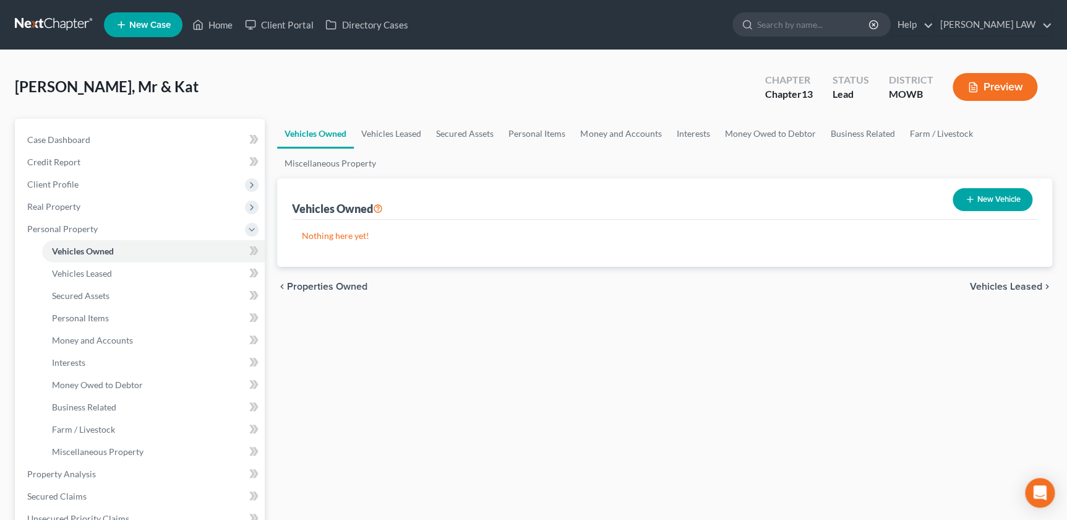
click at [991, 202] on button "New Vehicle" at bounding box center [993, 199] width 80 height 23
select select "0"
select select "2"
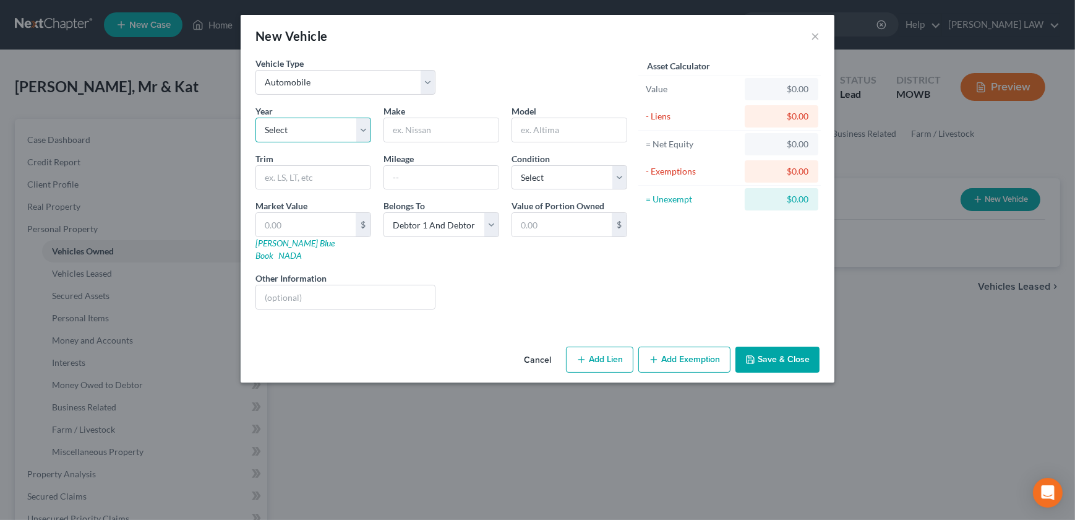
click at [321, 134] on select "Select 2026 2025 2024 2023 2022 2021 2020 2019 2018 2017 2016 2015 2014 2013 20…" at bounding box center [314, 130] width 116 height 25
click at [440, 132] on input "text" at bounding box center [441, 130] width 114 height 24
type input "c"
click at [320, 124] on select "Select 2026 2025 2024 2023 2022 2021 2020 2019 2018 2017 2016 2015 2014 2013 20…" at bounding box center [314, 130] width 116 height 25
select select "0"
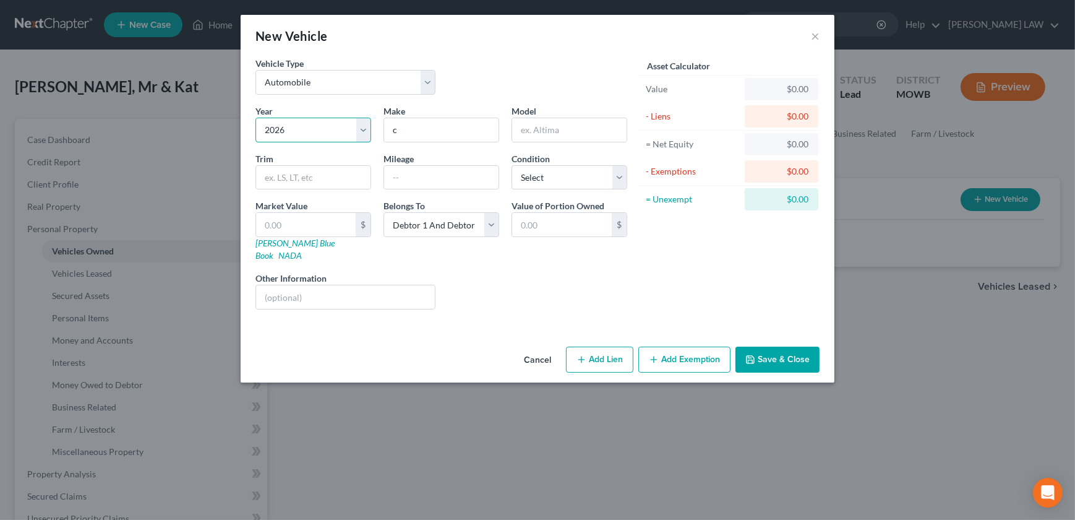
click at [256, 118] on select "Select 2026 2025 2024 2023 2022 2021 2020 2019 2018 2017 2016 2015 2014 2013 20…" at bounding box center [314, 130] width 116 height 25
click at [418, 127] on input "c" at bounding box center [441, 130] width 114 height 24
type input "cxc"
click at [293, 224] on input "text" at bounding box center [306, 225] width 100 height 24
type input "1"
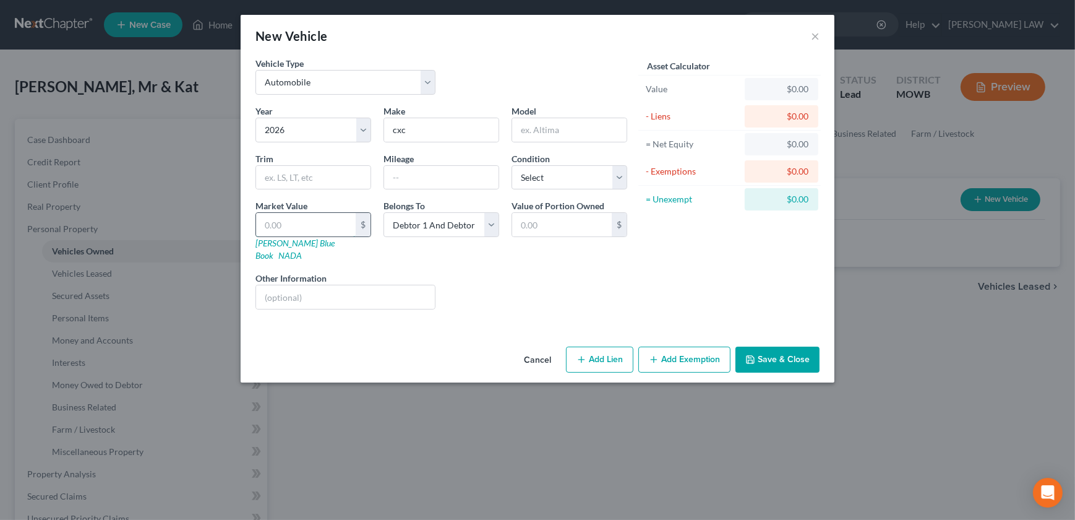
type input "1.00"
type input "9"
type input "9.00"
type input "90"
type input "90.00"
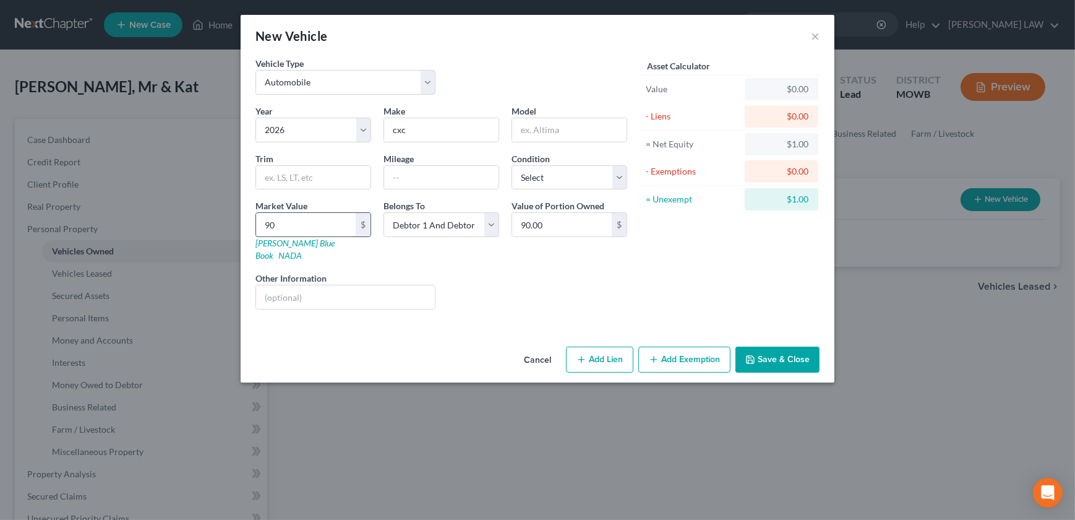
type input "900"
type input "900.00"
type input "9000"
type input "9,000.00"
type input "9,000"
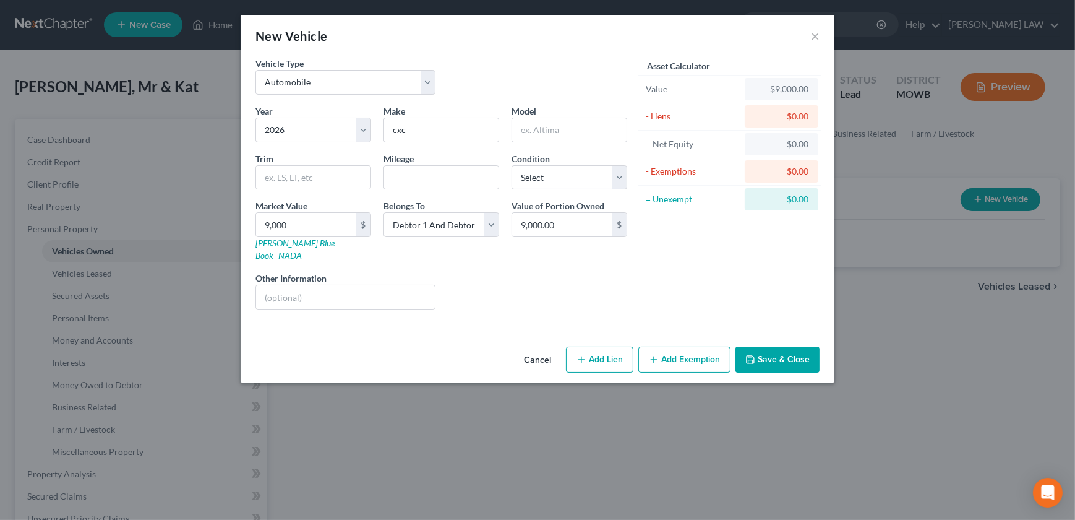
click at [612, 348] on button "Add Lien" at bounding box center [599, 360] width 67 height 26
select select "2"
select select "0"
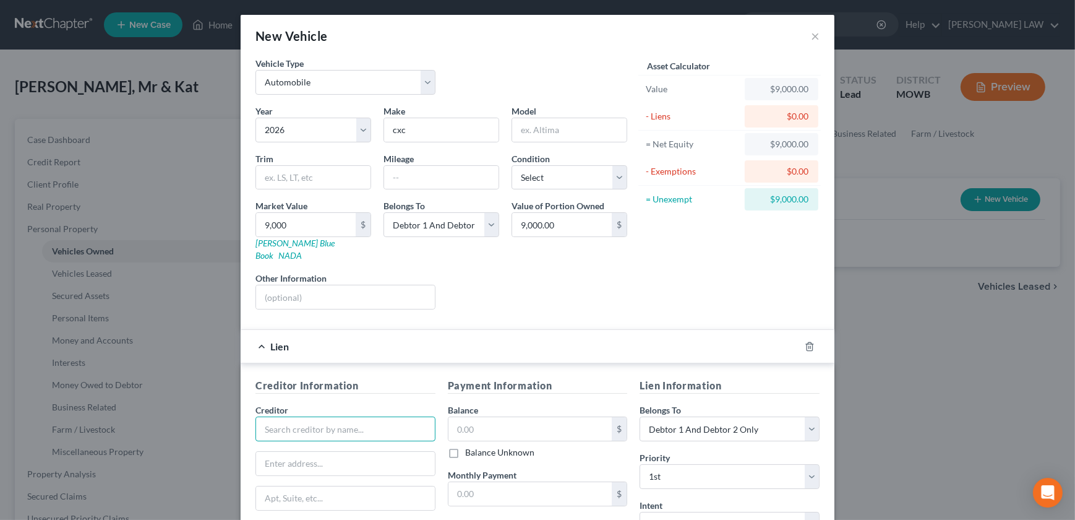
click at [322, 416] on input "text" at bounding box center [346, 428] width 180 height 25
type input "Car"
click at [500, 417] on input "text" at bounding box center [531, 429] width 164 height 24
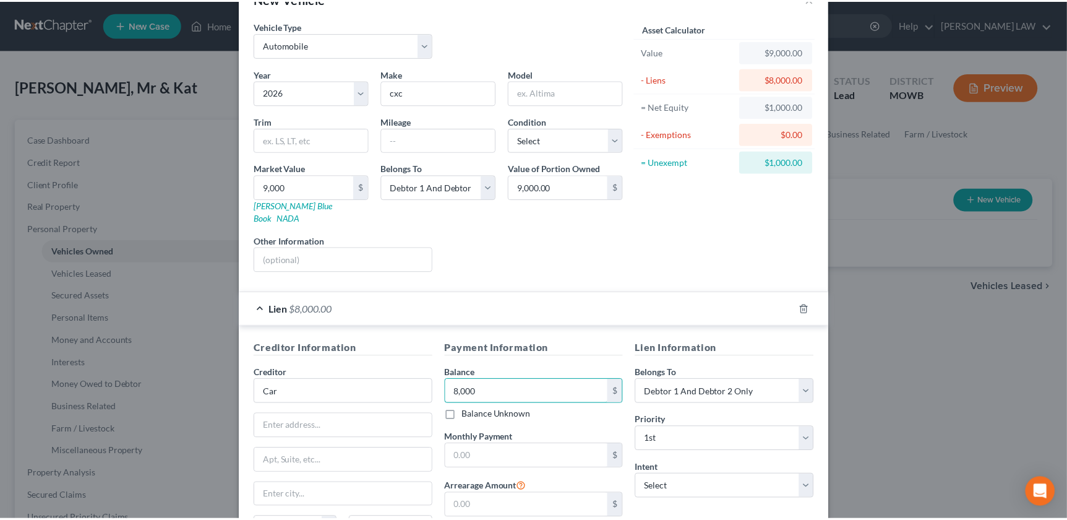
scroll to position [155, 0]
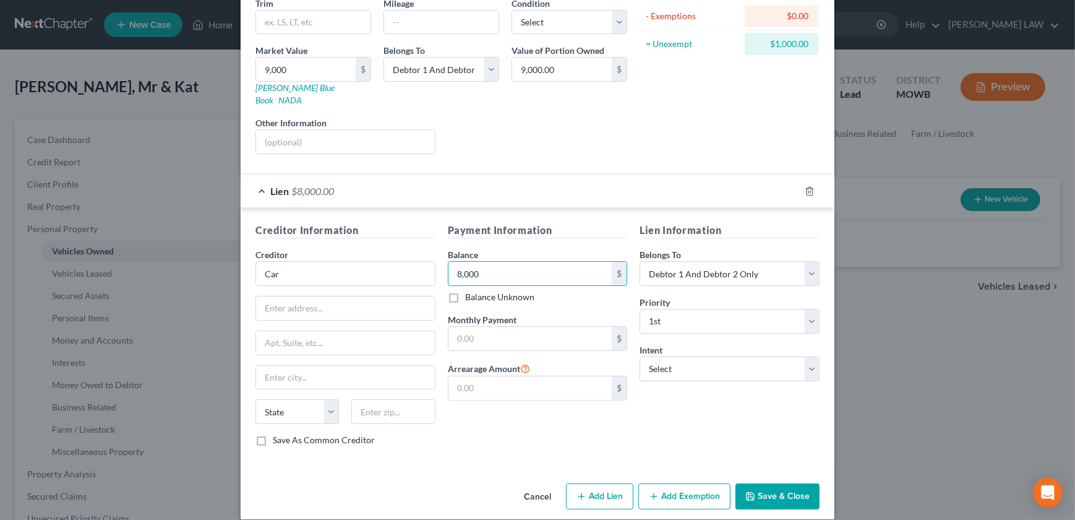
type input "8,000"
click at [743, 487] on button "Save & Close" at bounding box center [778, 496] width 84 height 26
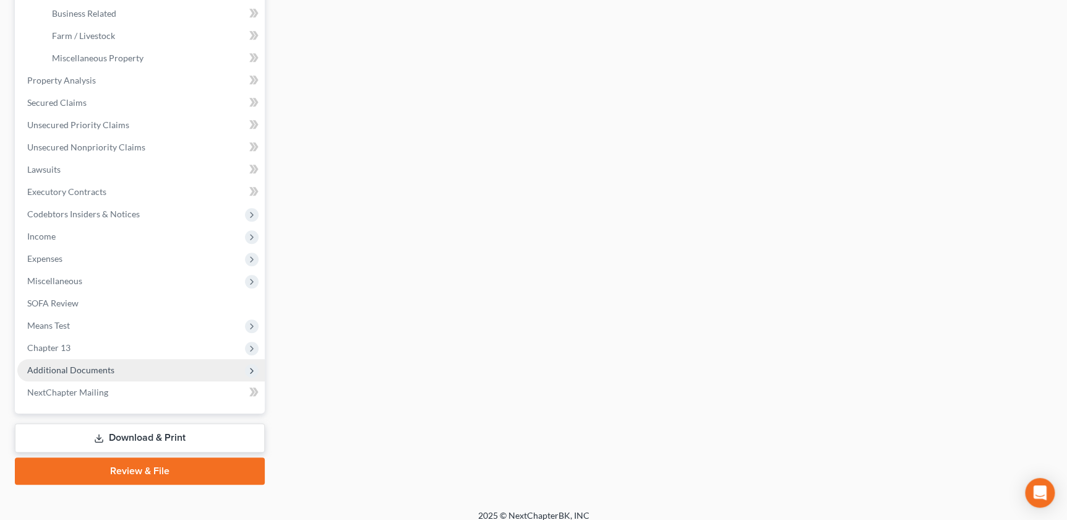
scroll to position [155, 0]
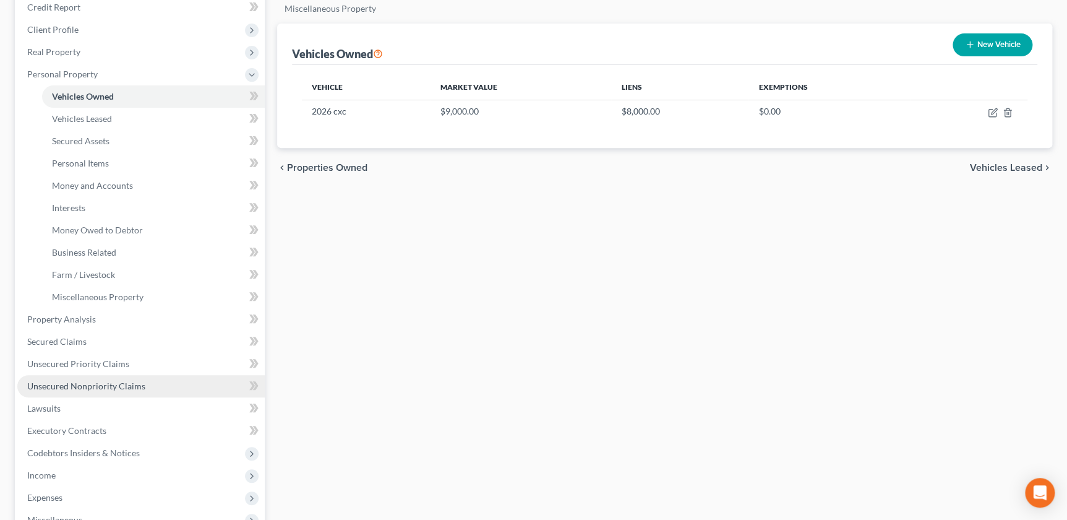
click at [95, 387] on span "Unsecured Nonpriority Claims" at bounding box center [86, 386] width 118 height 11
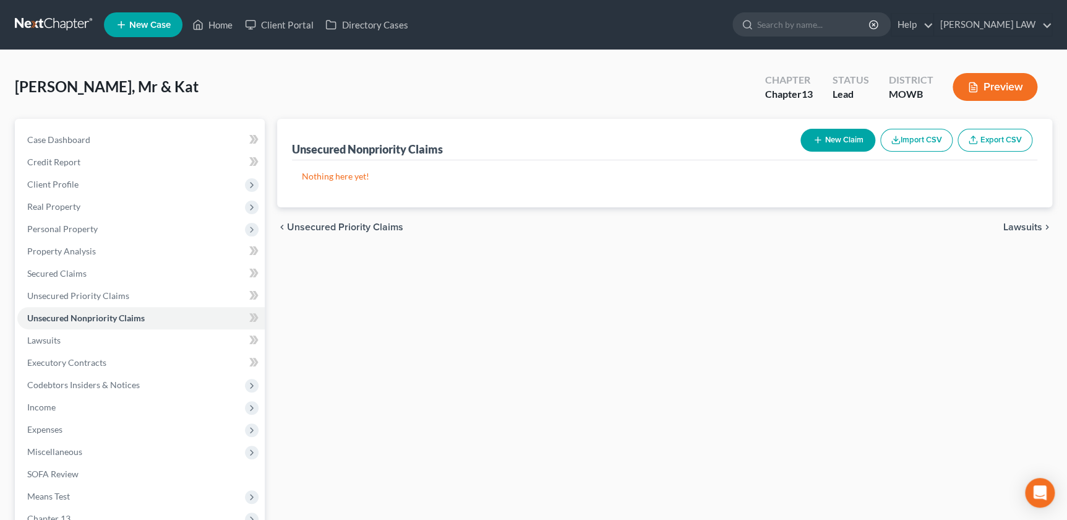
click at [842, 145] on button "New Claim" at bounding box center [838, 140] width 75 height 23
select select "2"
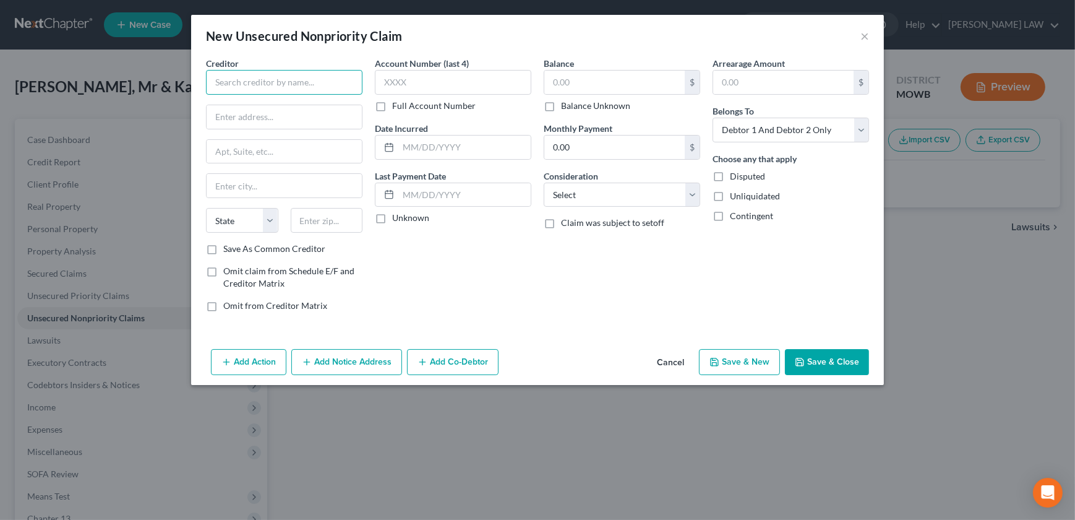
drag, startPoint x: 287, startPoint y: 72, endPoint x: 295, endPoint y: 79, distance: 10.5
click at [290, 75] on input "text" at bounding box center [284, 82] width 157 height 25
click at [254, 85] on input "text" at bounding box center [284, 82] width 157 height 25
type input "x"
click at [569, 85] on input "text" at bounding box center [615, 83] width 140 height 24
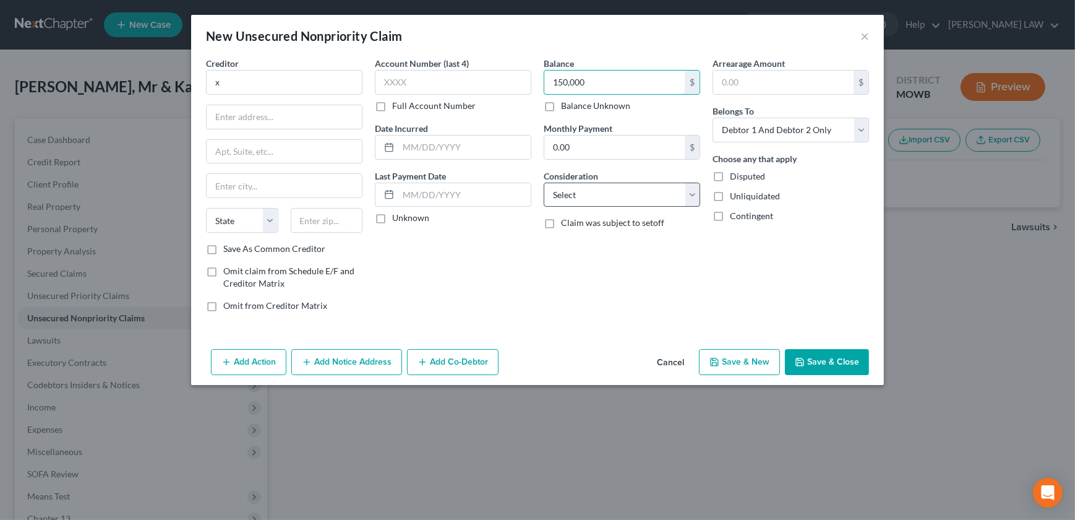
type input "150,000"
click at [587, 189] on select "Select Cable / Satellite Services Collection Agency Credit Card Debt Debt Couns…" at bounding box center [622, 195] width 157 height 25
select select "2"
click at [544, 183] on select "Select Cable / Satellite Services Collection Agency Credit Card Debt Debt Couns…" at bounding box center [622, 195] width 157 height 25
drag, startPoint x: 822, startPoint y: 364, endPoint x: 739, endPoint y: 365, distance: 83.5
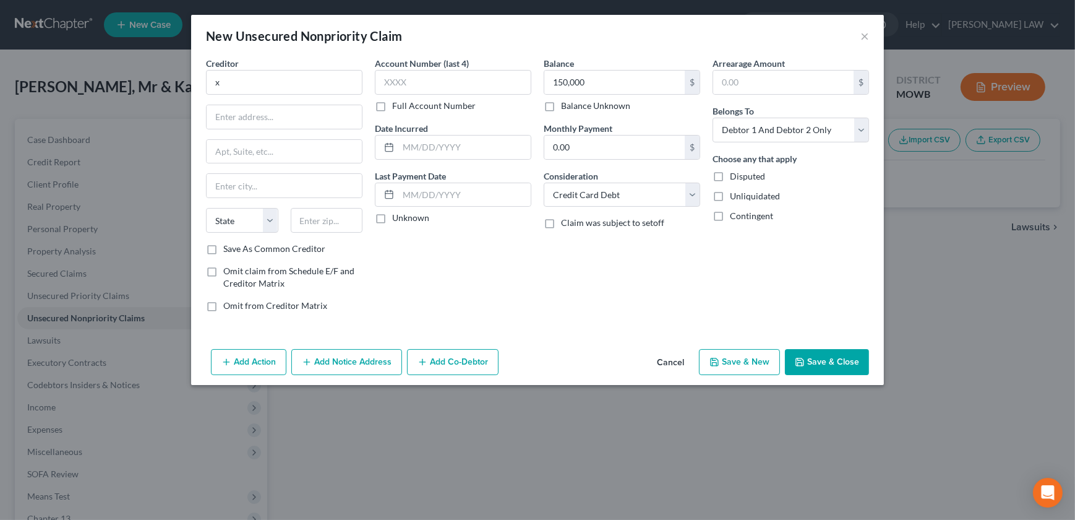
click at [822, 364] on button "Save & Close" at bounding box center [827, 362] width 84 height 26
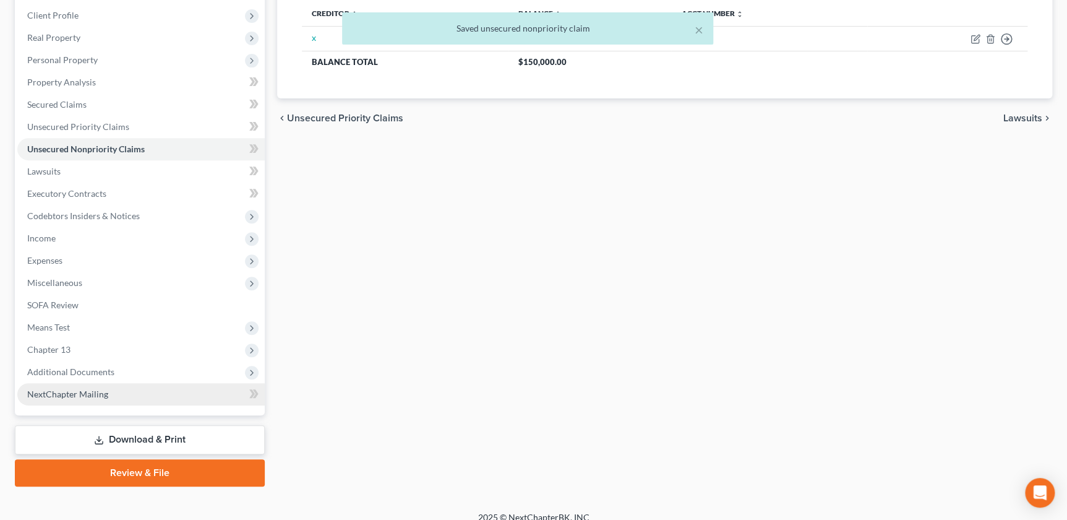
scroll to position [181, 0]
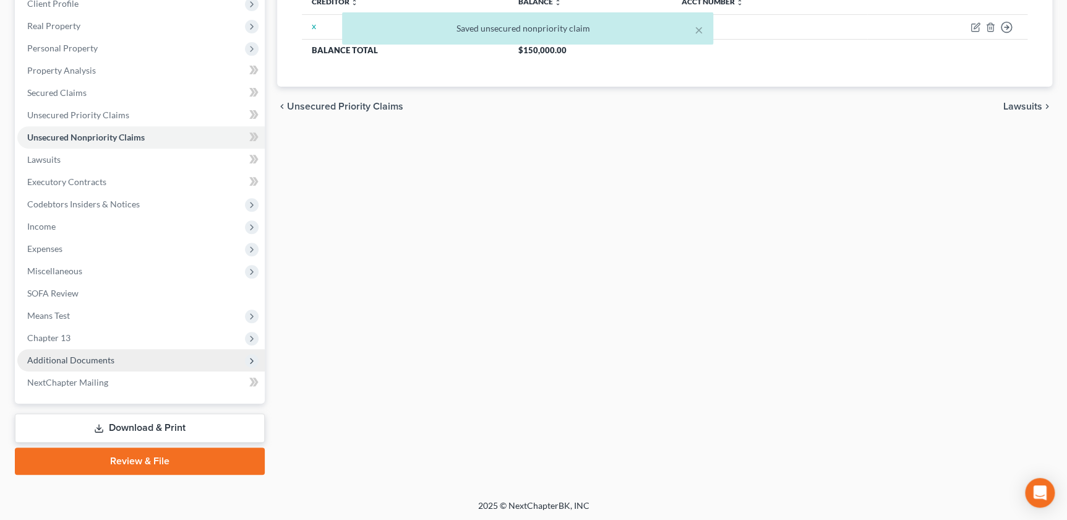
click at [71, 349] on span "Additional Documents" at bounding box center [141, 360] width 248 height 22
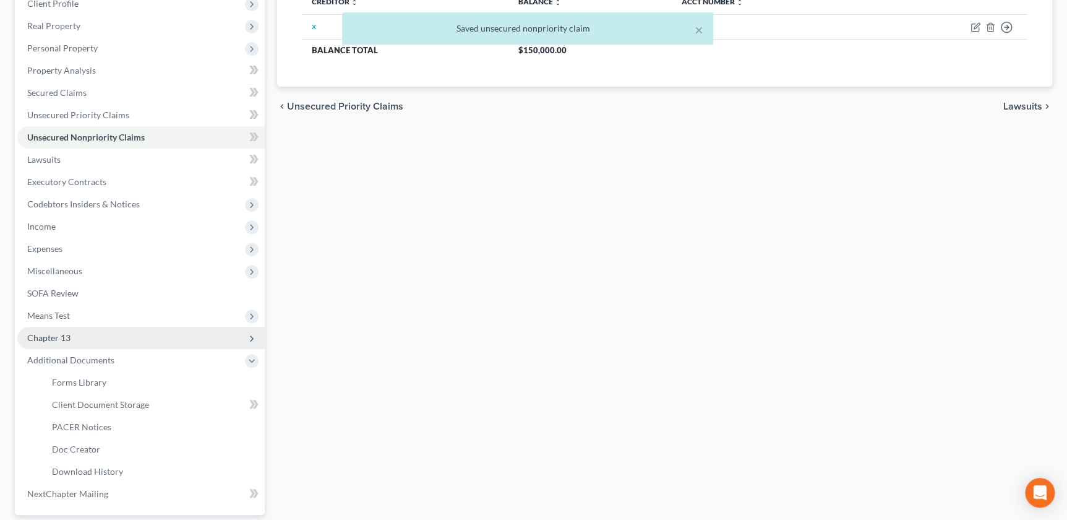
click at [70, 340] on span "Chapter 13" at bounding box center [141, 338] width 248 height 22
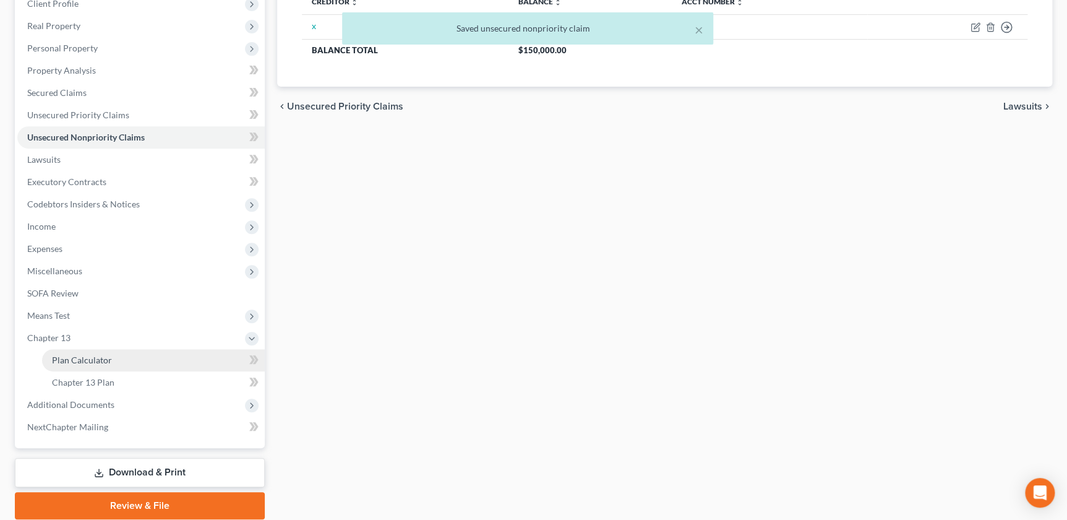
click at [80, 359] on span "Plan Calculator" at bounding box center [82, 360] width 60 height 11
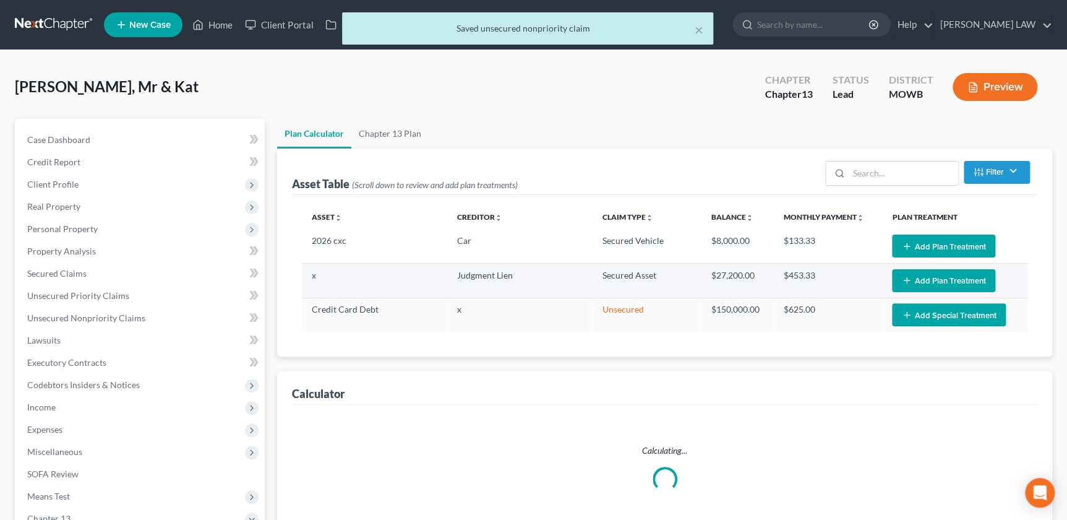
select select "59"
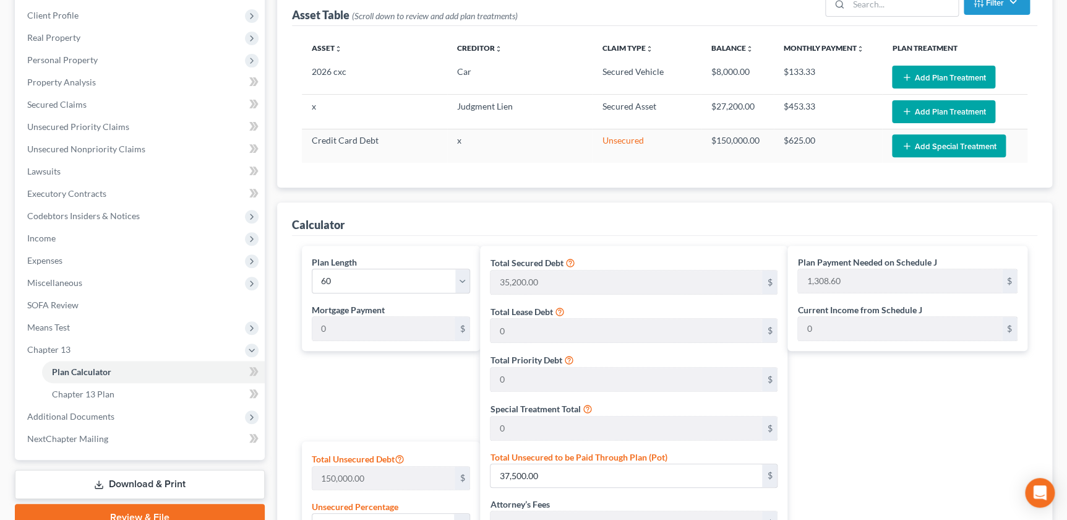
scroll to position [183, 0]
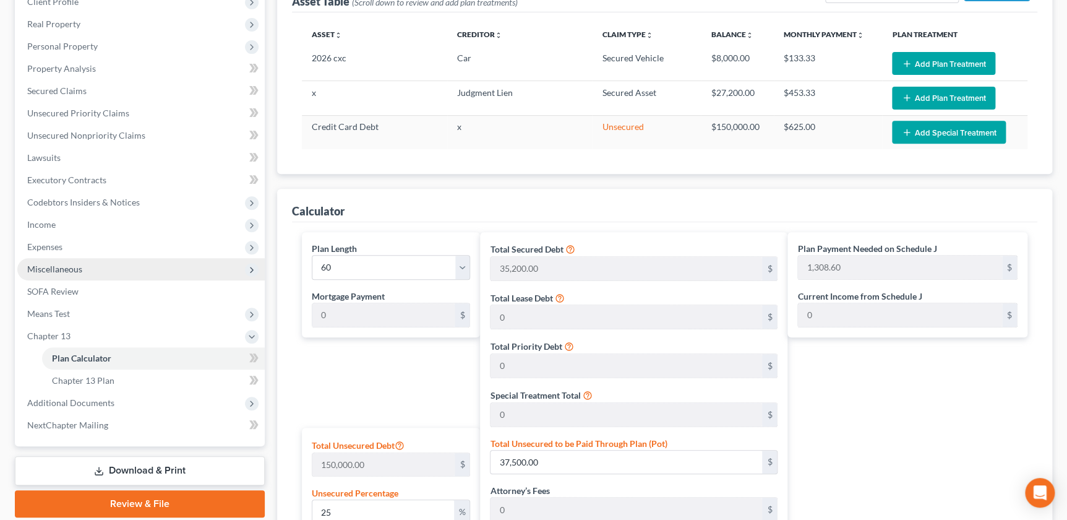
click at [64, 264] on span "Miscellaneous" at bounding box center [54, 269] width 55 height 11
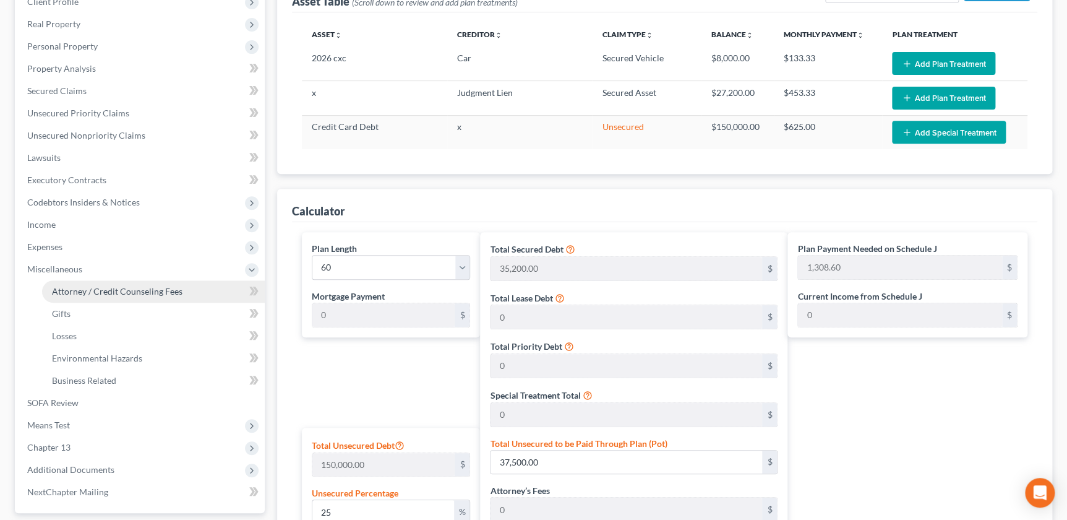
click at [133, 291] on span "Attorney / Credit Counseling Fees" at bounding box center [117, 291] width 131 height 11
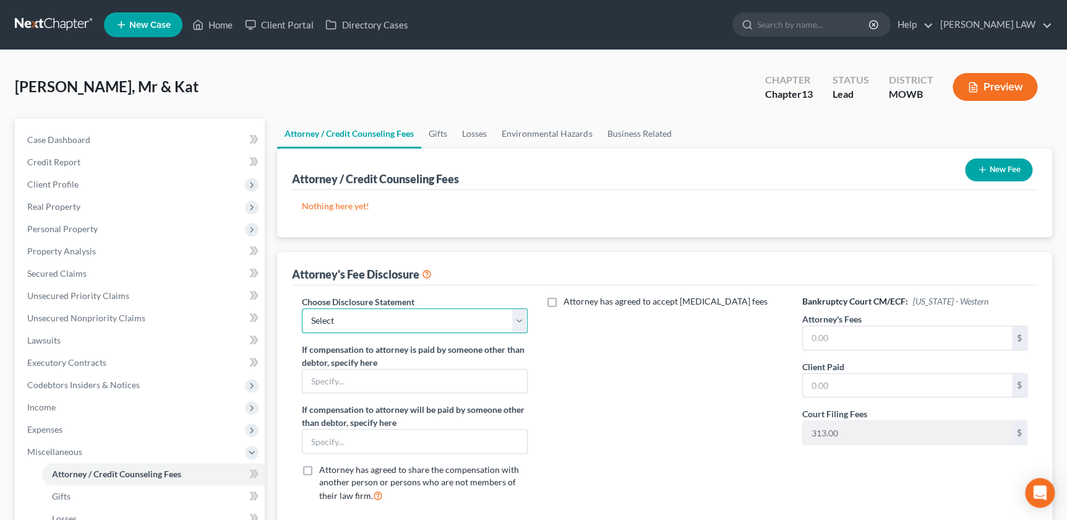
click at [340, 325] on select "Select Attorney Compensation Addon" at bounding box center [414, 320] width 225 height 25
select select "0"
click at [302, 308] on select "Select Attorney Compensation Addon" at bounding box center [414, 320] width 225 height 25
drag, startPoint x: 861, startPoint y: 343, endPoint x: 864, endPoint y: 356, distance: 13.4
click at [861, 344] on input "text" at bounding box center [907, 338] width 209 height 24
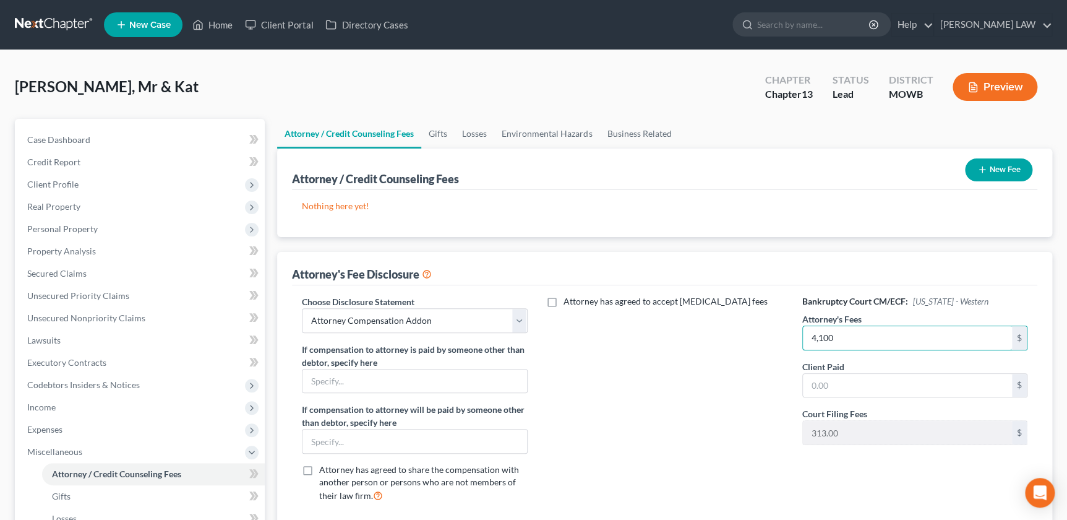
type input "4,100"
drag, startPoint x: 619, startPoint y: 368, endPoint x: 587, endPoint y: 371, distance: 31.7
click at [619, 368] on div "Attorney has agreed to accept [MEDICAL_DATA] fees" at bounding box center [665, 403] width 250 height 217
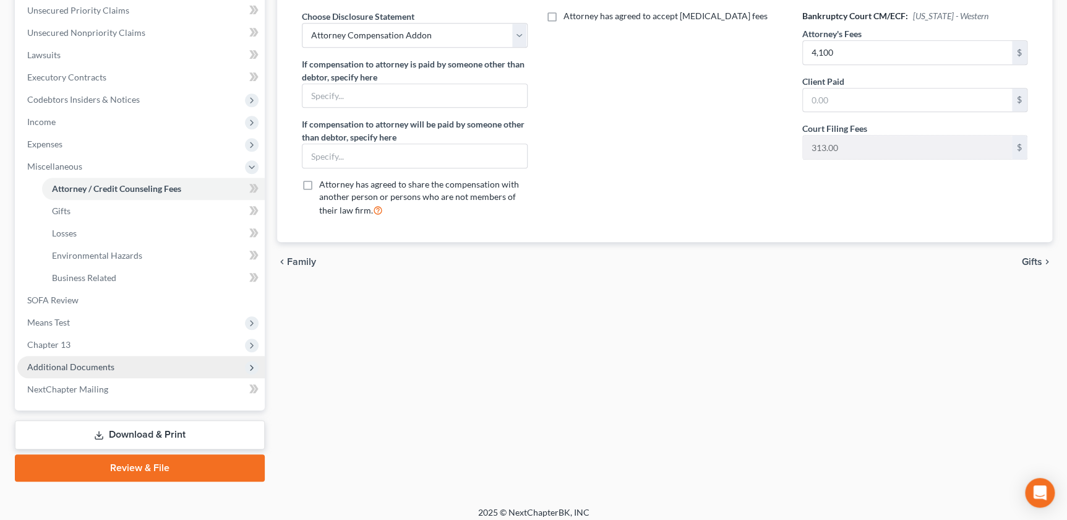
scroll to position [292, 0]
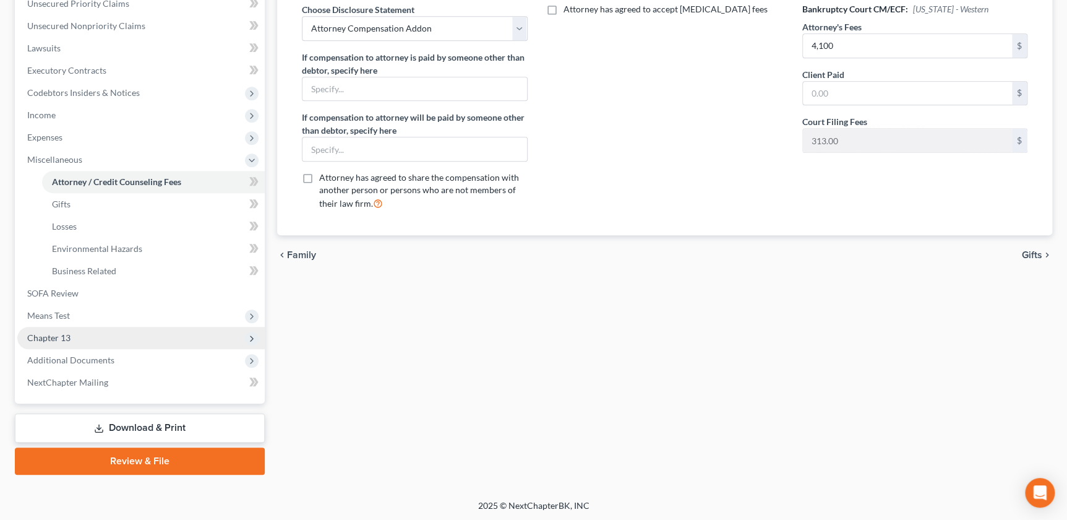
click at [50, 334] on span "Chapter 13" at bounding box center [48, 337] width 43 height 11
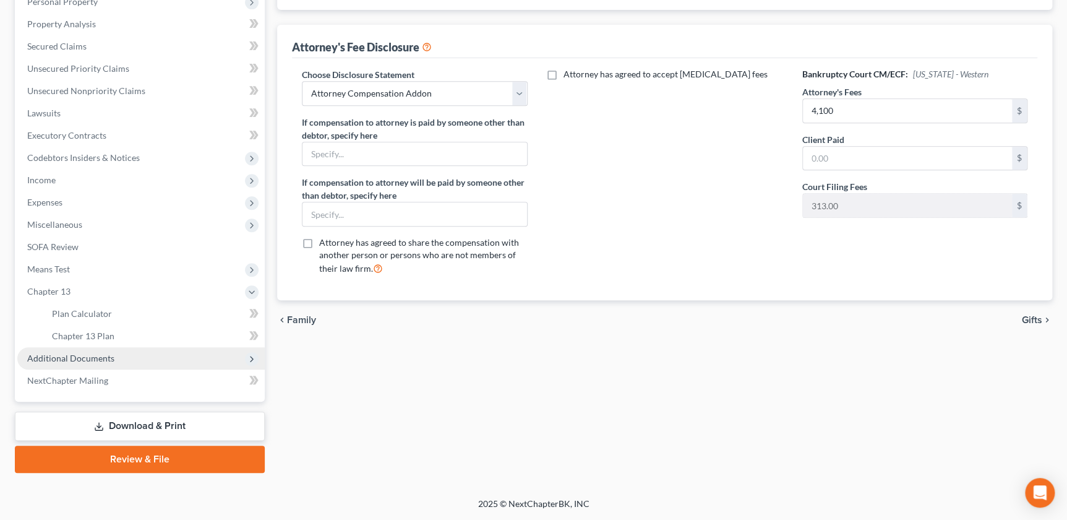
scroll to position [225, 0]
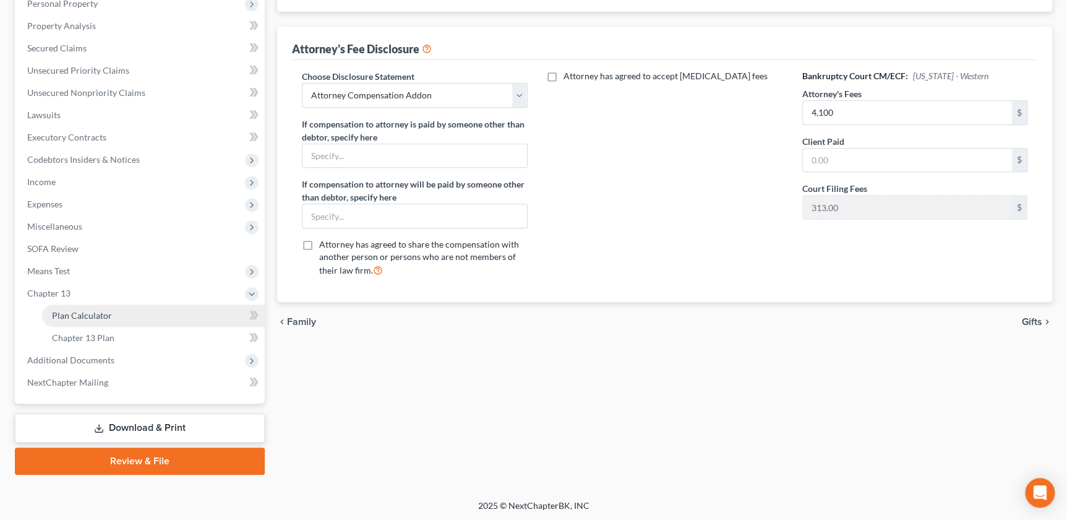
click at [85, 321] on link "Plan Calculator" at bounding box center [153, 315] width 223 height 22
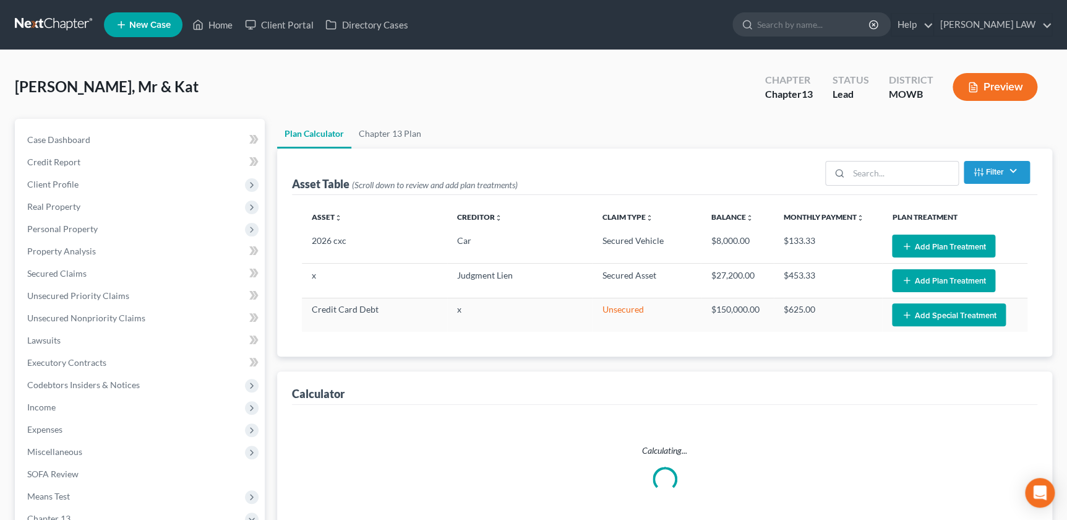
select select "59"
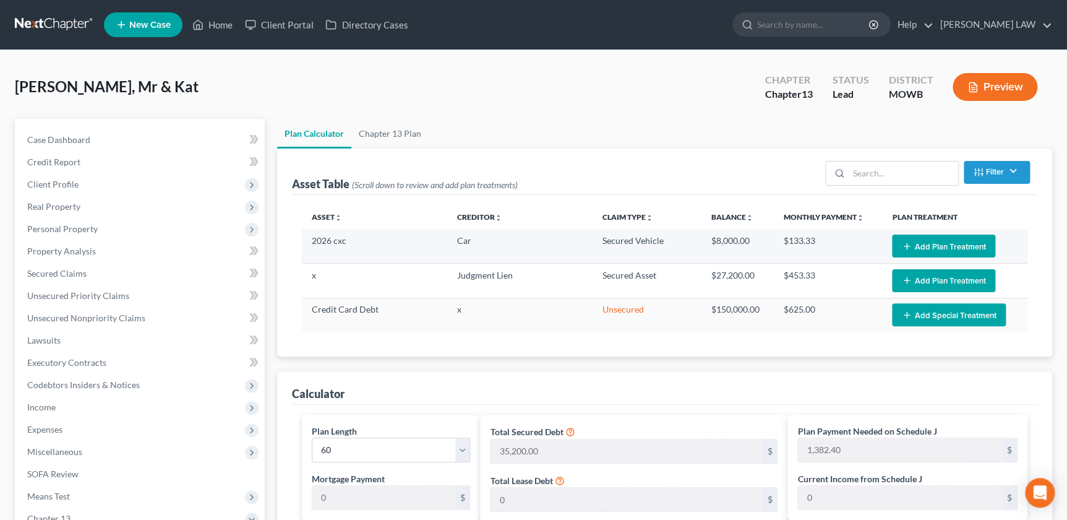
click at [939, 249] on button "Add Plan Treatment" at bounding box center [943, 246] width 103 height 23
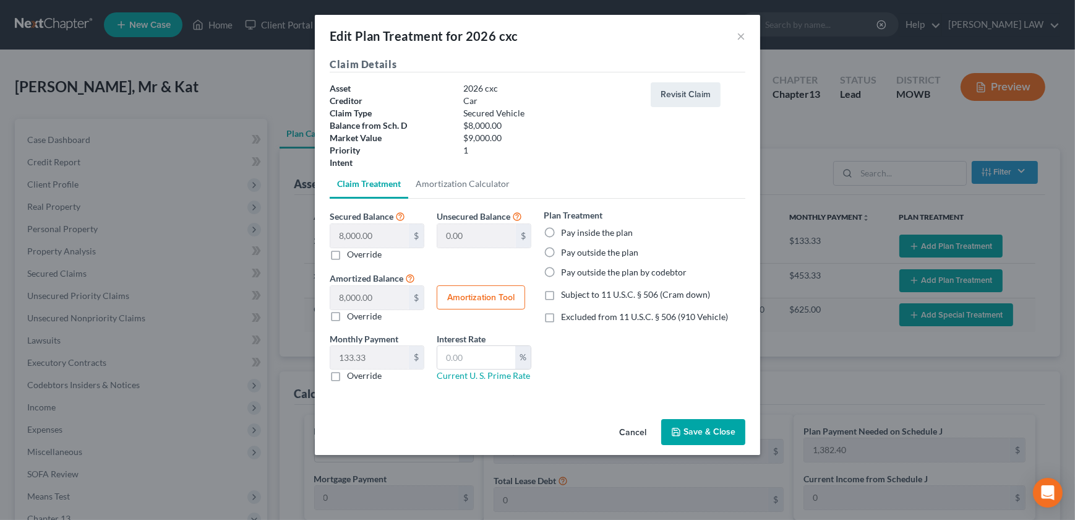
click at [561, 234] on label "Pay inside the plan" at bounding box center [597, 232] width 72 height 12
click at [566, 234] on input "Pay inside the plan" at bounding box center [570, 230] width 8 height 8
radio input "true"
click at [468, 300] on button "Amortization Tool" at bounding box center [481, 297] width 88 height 25
type input "8,000.00"
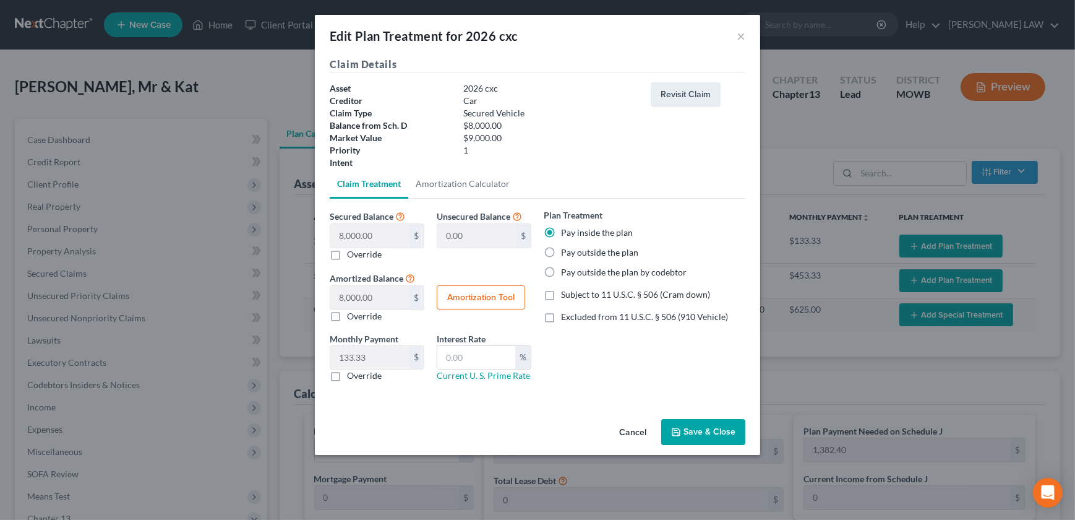
type input "60"
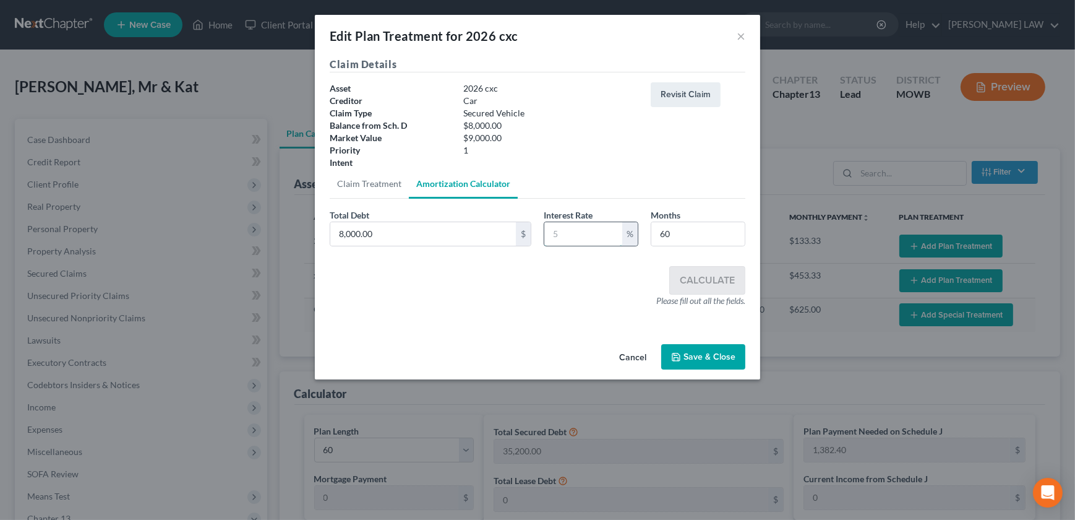
click at [585, 246] on div "%" at bounding box center [591, 234] width 95 height 25
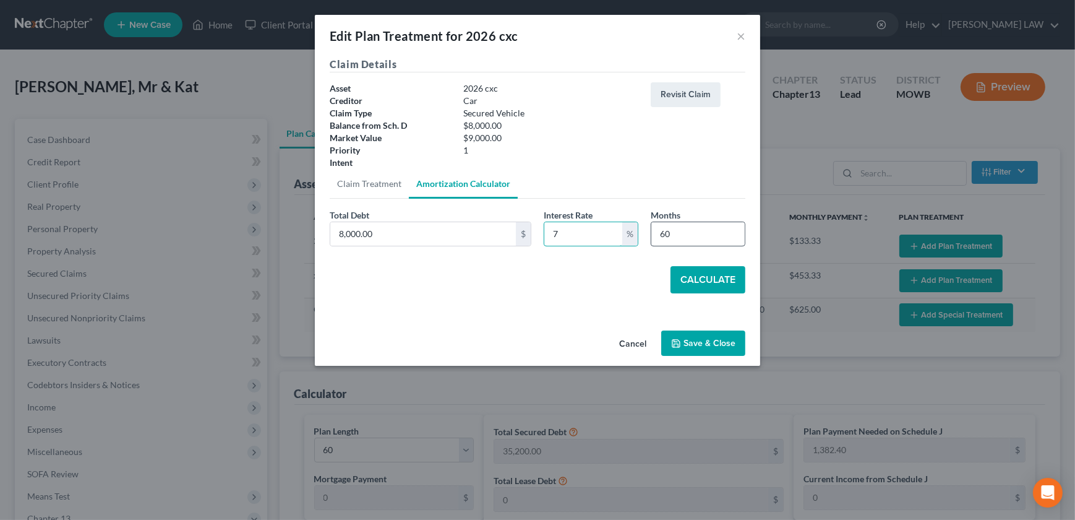
type input "7"
click at [713, 238] on input "60" at bounding box center [698, 234] width 93 height 24
click at [710, 238] on input "60" at bounding box center [698, 234] width 93 height 24
drag, startPoint x: 709, startPoint y: 238, endPoint x: 624, endPoint y: 226, distance: 85.6
click at [624, 226] on div "Total Debt 8,000.00 $ Interest Rate 7 % Months 60" at bounding box center [538, 233] width 428 height 48
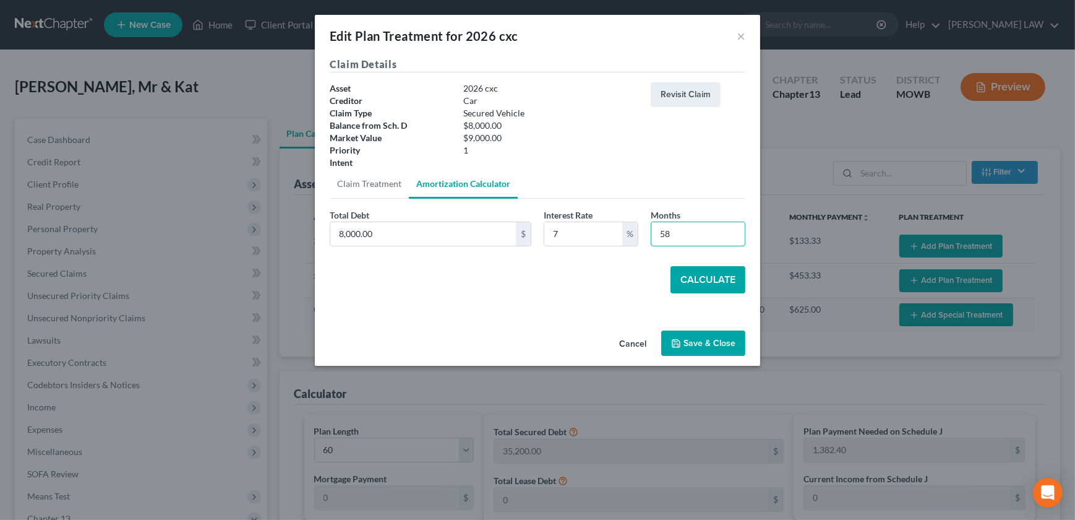
type input "58"
click at [685, 270] on button "Calculate" at bounding box center [708, 279] width 75 height 27
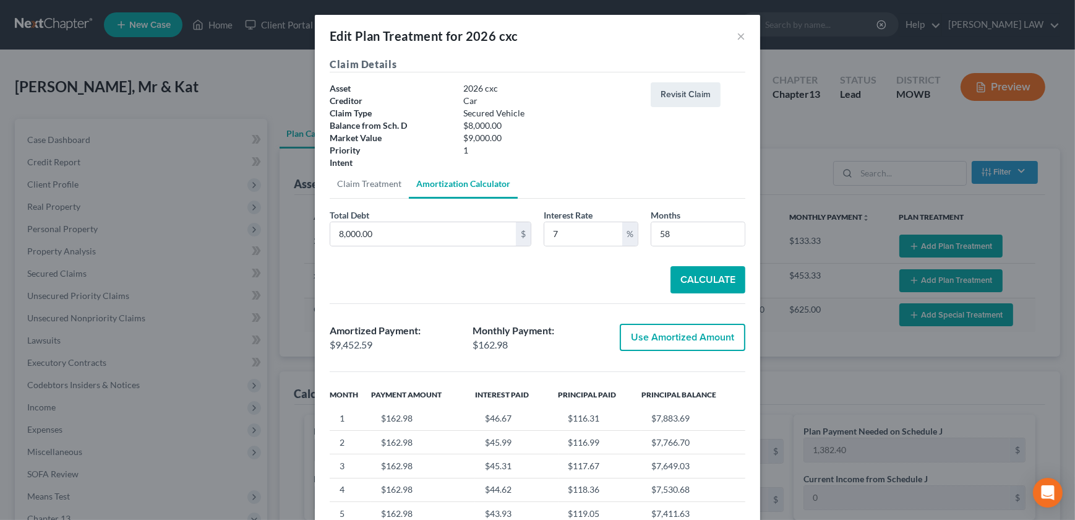
click at [659, 340] on button "Use Amortized Amount" at bounding box center [683, 337] width 126 height 27
type input "9,452.59"
checkbox input "true"
type input "157.54"
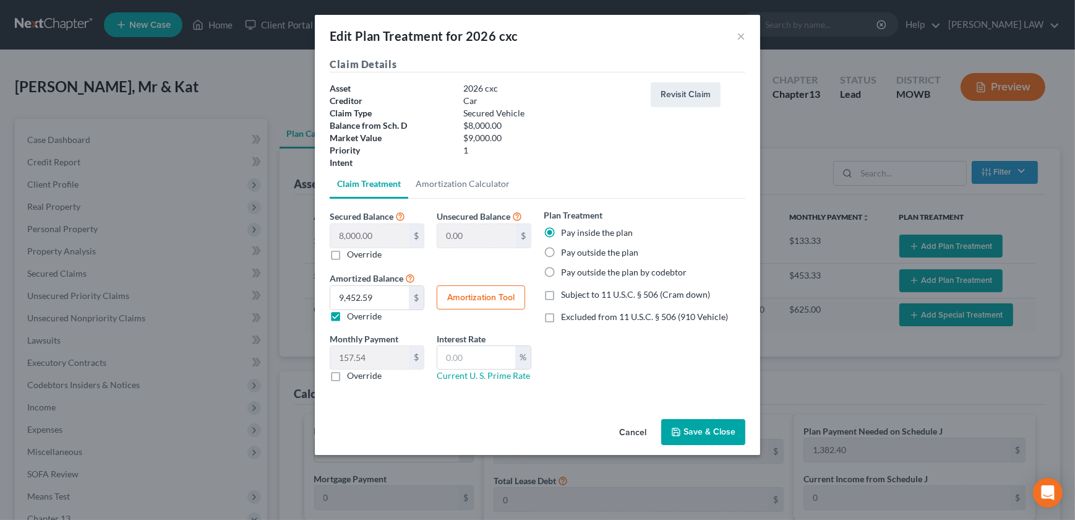
click at [561, 316] on label "Excluded from 11 U.S.C. § 506 (910 Vehicle)" at bounding box center [644, 317] width 167 height 12
click at [566, 316] on input "Excluded from 11 U.S.C. § 506 (910 Vehicle)" at bounding box center [570, 315] width 8 height 8
checkbox input "true"
click at [699, 423] on button "Save & Close" at bounding box center [704, 432] width 84 height 26
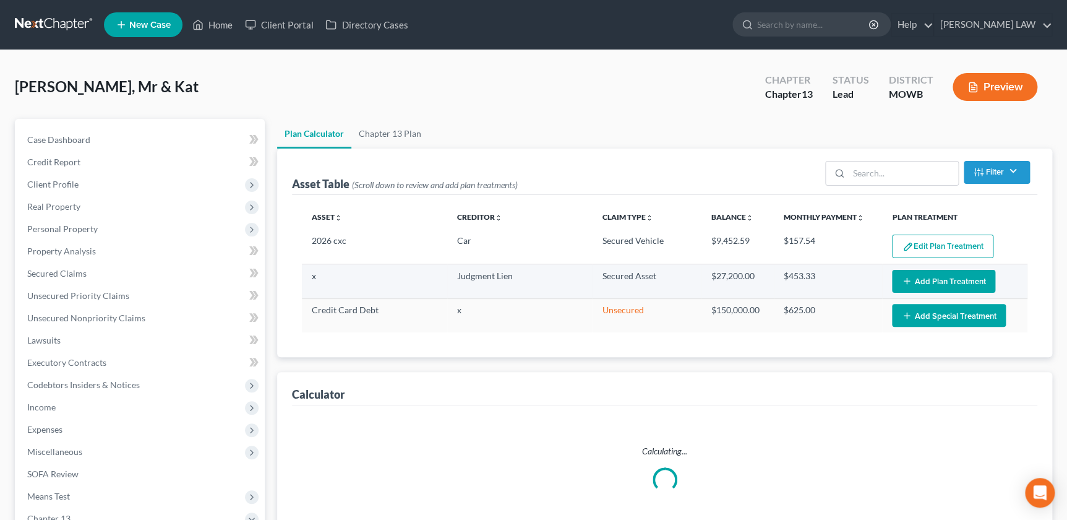
select select "59"
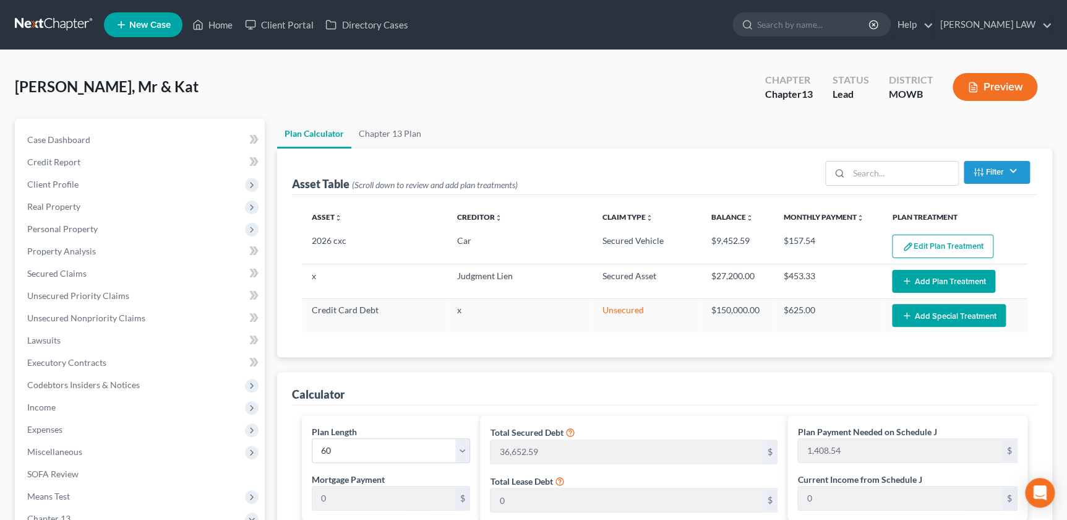
click at [918, 279] on button "Add Plan Treatment" at bounding box center [943, 281] width 103 height 23
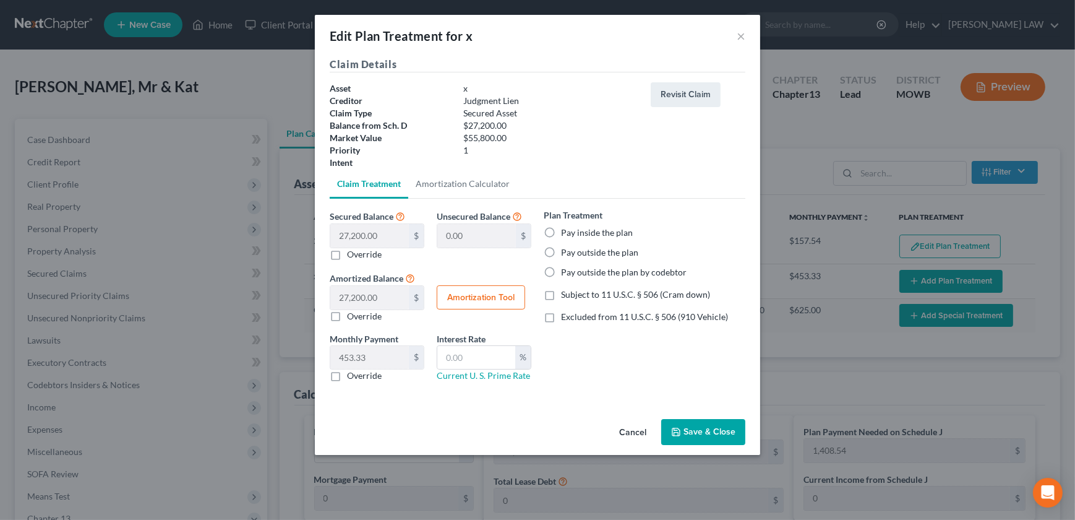
click at [561, 231] on label "Pay inside the plan" at bounding box center [597, 232] width 72 height 12
click at [566, 231] on input "Pay inside the plan" at bounding box center [570, 230] width 8 height 8
radio input "true"
click at [507, 301] on button "Amortization Tool" at bounding box center [481, 297] width 88 height 25
type input "27,200.00"
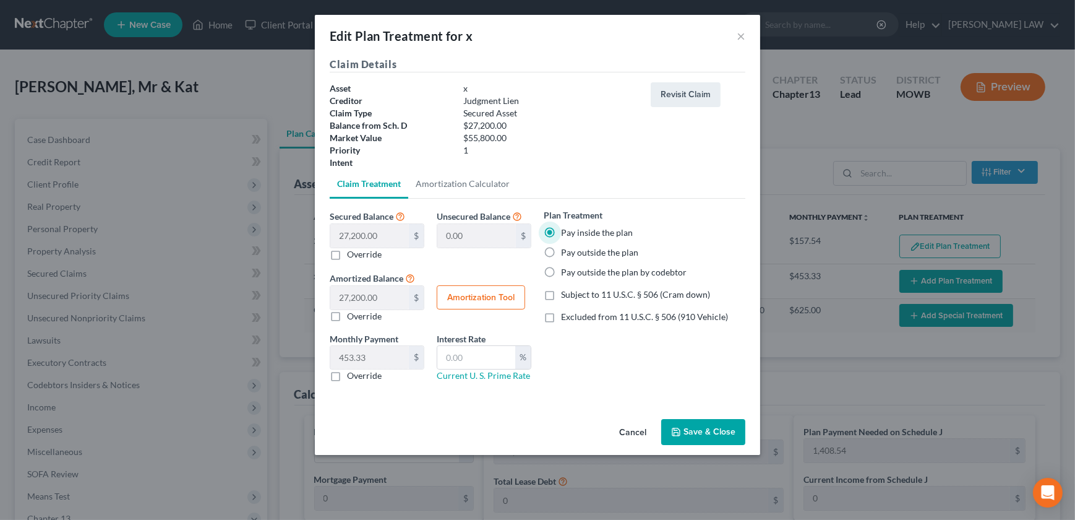
type input "60"
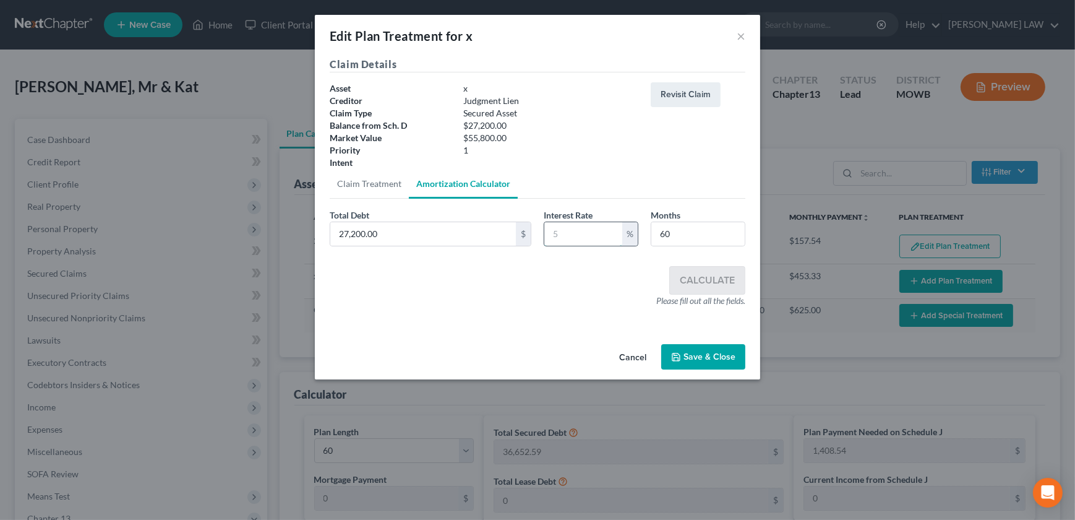
click at [583, 236] on input "text" at bounding box center [584, 234] width 78 height 24
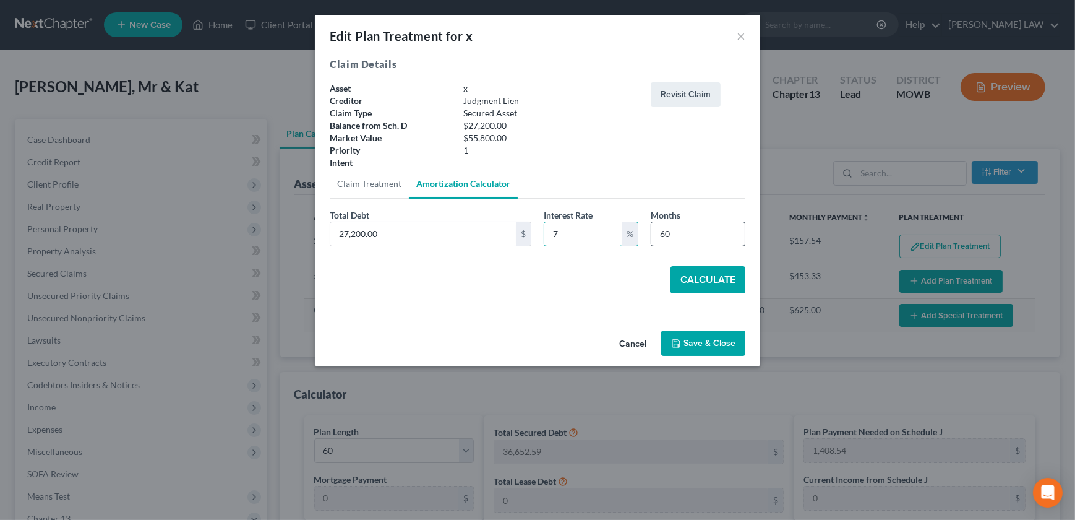
type input "7"
drag, startPoint x: 684, startPoint y: 233, endPoint x: 575, endPoint y: 230, distance: 108.3
click at [575, 230] on div "Total Debt 27,200.00 $ Interest Rate 7 % Months 60" at bounding box center [538, 233] width 428 height 48
type input "58"
drag, startPoint x: 712, startPoint y: 284, endPoint x: 698, endPoint y: 290, distance: 15.0
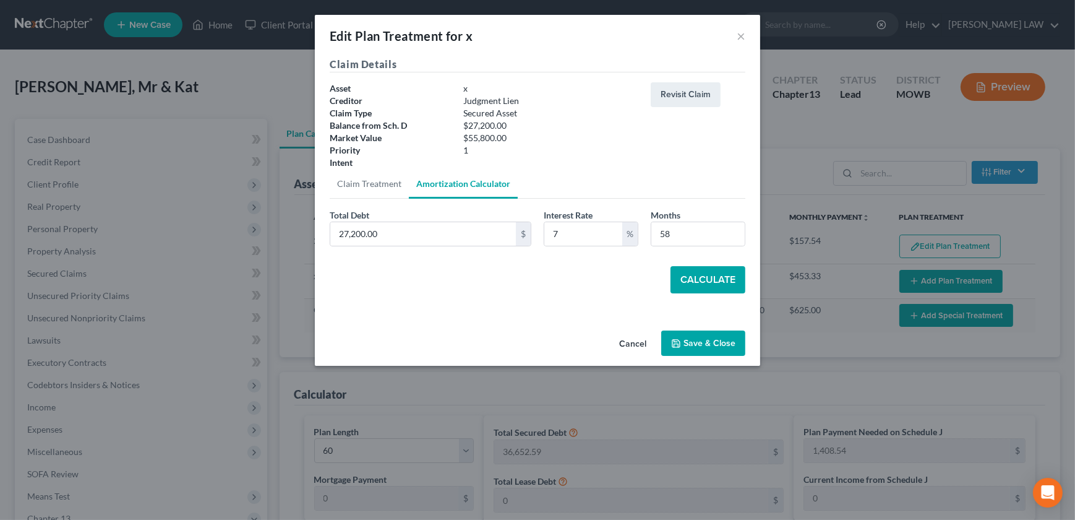
click at [711, 284] on button "Calculate" at bounding box center [708, 279] width 75 height 27
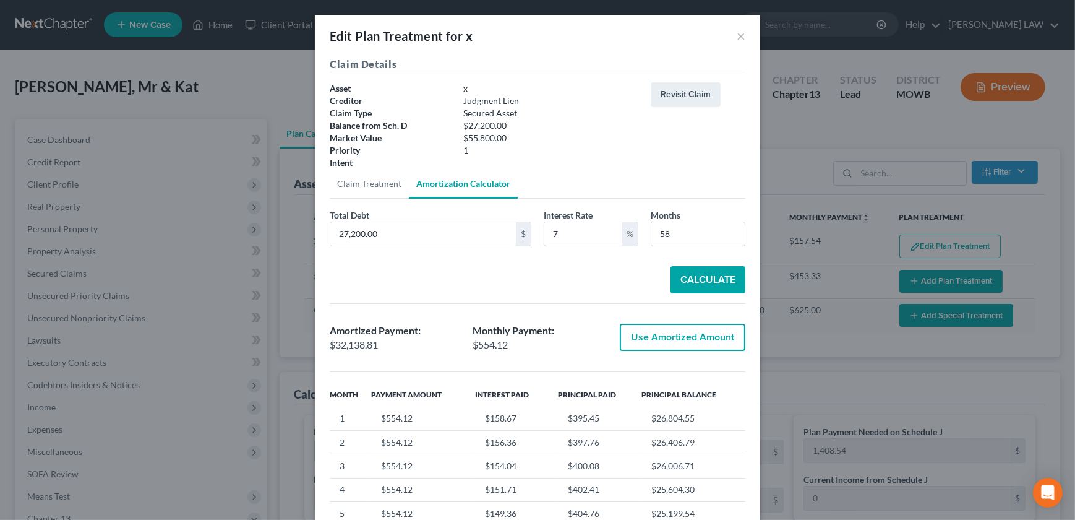
click at [673, 337] on button "Use Amortized Amount" at bounding box center [683, 337] width 126 height 27
type input "32,138.81"
checkbox input "true"
type input "535.64"
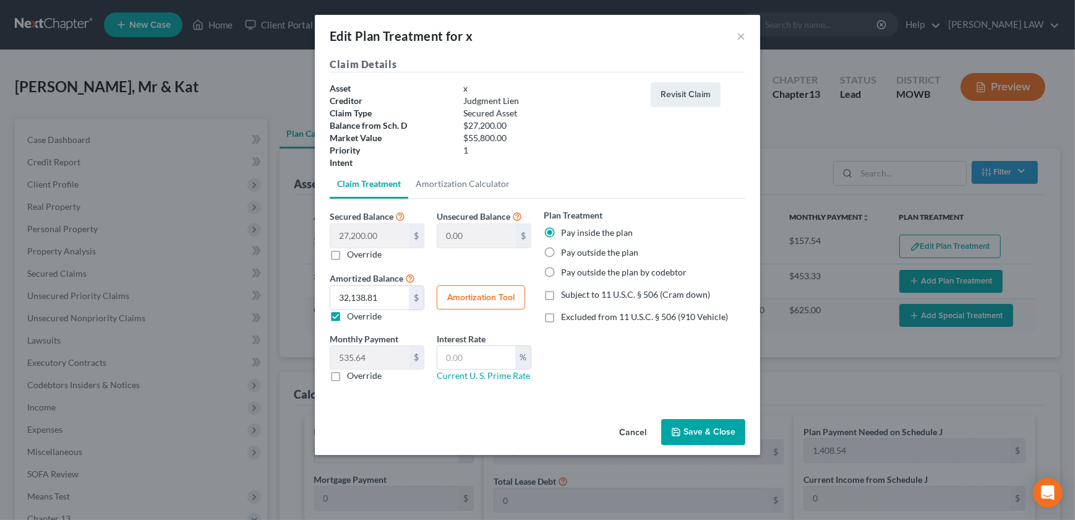
click at [684, 425] on button "Save & Close" at bounding box center [704, 432] width 84 height 26
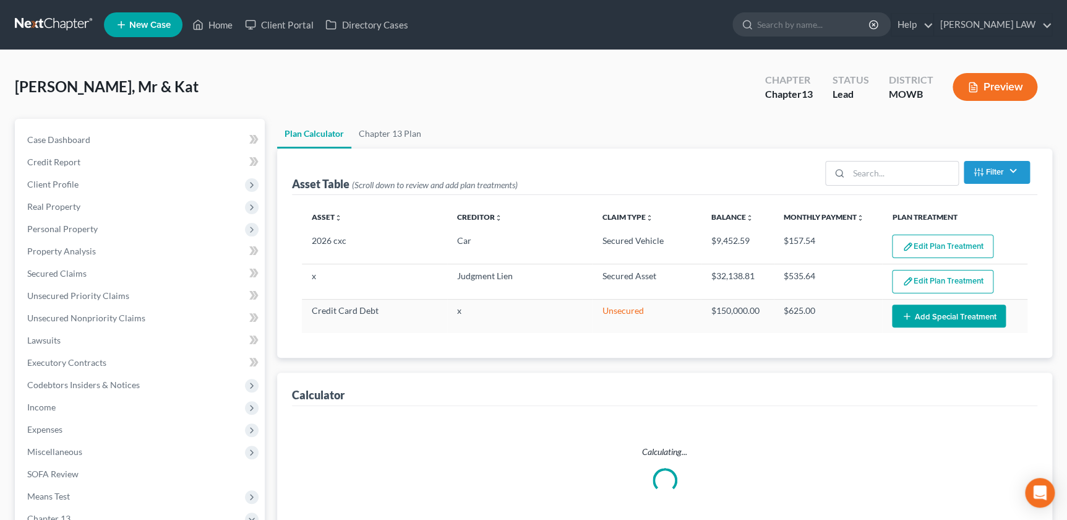
select select "59"
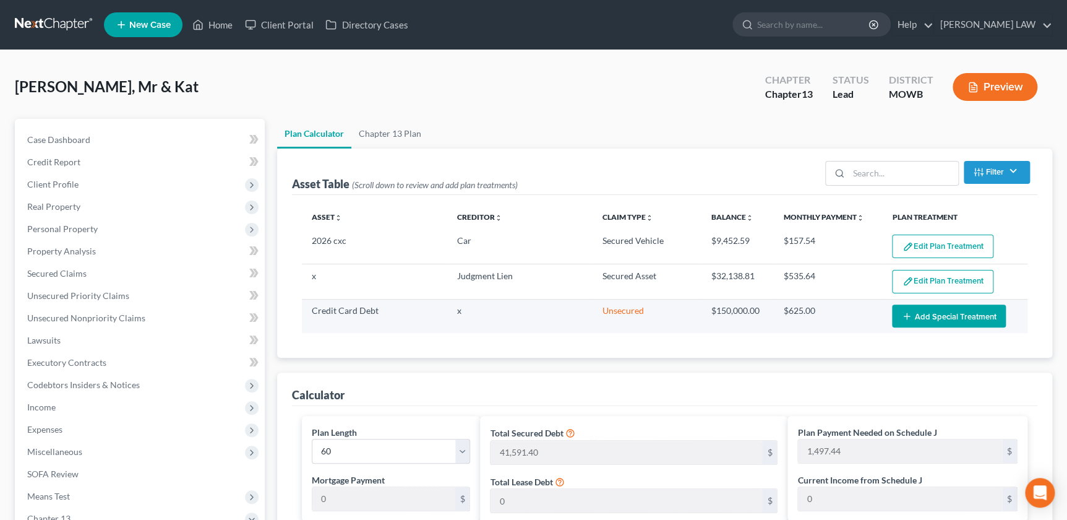
click at [914, 318] on button "Add Special Treatment" at bounding box center [949, 315] width 114 height 23
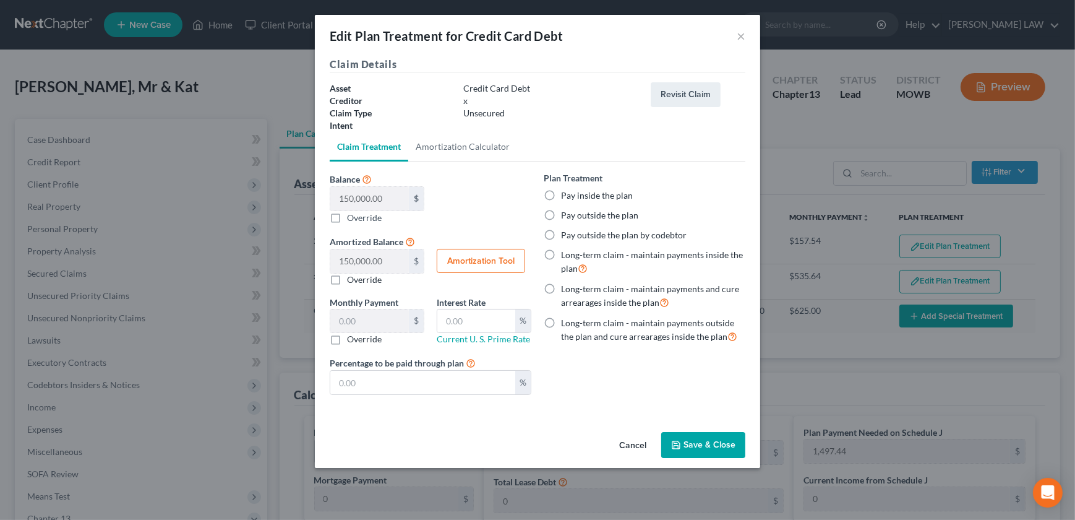
click at [735, 37] on div "Edit Plan Treatment for Credit Card Debt ×" at bounding box center [538, 36] width 446 height 42
click at [741, 38] on button "×" at bounding box center [741, 35] width 9 height 15
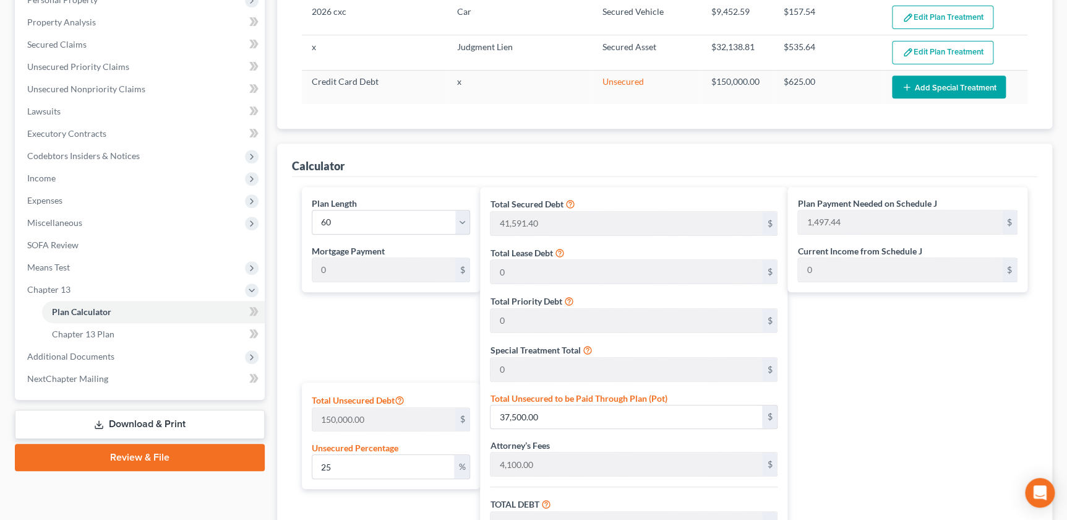
scroll to position [253, 0]
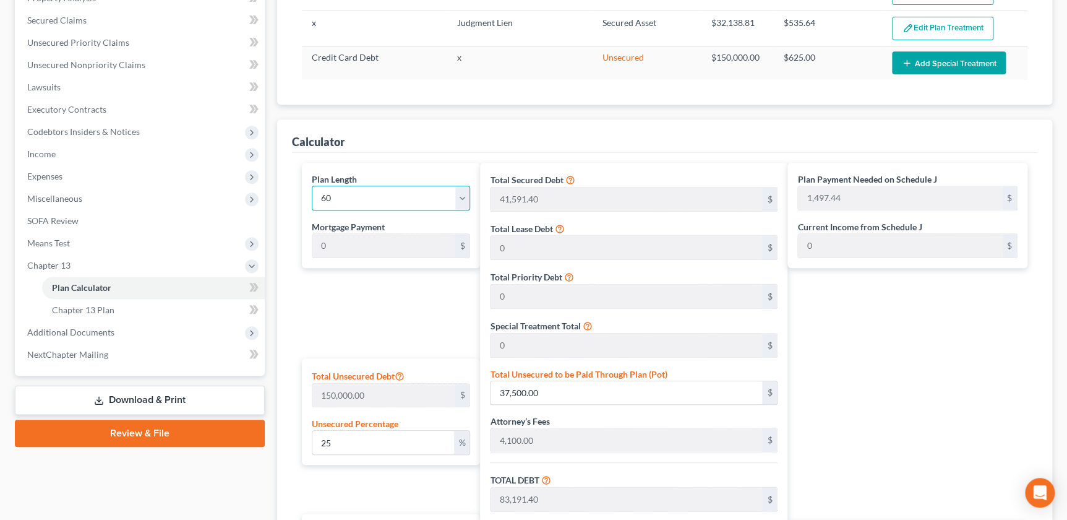
click at [361, 197] on select "1 2 3 4 5 6 7 8 9 10 11 12 13 14 15 16 17 18 19 20 21 22 23 24 25 26 27 28 29 3…" at bounding box center [391, 198] width 158 height 25
select select "57"
click at [312, 186] on select "1 2 3 4 5 6 7 8 9 10 11 12 13 14 15 16 17 18 19 20 21 22 23 24 25 26 27 28 29 3…" at bounding box center [391, 198] width 158 height 25
type input "1,549.08"
select select "57"
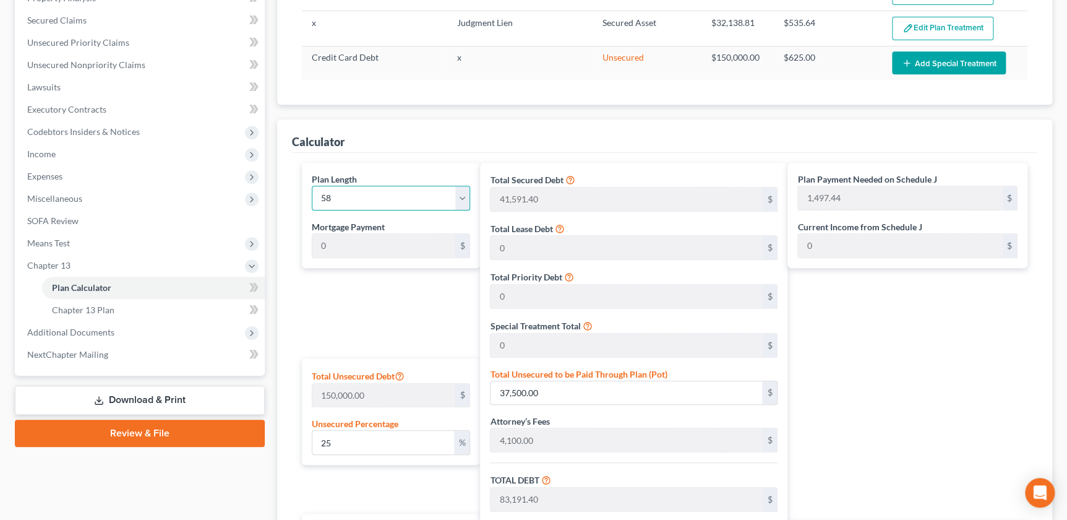
type input "1,549.08"
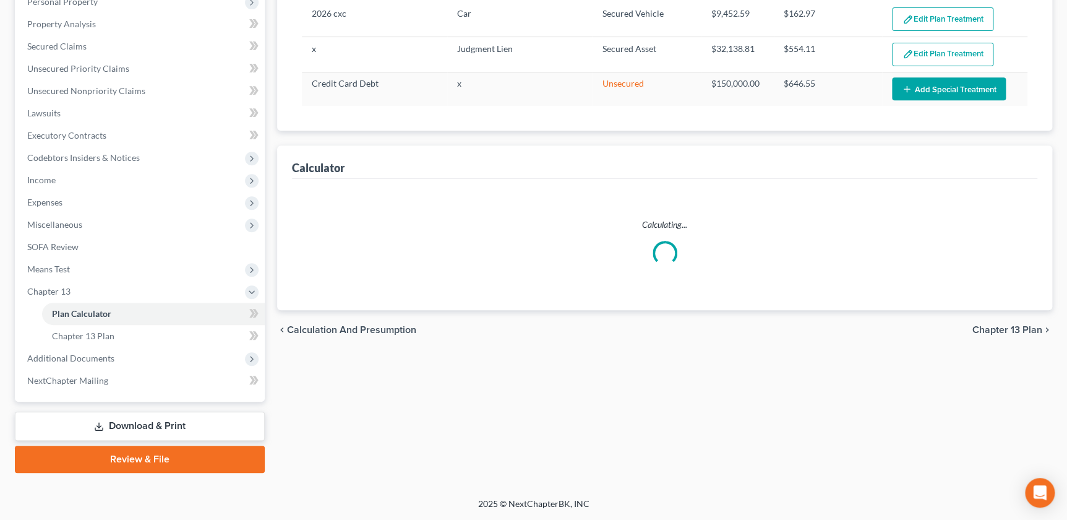
scroll to position [225, 0]
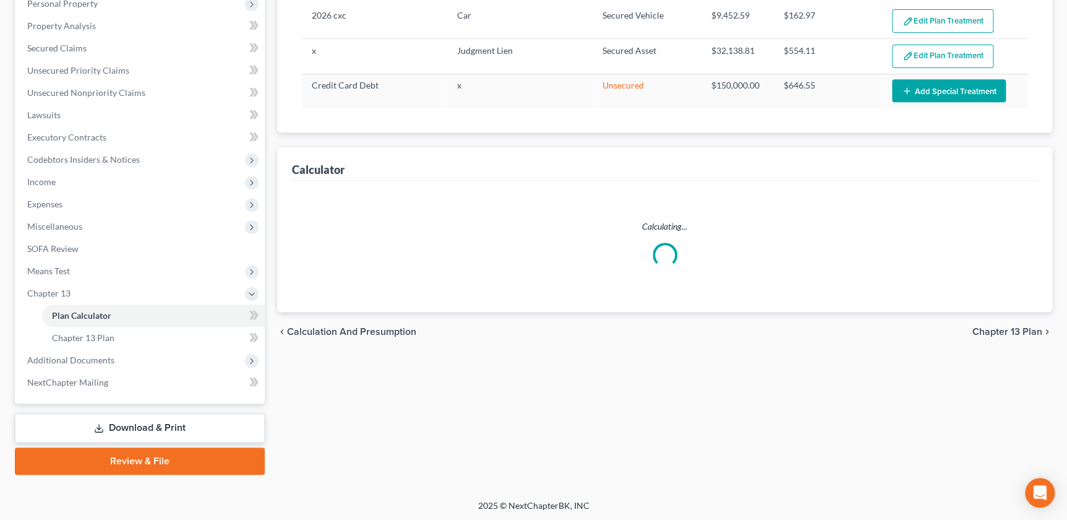
select select "57"
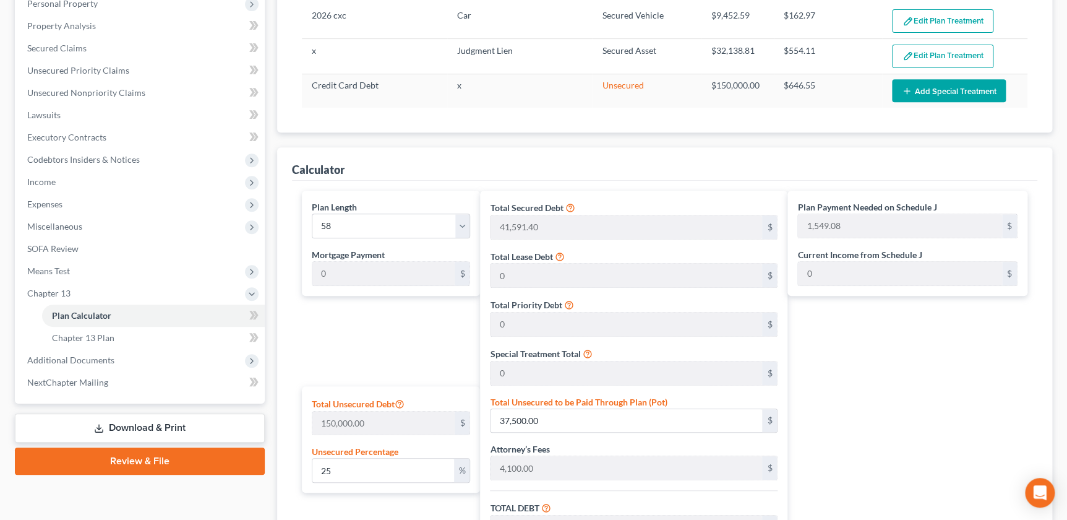
scroll to position [253, 0]
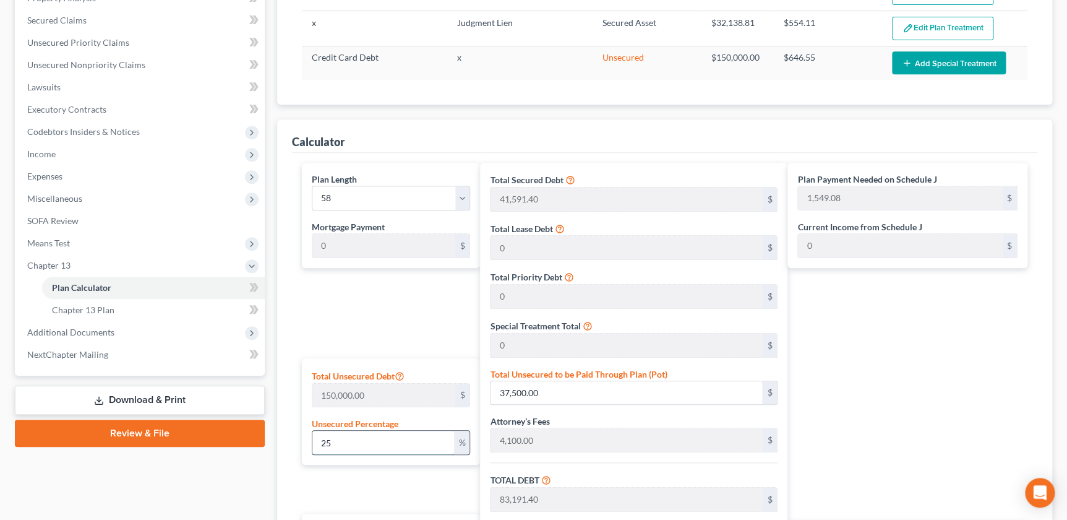
click at [371, 442] on input "25" at bounding box center [383, 443] width 142 height 24
type input "0.006"
type input "9"
type input "45,700.40"
type input "3,656.03"
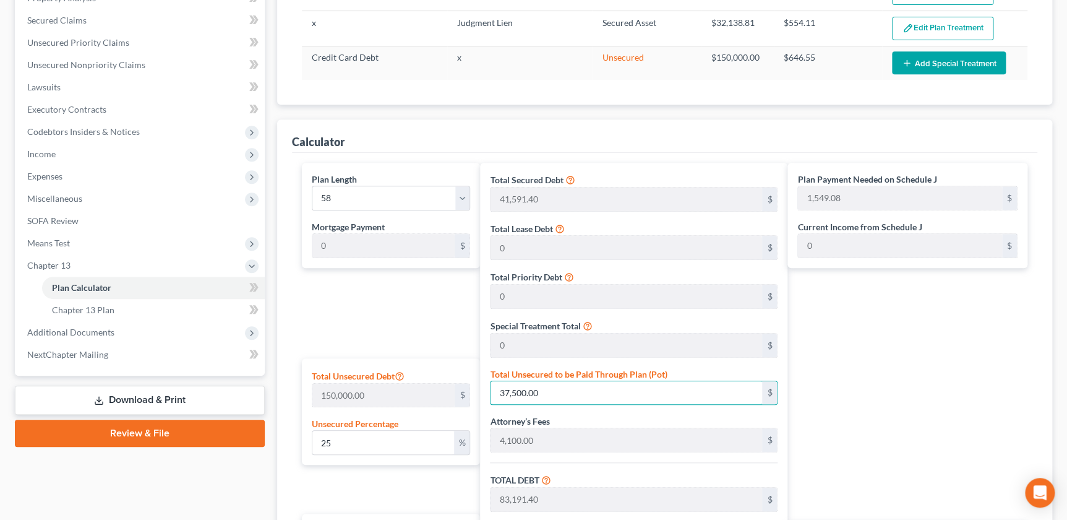
type input "49,356.43"
type input "850.97"
type input "0.06"
type input "90"
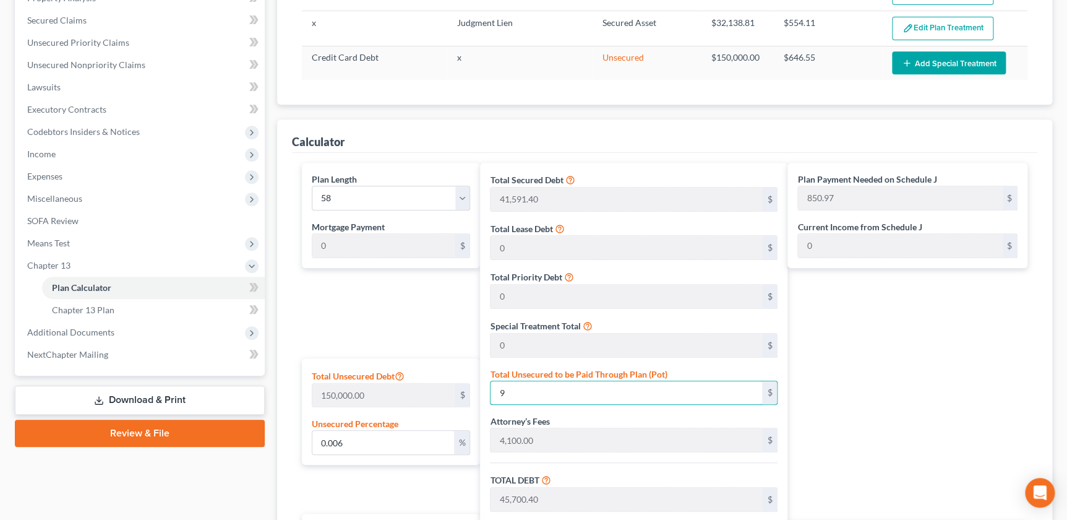
type input "45,781.40"
type input "3,662.51"
type input "49,443.91"
type input "852.48"
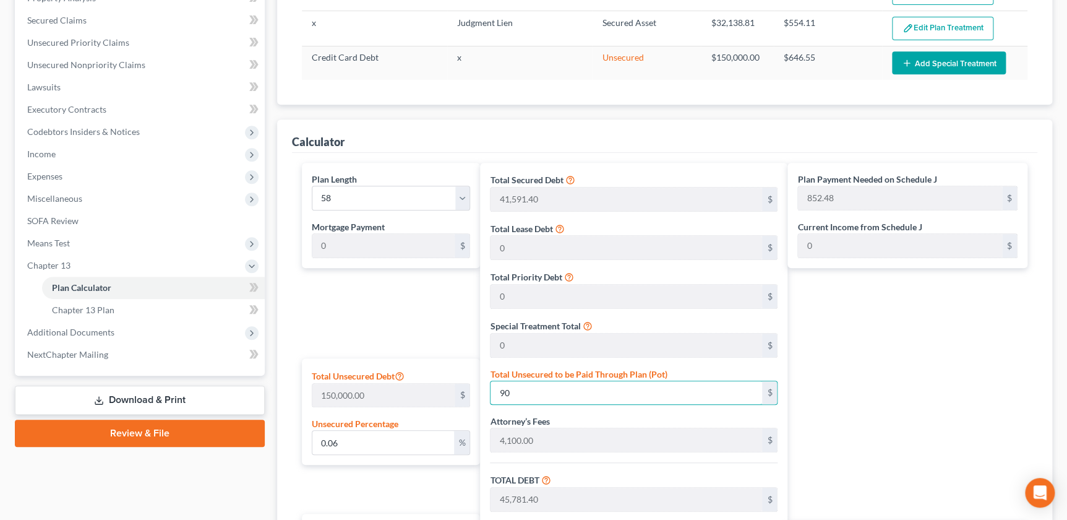
type input "0.6"
type input "900"
type input "46,591.40"
type input "3,727.31"
type input "50,318.71"
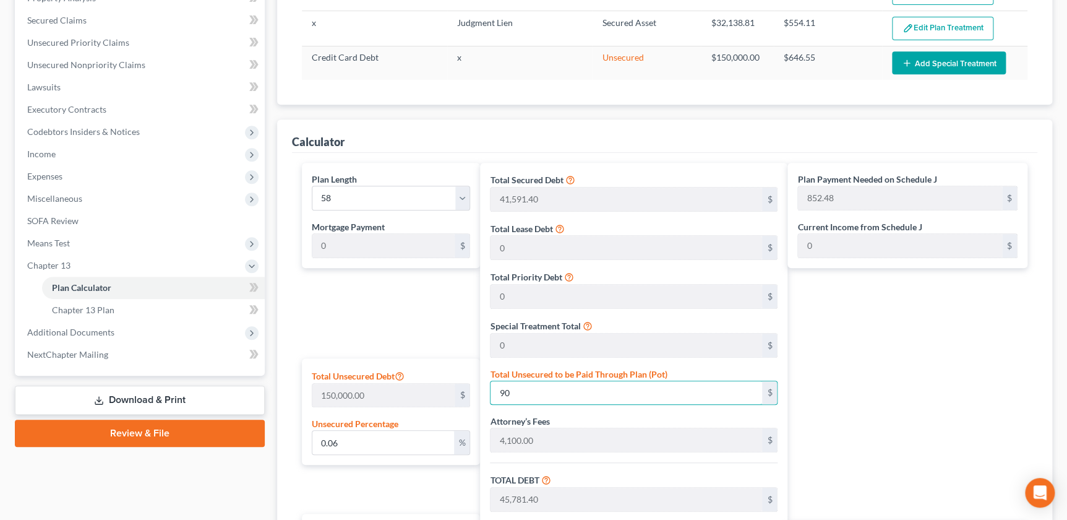
type input "867.56"
type input "6"
type input "9000"
type input "54,691.40"
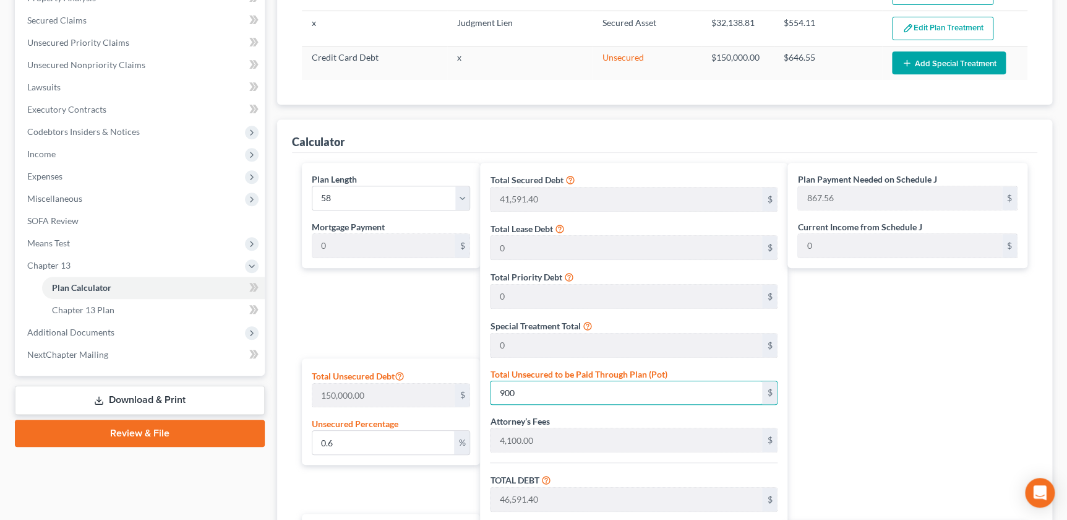
type input "4,375.31"
type input "59,066.71"
type input "1,018.39"
type input "9,000"
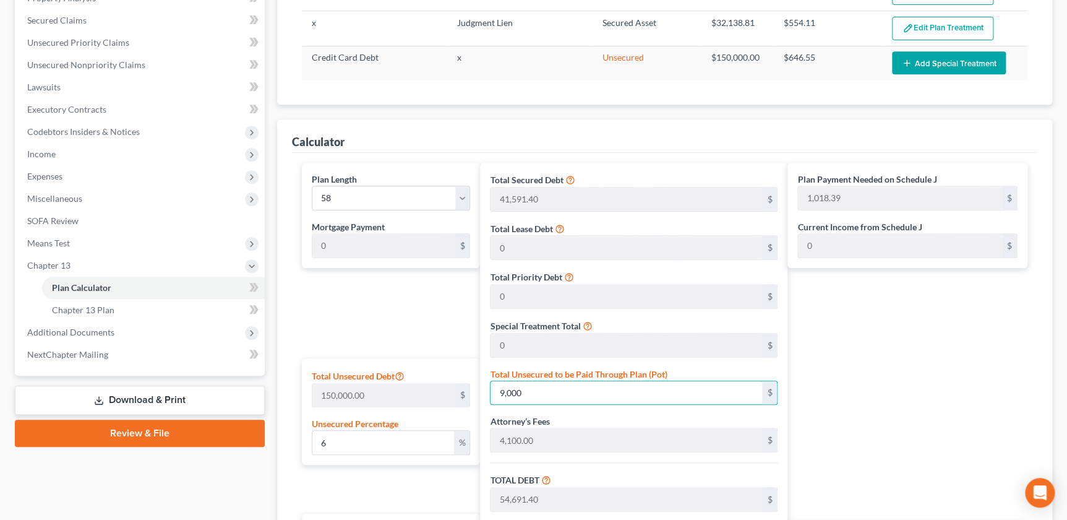
click at [907, 372] on div "Plan Payment Needed on Schedule J 1,018.39 $ Current Income from Schedule J 0 $…" at bounding box center [911, 414] width 246 height 502
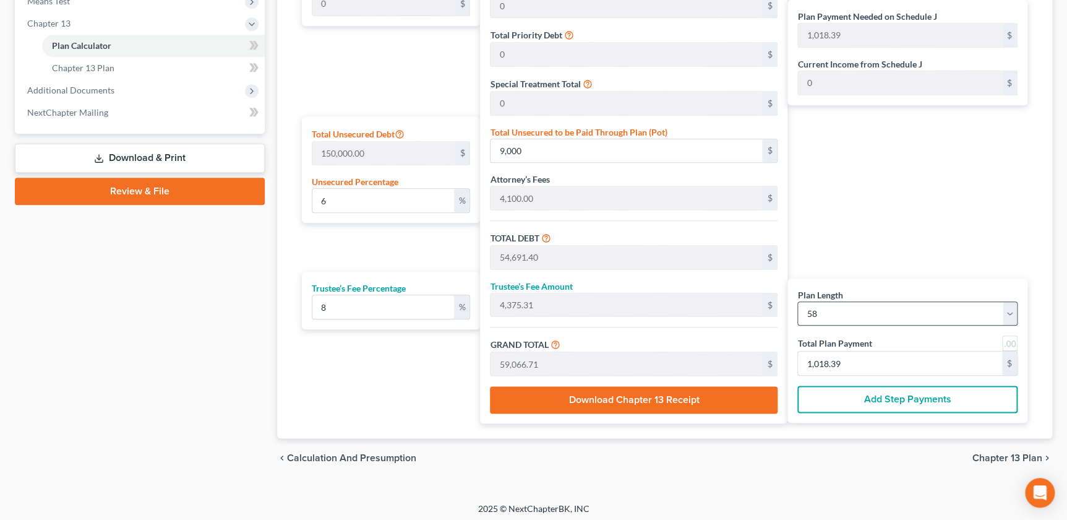
scroll to position [497, 0]
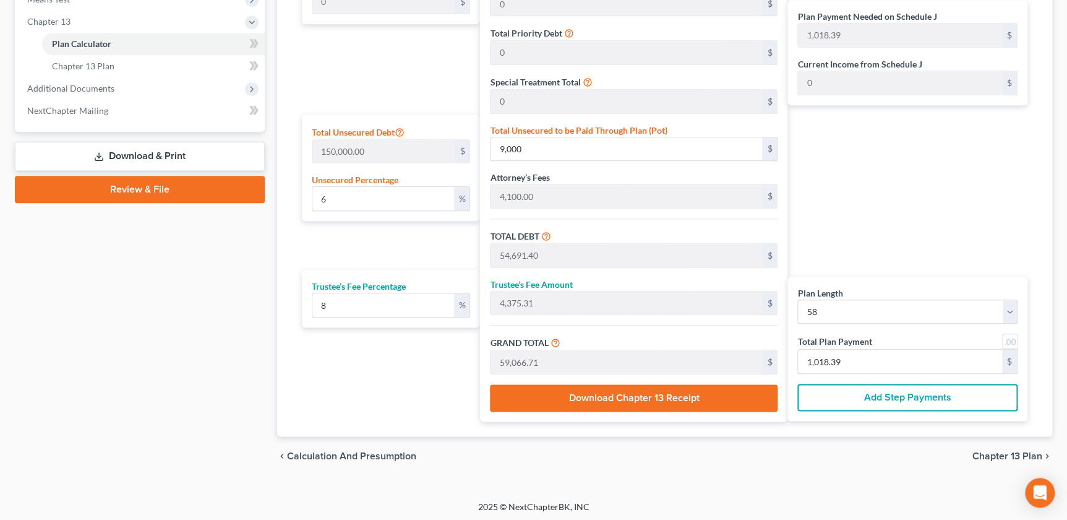
click at [365, 282] on label "Trustee’s Fee Percentage" at bounding box center [359, 286] width 94 height 13
click at [366, 286] on label "Trustee’s Fee Percentage" at bounding box center [359, 286] width 94 height 13
click at [361, 197] on input "6" at bounding box center [383, 199] width 142 height 24
click at [344, 312] on input "8" at bounding box center [383, 305] width 142 height 24
click at [352, 300] on input "8" at bounding box center [383, 305] width 142 height 24
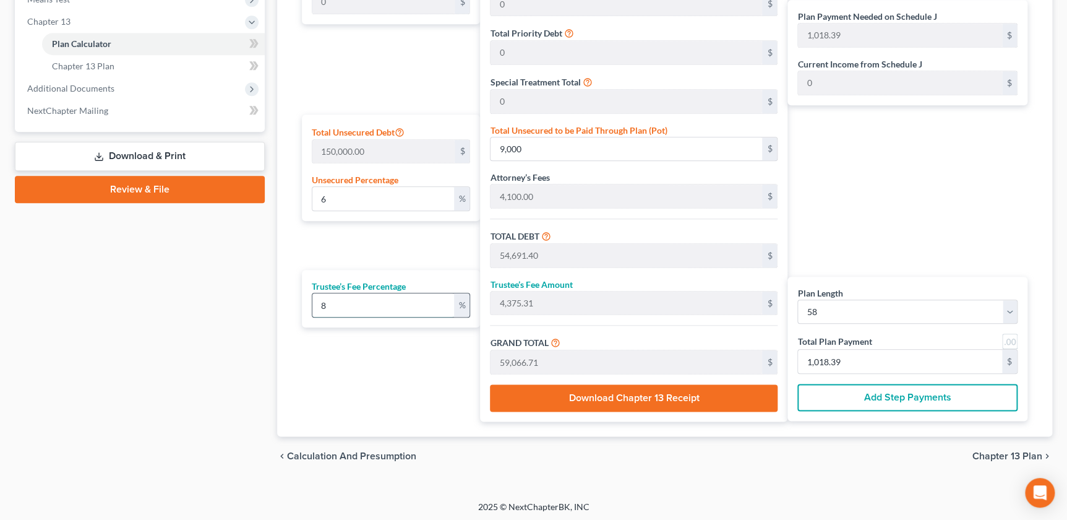
type input "0"
type input "7"
type input "3,828.39"
type input "58,519.79"
type input "1,008.96"
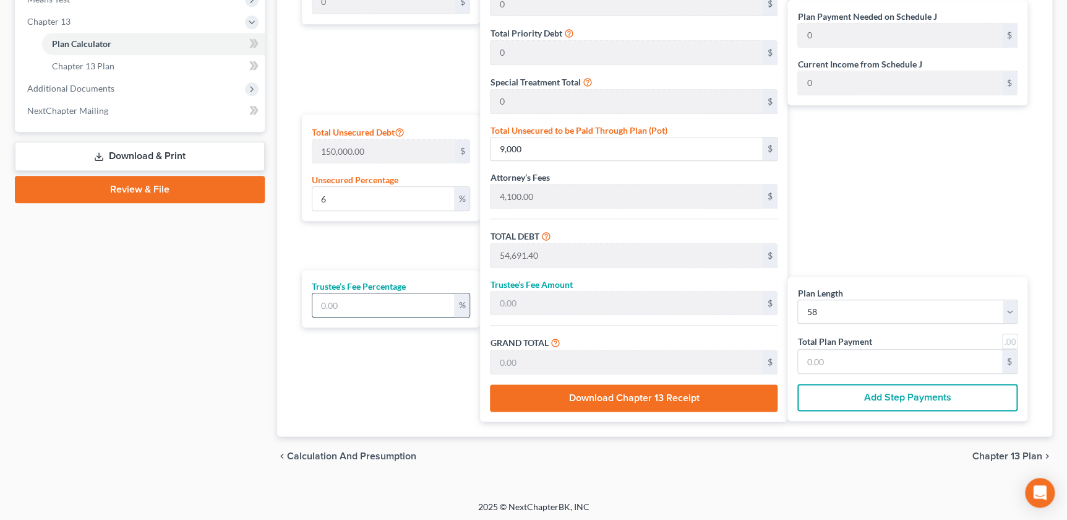
type input "1,008.96"
type input "7"
drag, startPoint x: 921, startPoint y: 196, endPoint x: 916, endPoint y: 223, distance: 27.8
click at [921, 196] on div "Plan Payment Needed on Schedule J 1,008.96 $ Current Income from Schedule J 0 $…" at bounding box center [911, 170] width 246 height 502
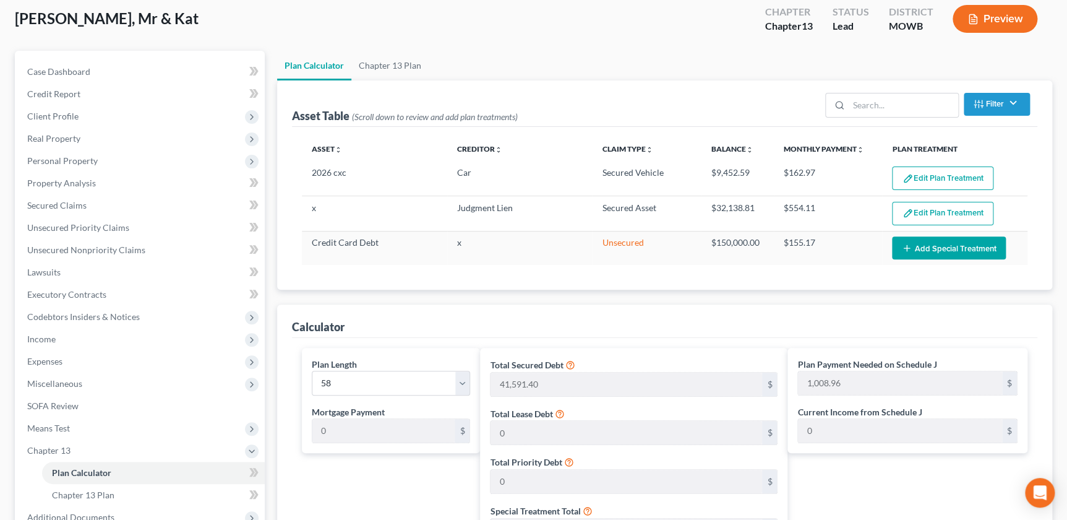
scroll to position [42, 0]
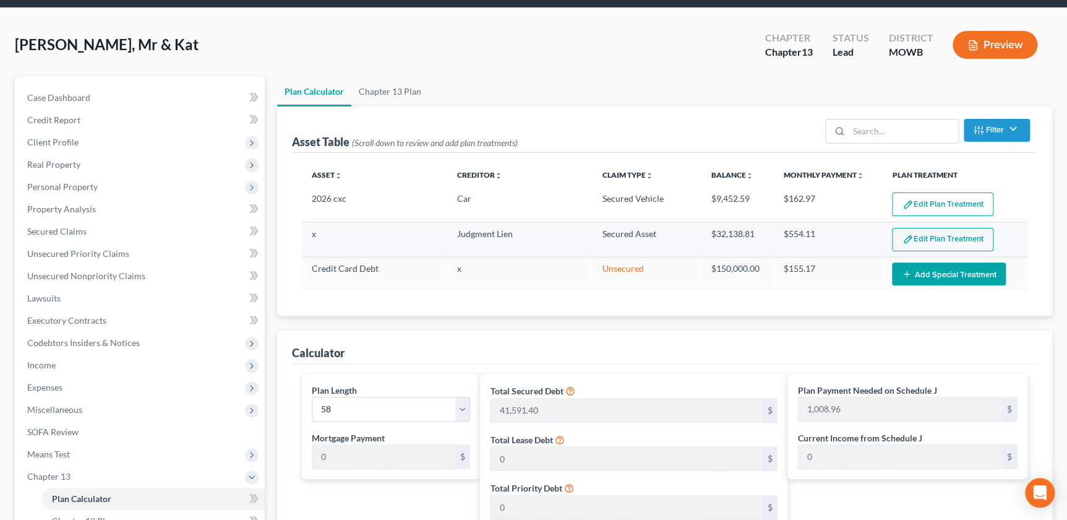
click at [926, 241] on button "Edit Plan Treatment" at bounding box center [942, 240] width 101 height 24
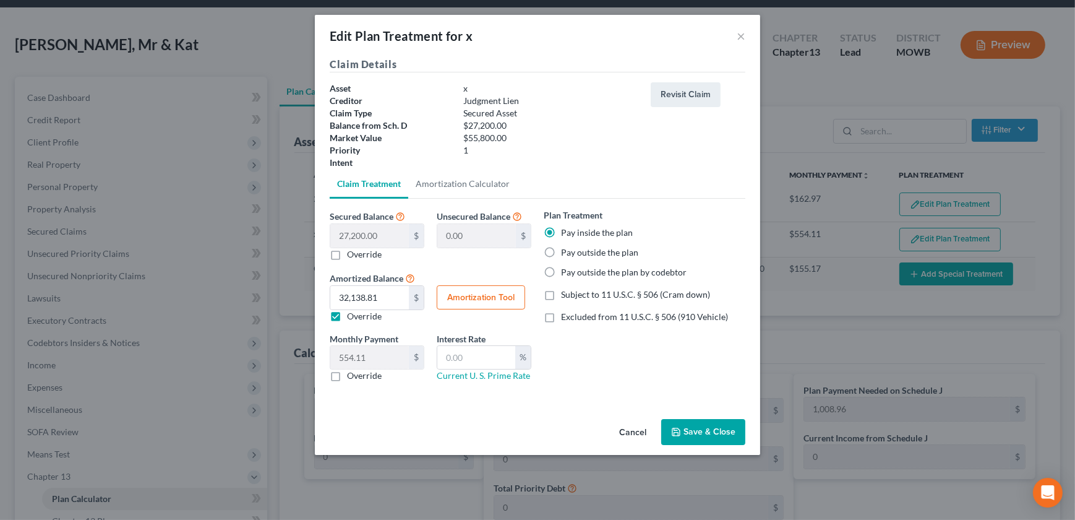
click at [490, 306] on button "Amortization Tool" at bounding box center [481, 297] width 88 height 25
type input "27,200.00"
type input "58"
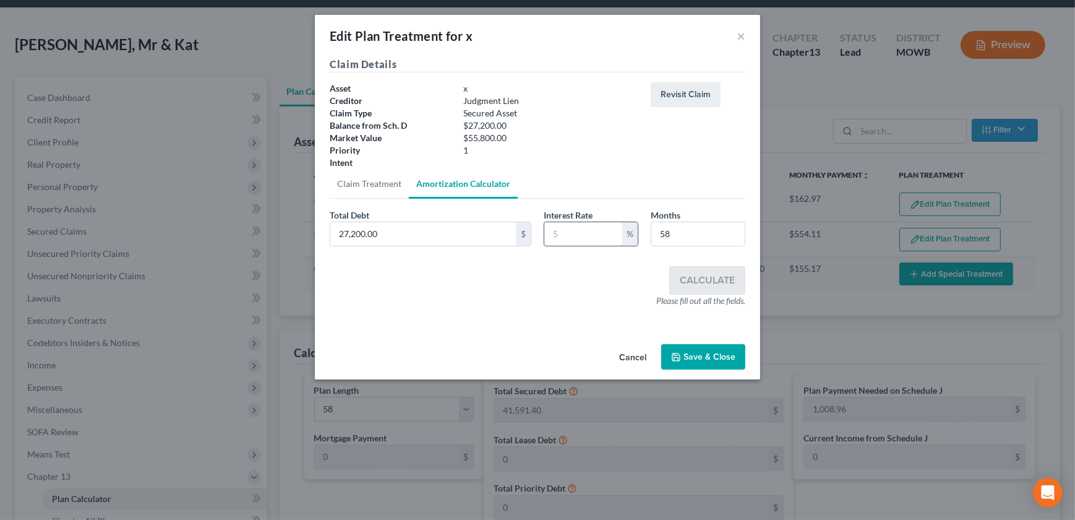
click at [581, 233] on input "text" at bounding box center [584, 234] width 78 height 24
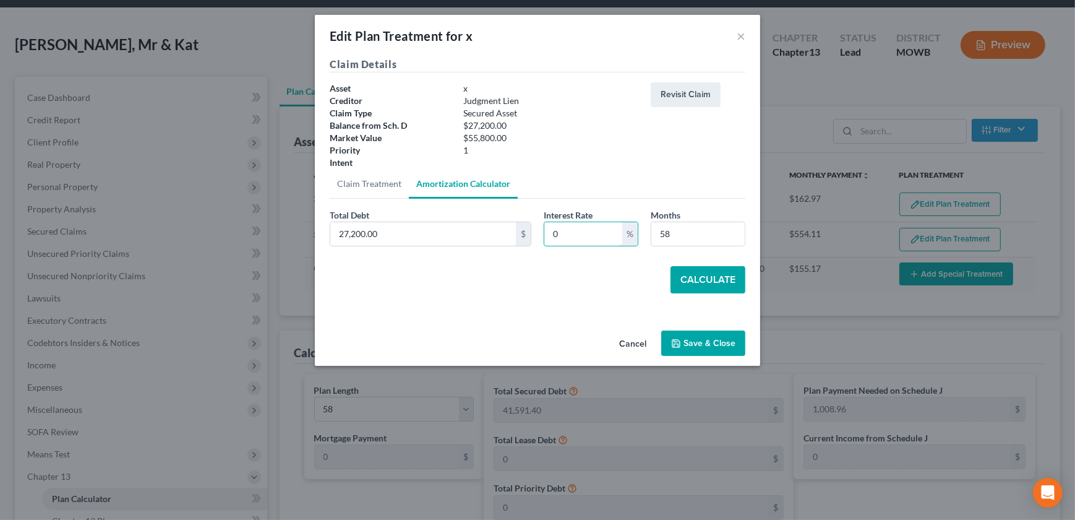
type input "0"
click at [690, 281] on button "Calculate" at bounding box center [708, 279] width 75 height 27
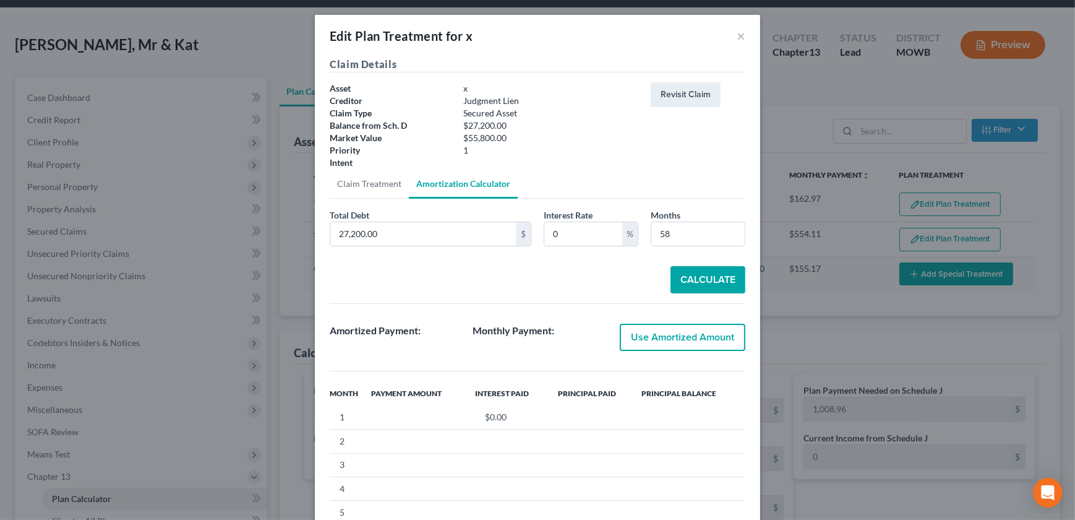
click at [658, 348] on button "Use Amortized Amount" at bounding box center [683, 337] width 126 height 27
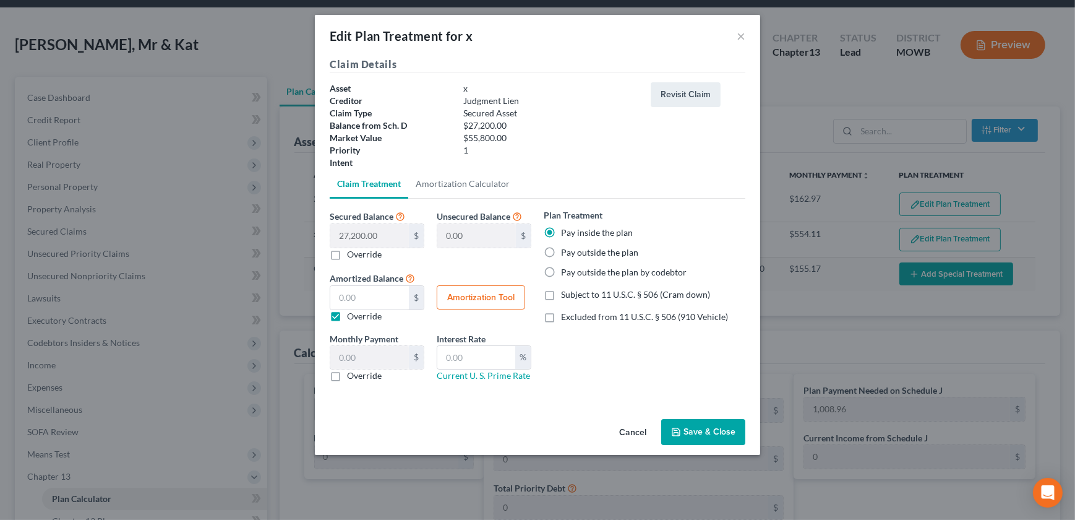
click at [687, 430] on button "Save & Close" at bounding box center [704, 432] width 84 height 26
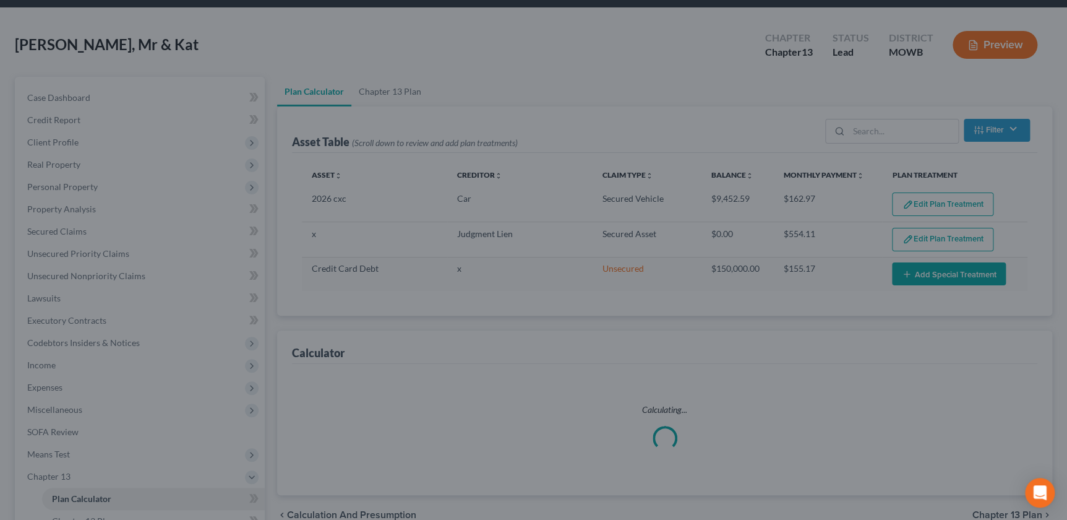
select select "57"
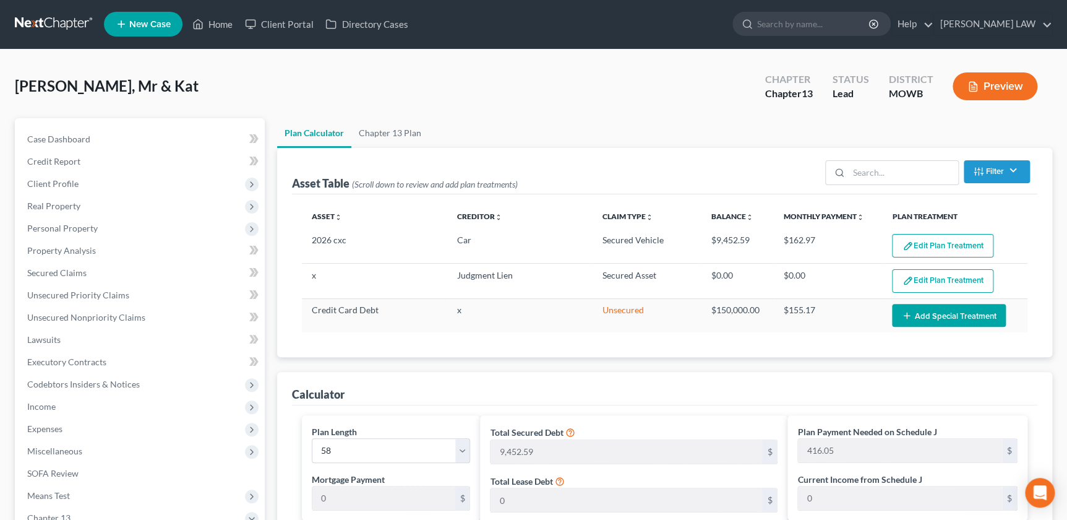
scroll to position [0, 0]
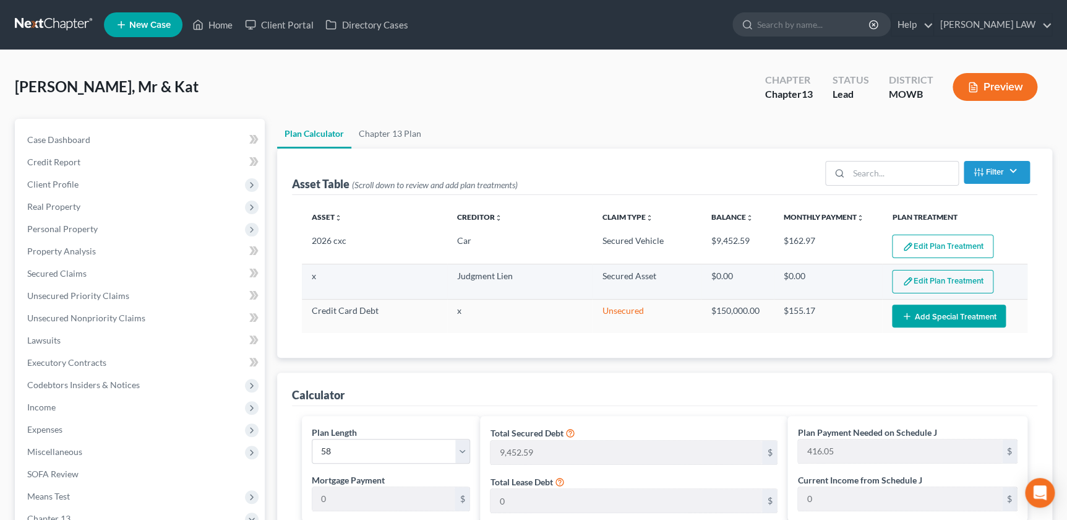
click at [929, 282] on button "Edit Plan Treatment" at bounding box center [942, 282] width 101 height 24
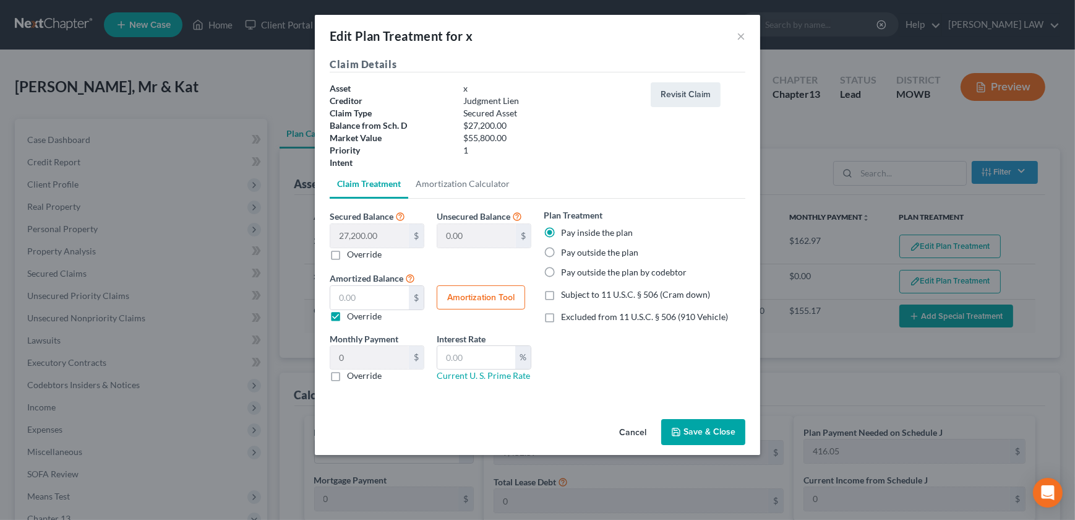
click at [501, 296] on button "Amortization Tool" at bounding box center [481, 297] width 88 height 25
type input "27,200.00"
type input "58"
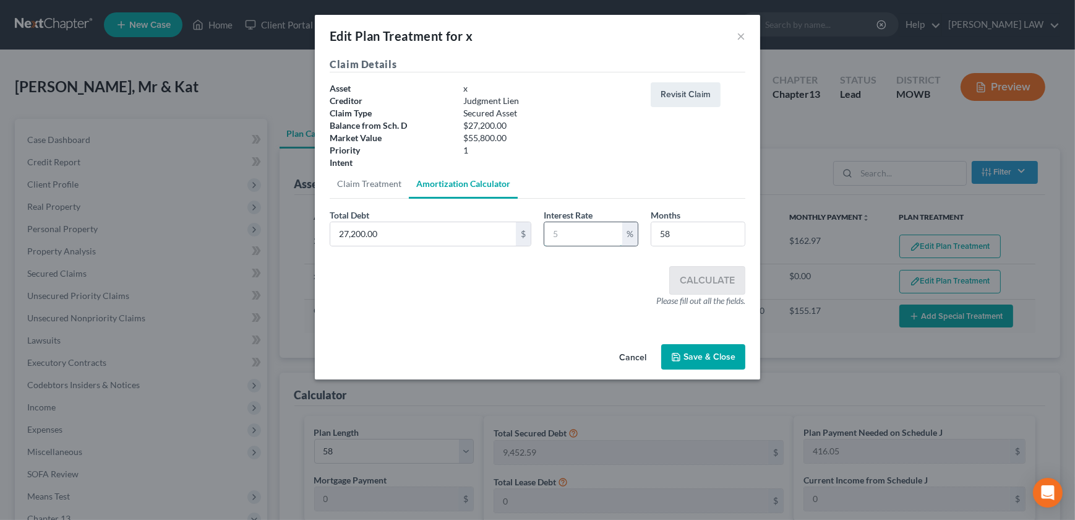
click at [594, 233] on input "text" at bounding box center [584, 234] width 78 height 24
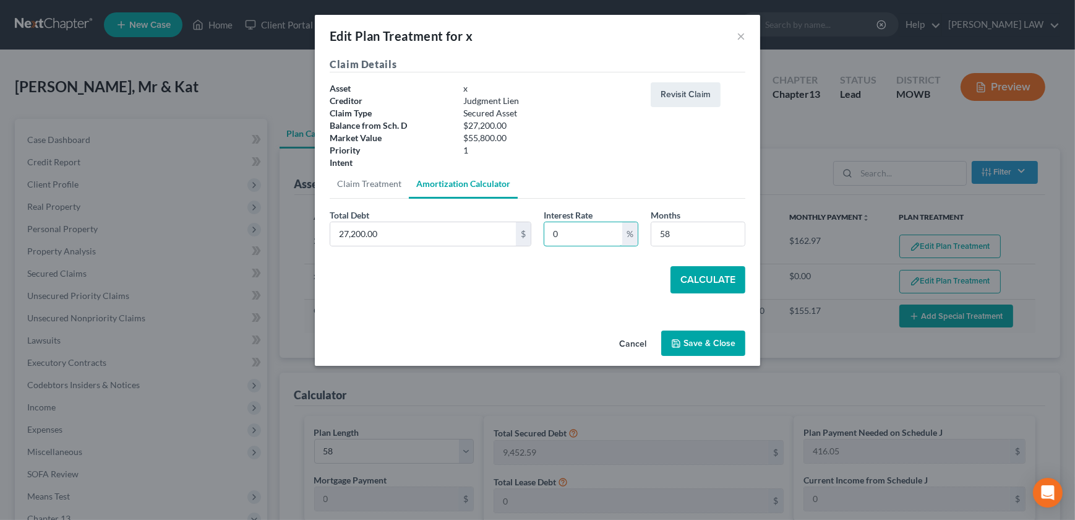
type input "0"
click at [698, 267] on button "Calculate" at bounding box center [708, 279] width 75 height 27
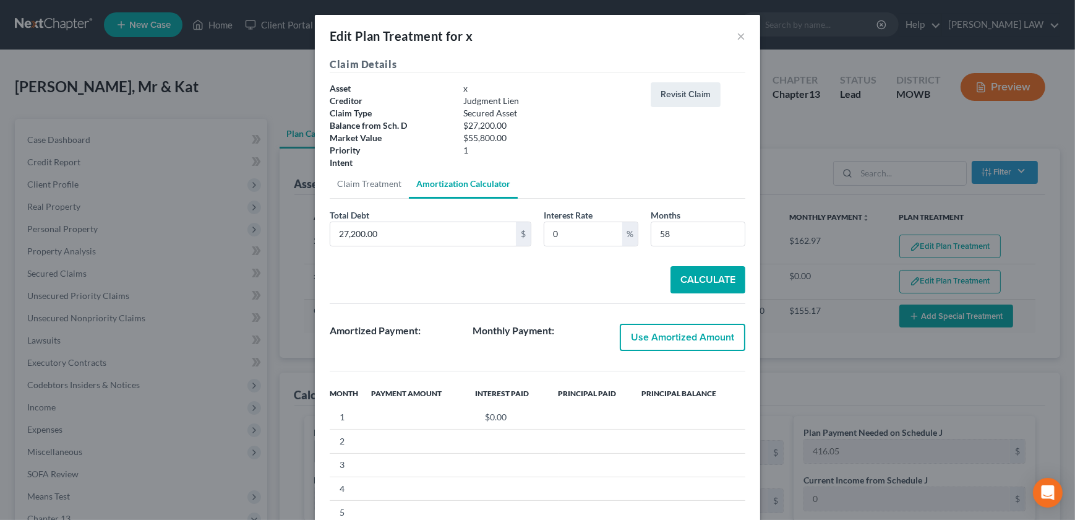
click at [637, 343] on button "Use Amortized Amount" at bounding box center [683, 337] width 126 height 27
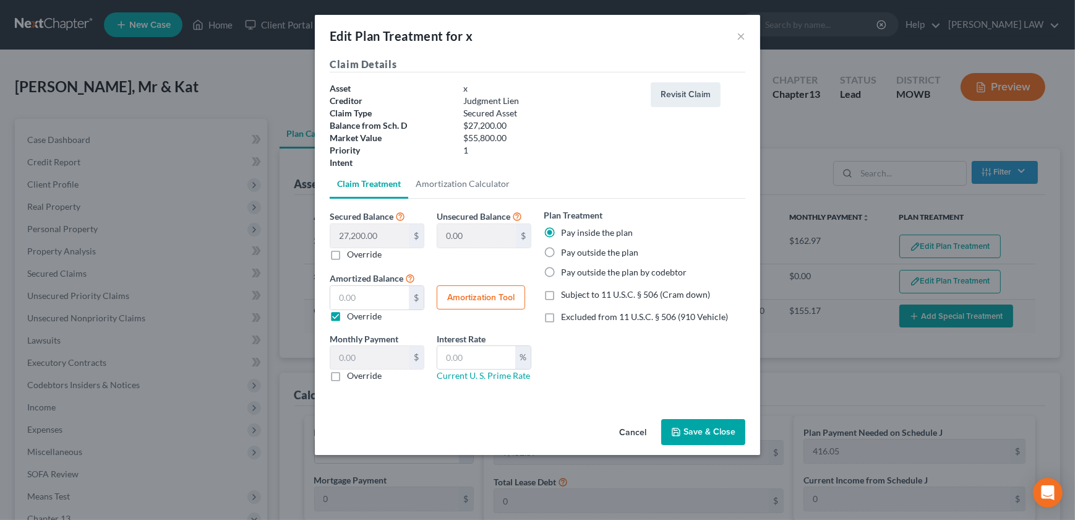
click at [496, 298] on button "Amortization Tool" at bounding box center [481, 297] width 88 height 25
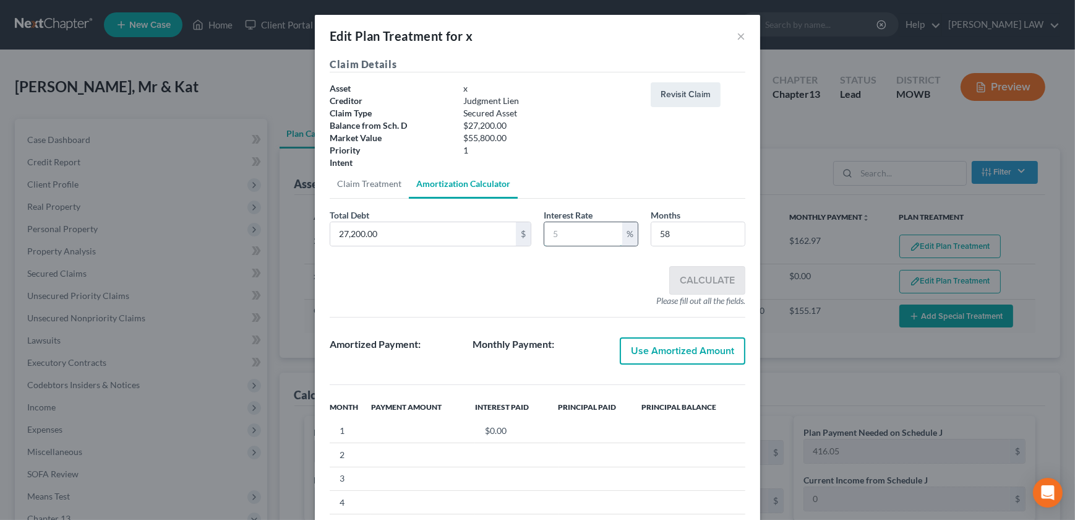
click at [587, 238] on input "text" at bounding box center [584, 234] width 78 height 24
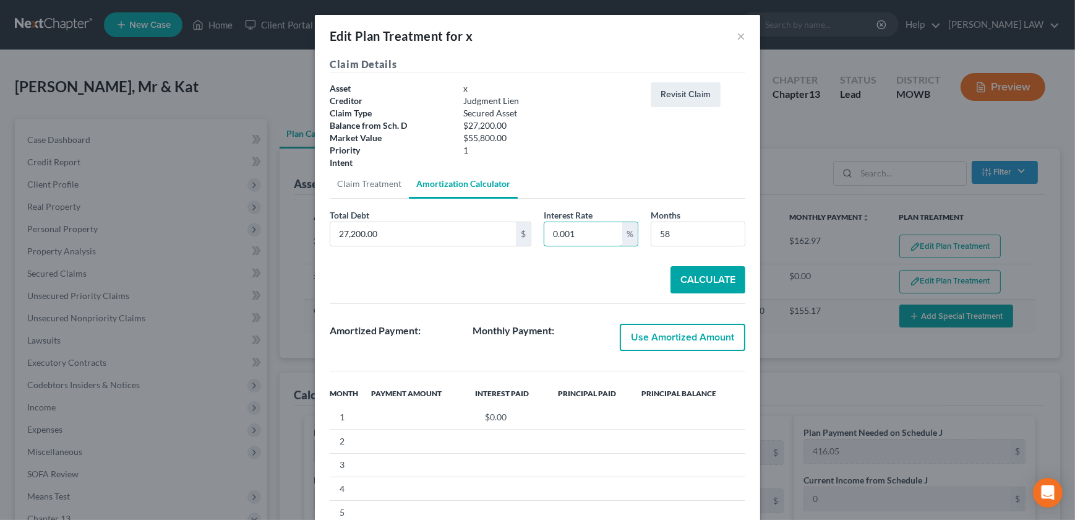
type input "0.001"
click at [698, 282] on button "Calculate" at bounding box center [708, 279] width 75 height 27
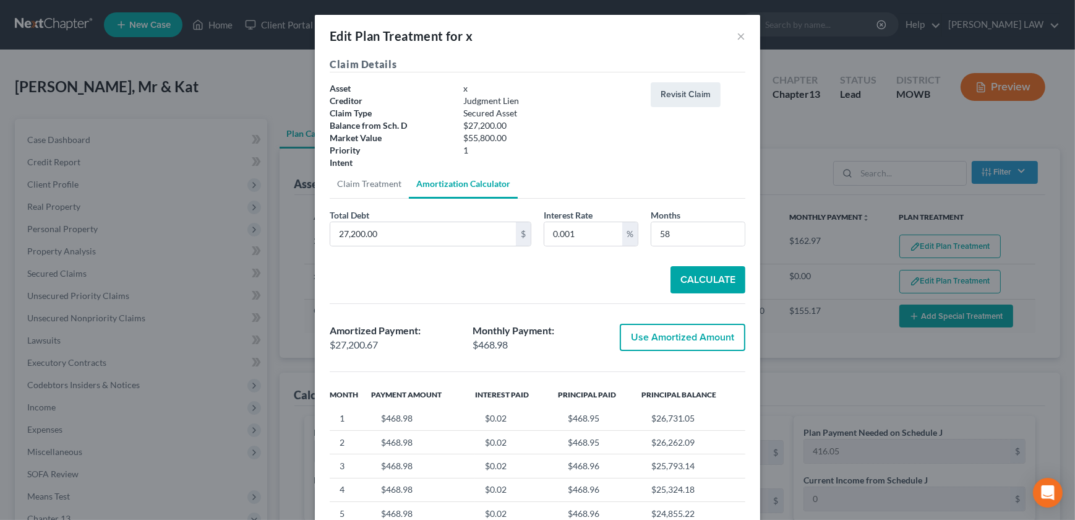
click at [678, 337] on button "Use Amortized Amount" at bounding box center [683, 337] width 126 height 27
type input "27,200.66"
type input "468.97"
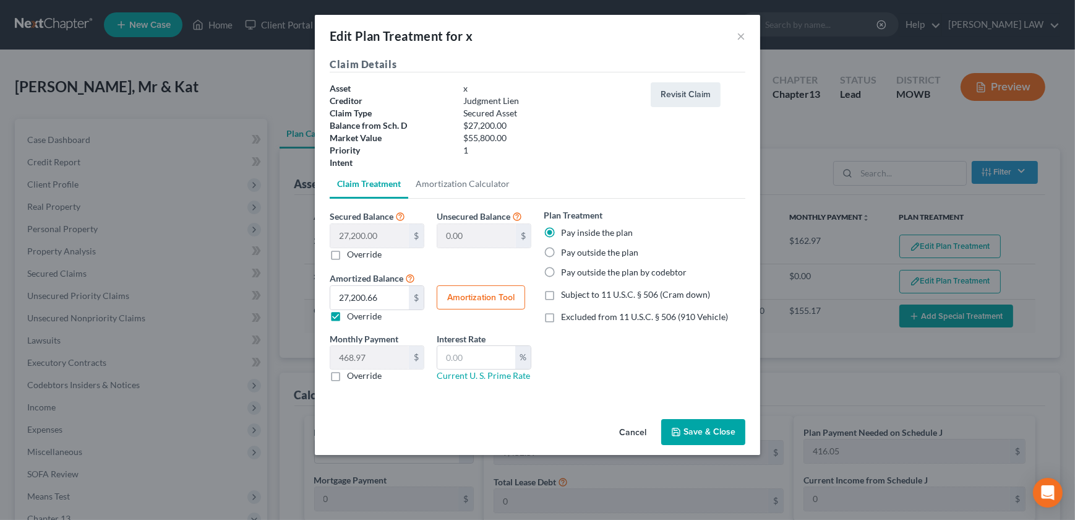
click at [699, 433] on button "Save & Close" at bounding box center [704, 432] width 84 height 26
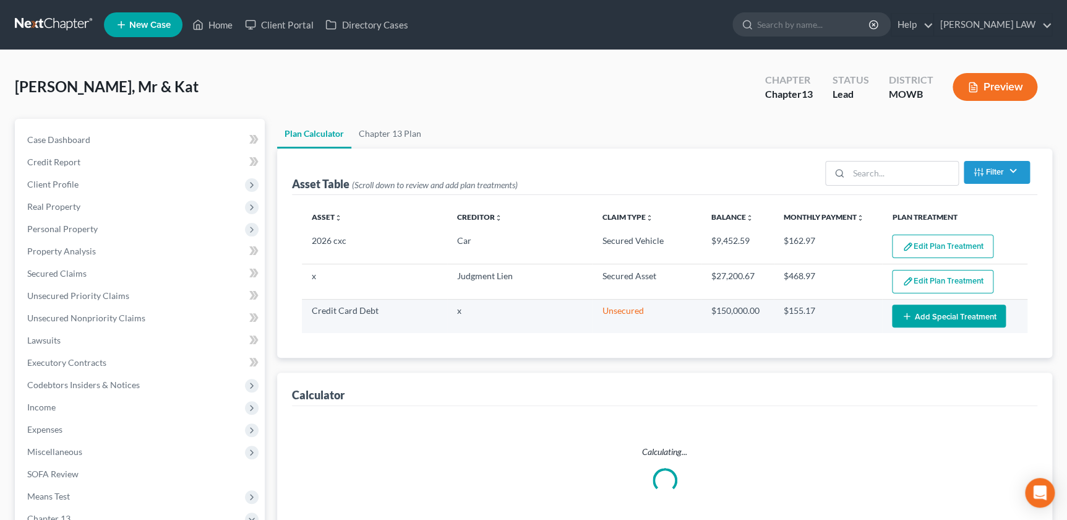
select select "57"
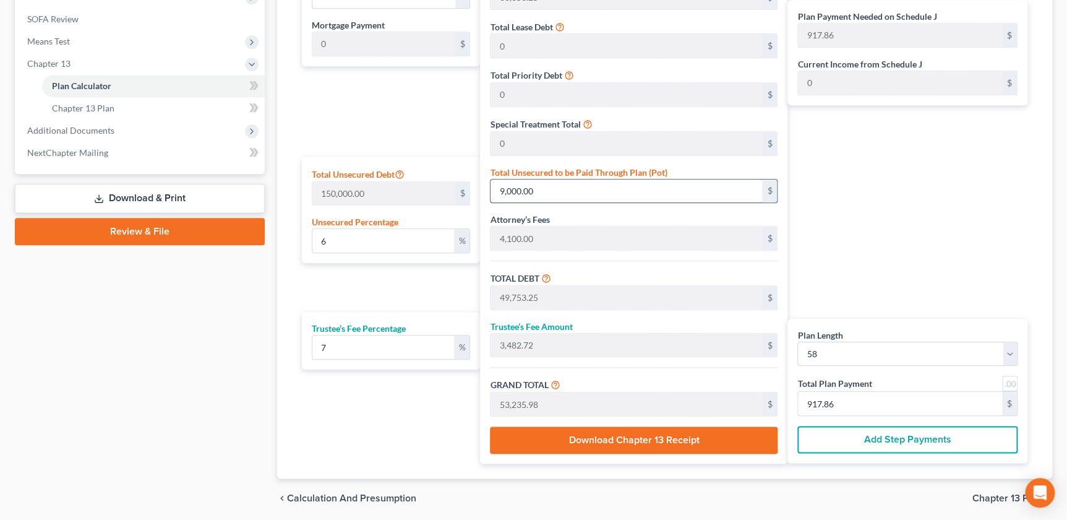
scroll to position [492, 0]
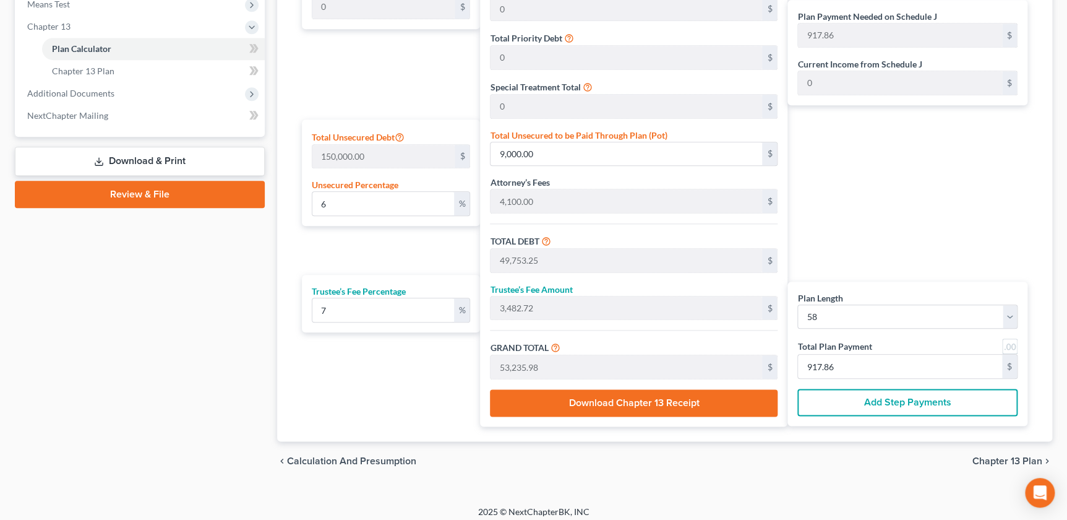
drag, startPoint x: 521, startPoint y: 392, endPoint x: 602, endPoint y: 496, distance: 132.3
click at [574, 458] on ui-view "Plan Calculator Chapter 13 Plan Asset Table (Scroll down to review and add plan…" at bounding box center [664, 54] width 775 height 854
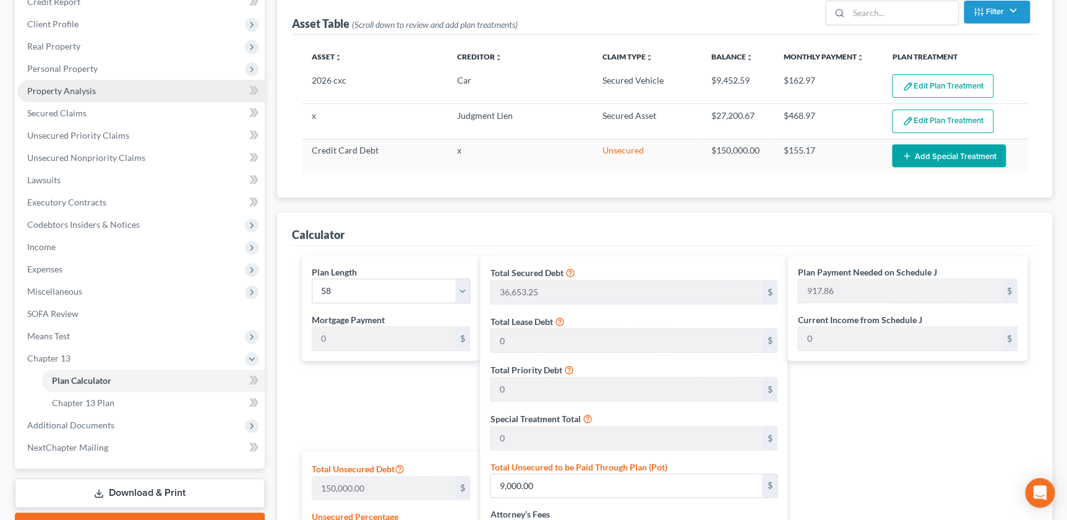
scroll to position [0, 0]
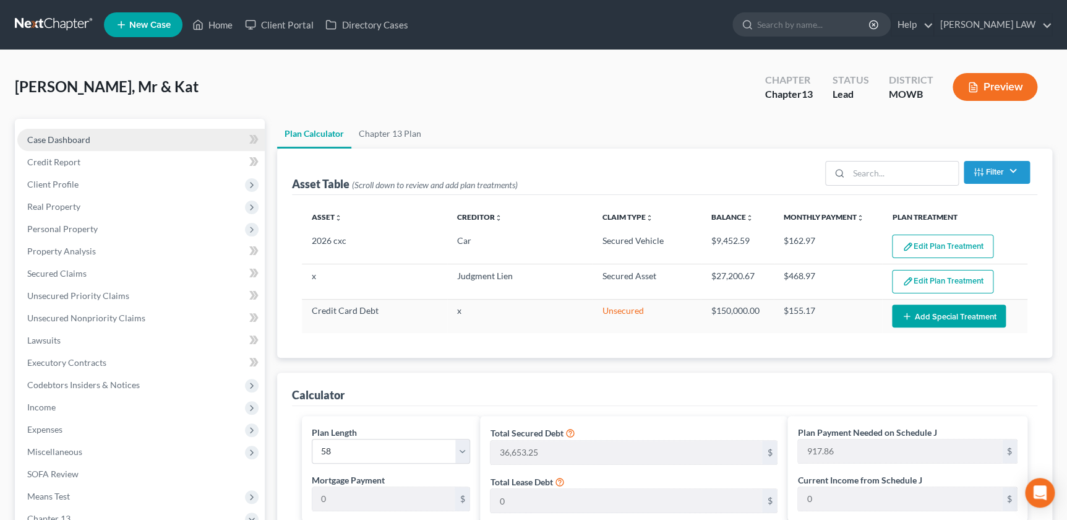
click at [54, 143] on span "Case Dashboard" at bounding box center [58, 139] width 63 height 11
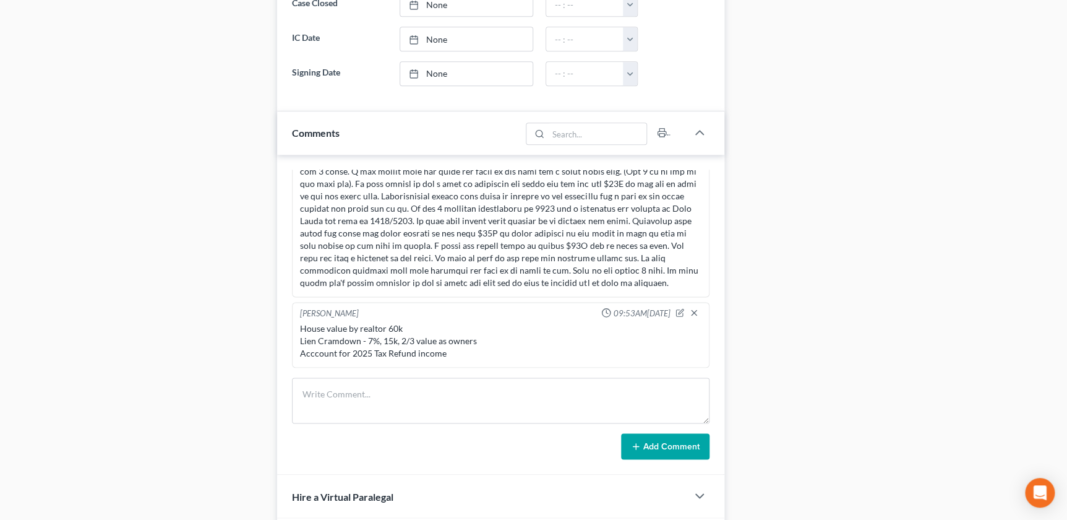
scroll to position [814, 0]
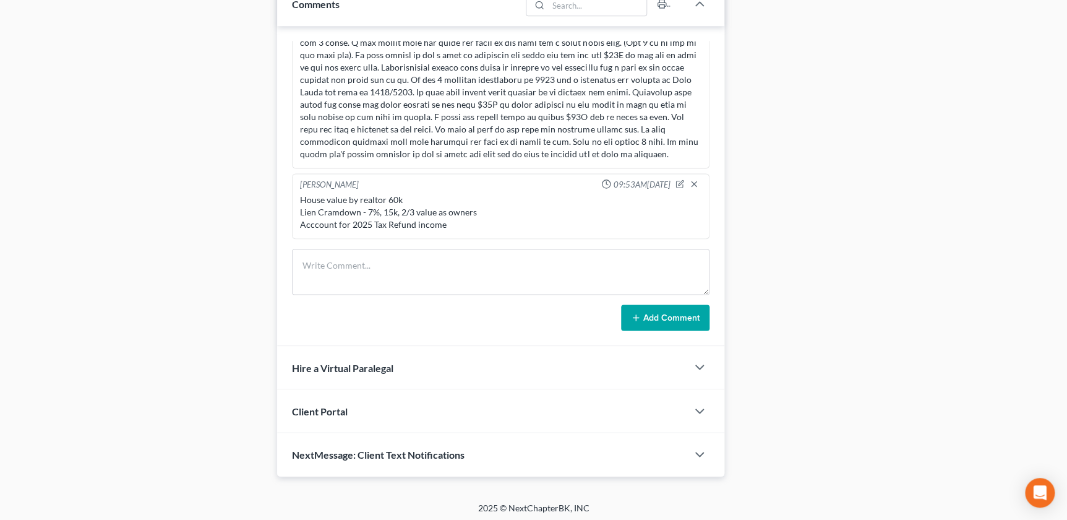
click at [475, 415] on div "Client Portal" at bounding box center [482, 410] width 410 height 43
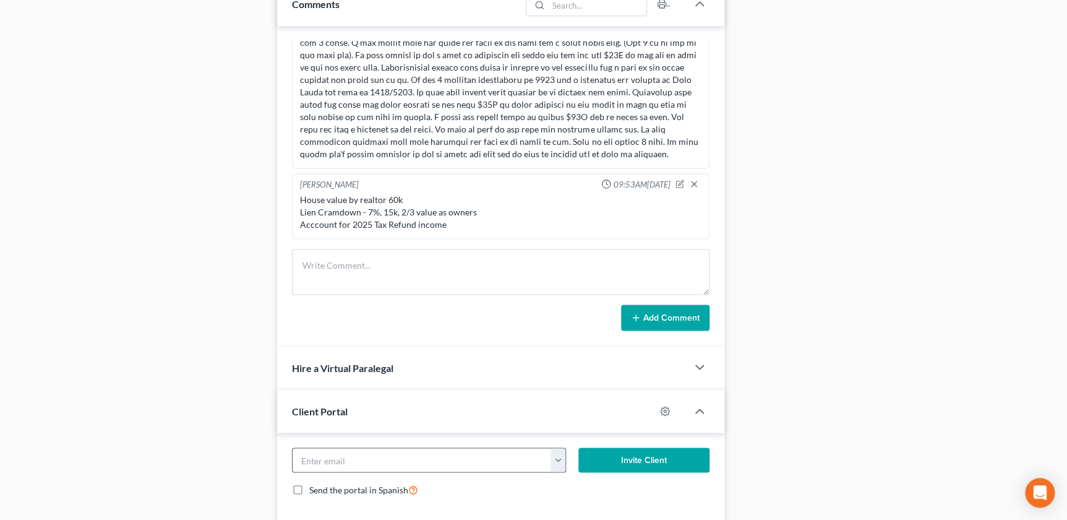
click at [559, 462] on button "button" at bounding box center [558, 460] width 15 height 24
click at [618, 485] on link "[EMAIL_ADDRESS][DOMAIN_NAME]" at bounding box center [634, 486] width 169 height 21
type input "[EMAIL_ADDRESS][DOMAIN_NAME]"
click at [632, 452] on button "Invite Client" at bounding box center [644, 459] width 131 height 25
